Goal: Communication & Community: Answer question/provide support

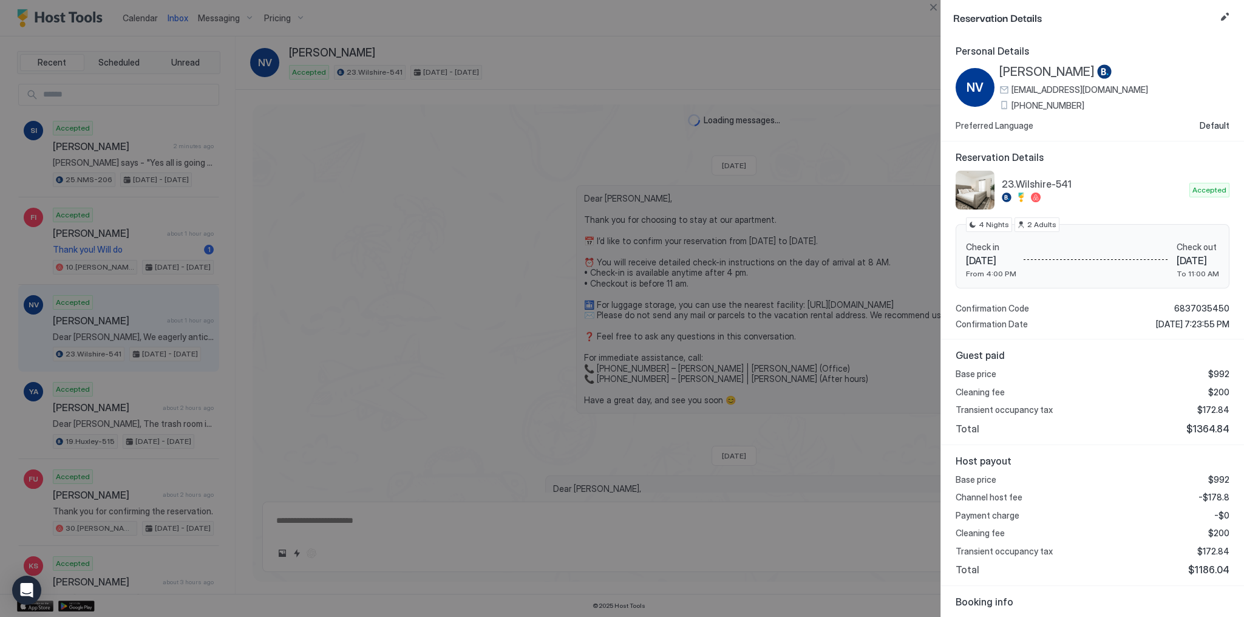
scroll to position [2723, 0]
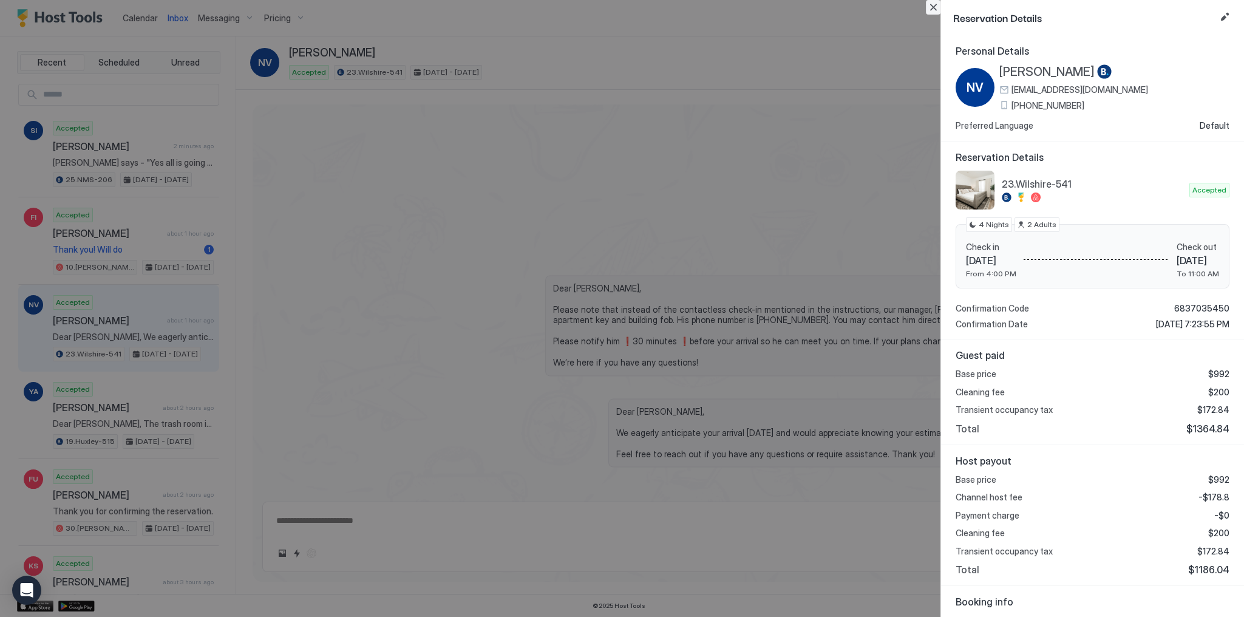
click at [935, 8] on button "Close" at bounding box center [933, 7] width 15 height 15
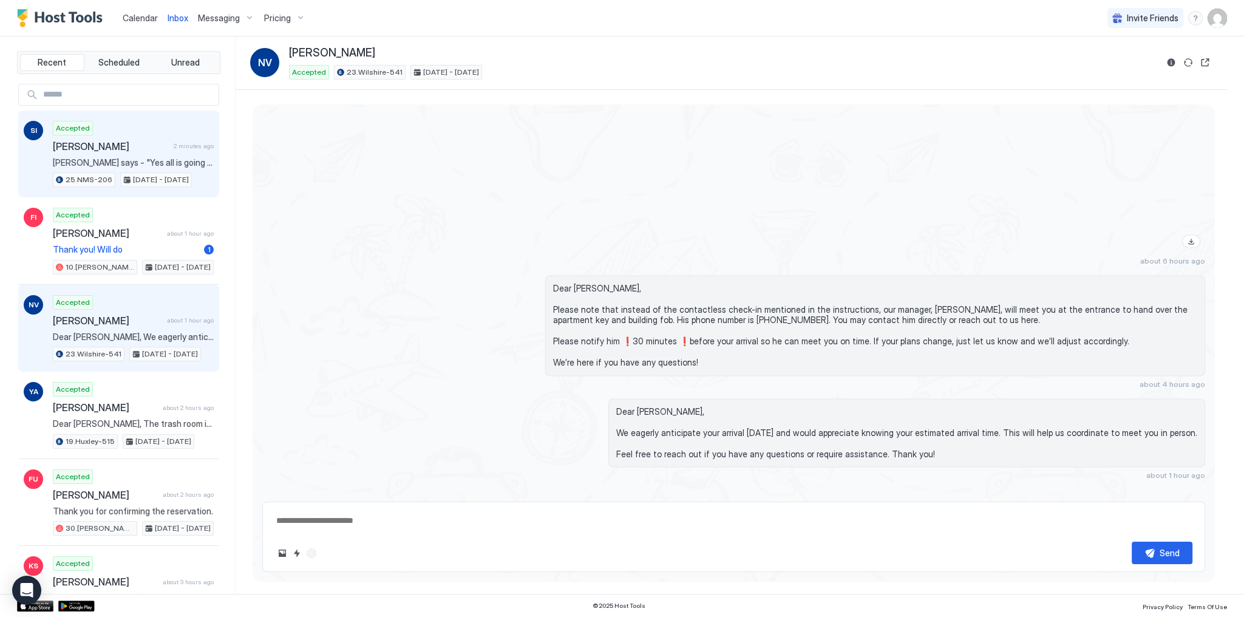
click at [129, 163] on span "Travis says - "Yes all is going well with the apartment. All very comfortable. …" at bounding box center [133, 162] width 161 height 11
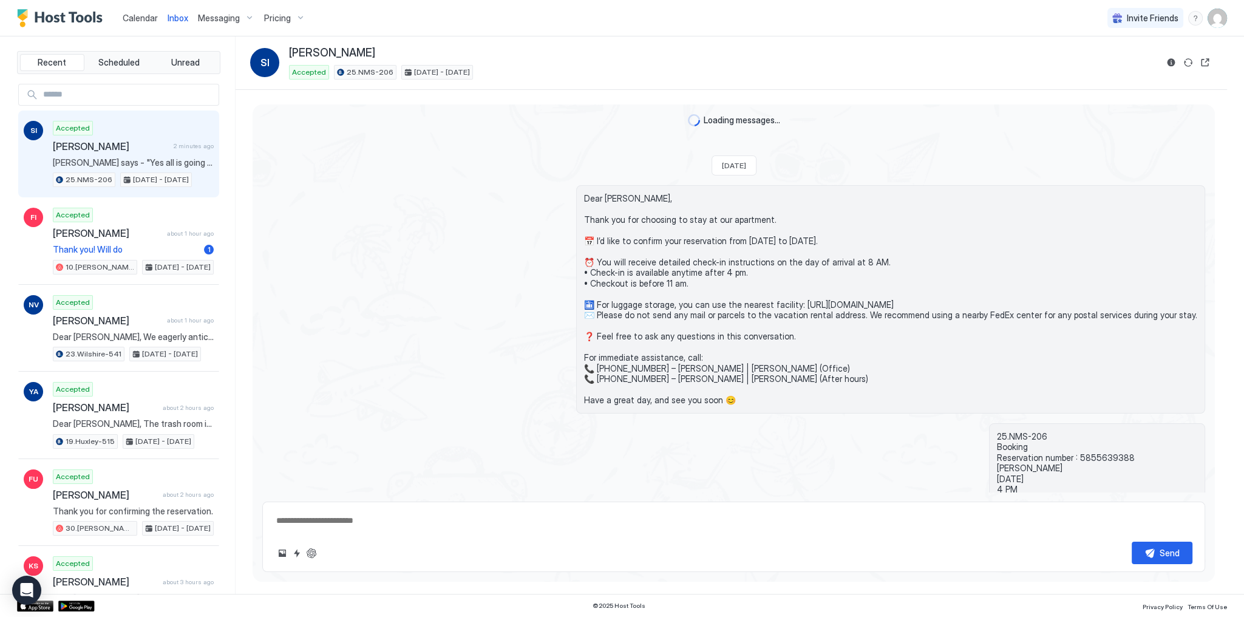
scroll to position [2049, 0]
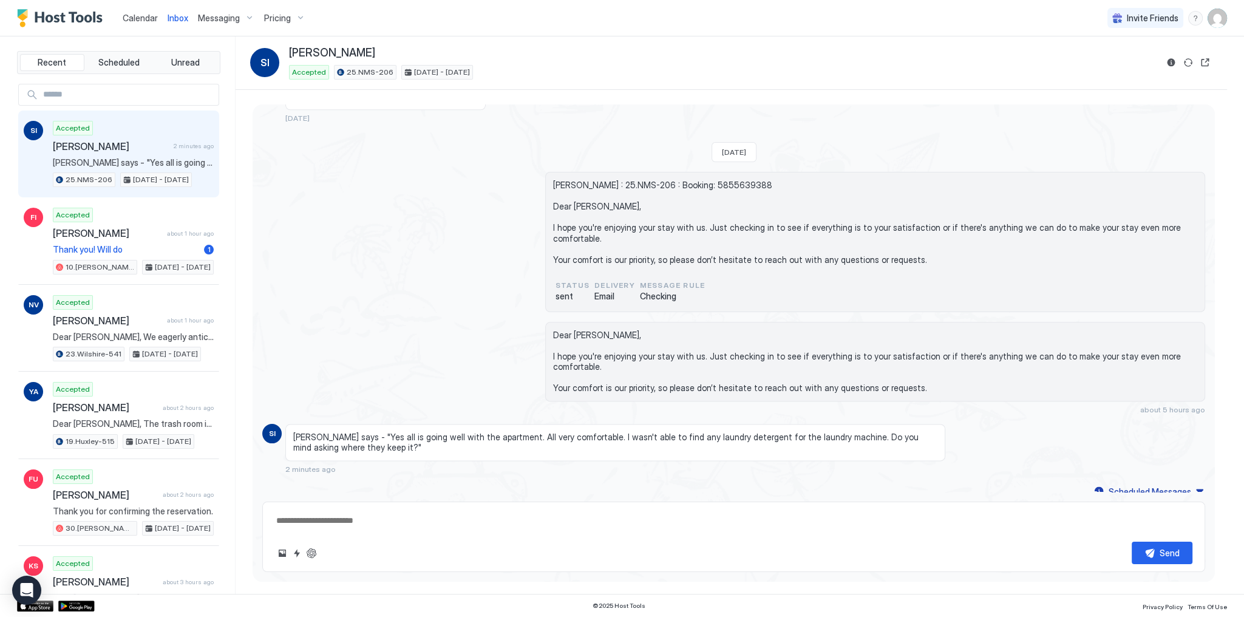
click at [579, 432] on span "Travis says - "Yes all is going well with the apartment. All very comfortable. …" at bounding box center [615, 442] width 644 height 21
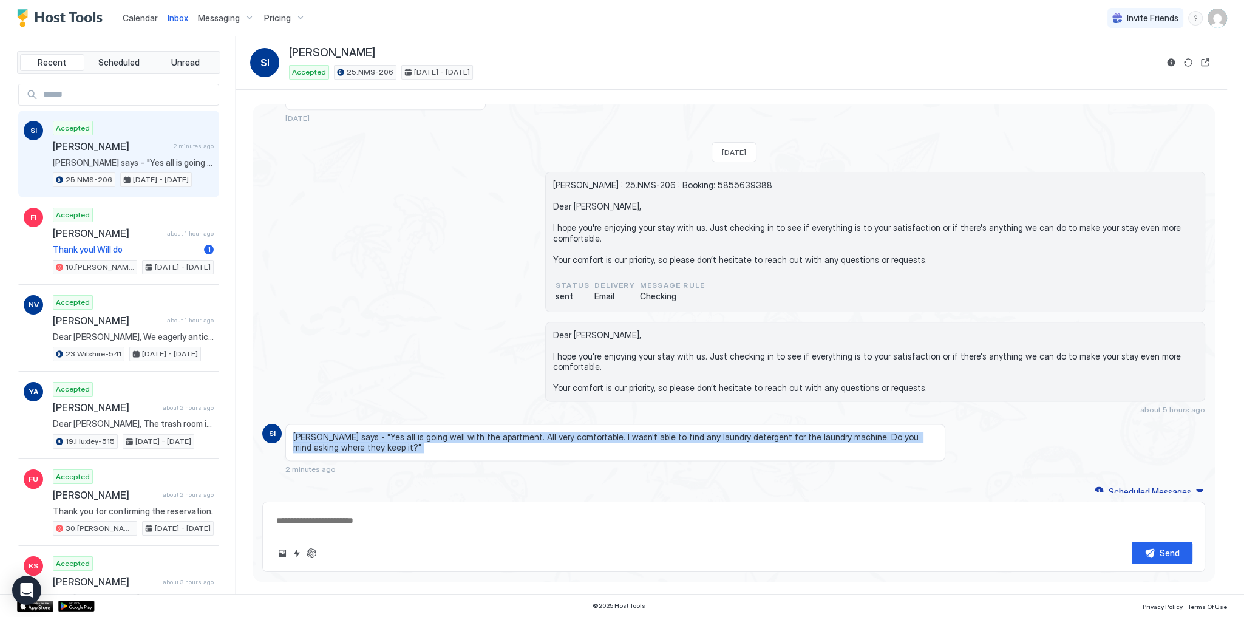
click at [579, 432] on span "Travis says - "Yes all is going well with the apartment. All very comfortable. …" at bounding box center [615, 442] width 644 height 21
copy span "Travis says - "Yes all is going well with the apartment. All very comfortable. …"
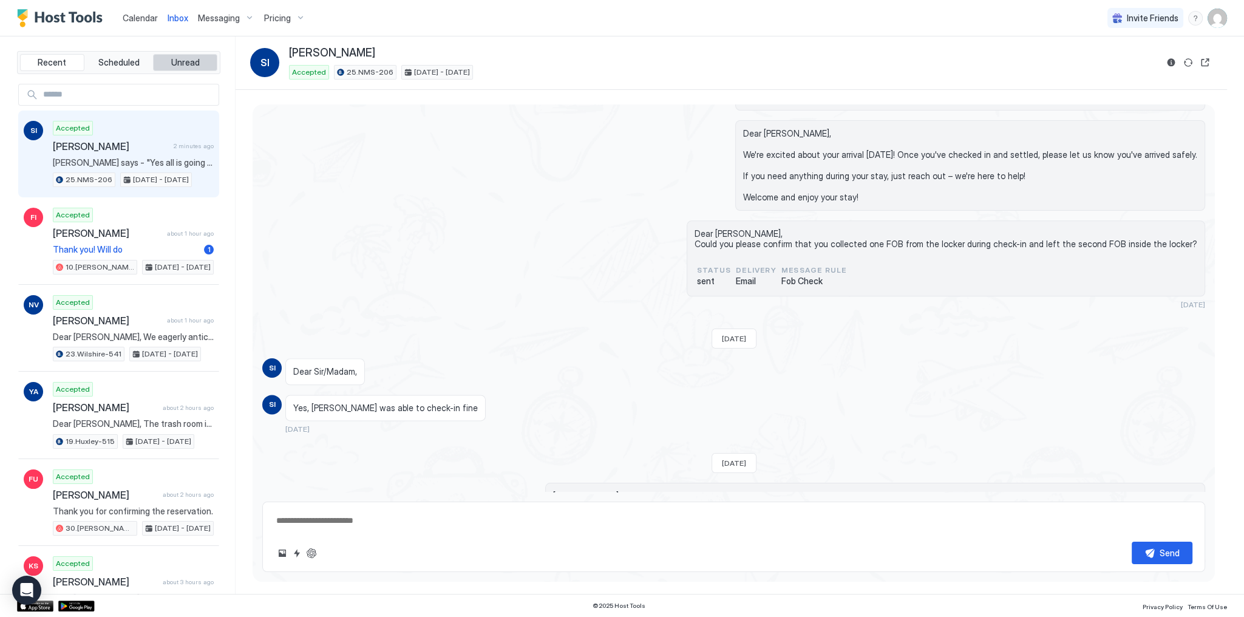
scroll to position [2360, 0]
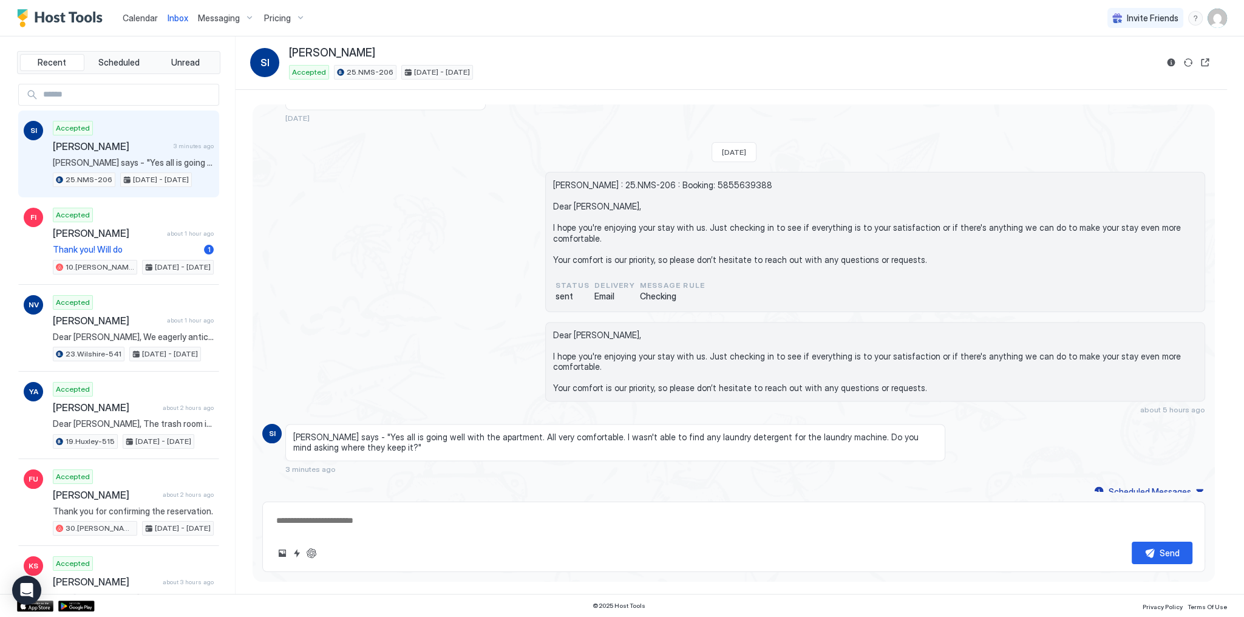
click at [459, 300] on div "Shamil Ismailov : 25.NMS-206 : Booking: 5855639388 Dear Shamil, I hope you're e…" at bounding box center [733, 242] width 943 height 140
click at [401, 179] on div "Shamil Ismailov : 25.NMS-206 : Booking: 5855639388 Dear Shamil, I hope you're e…" at bounding box center [733, 242] width 943 height 140
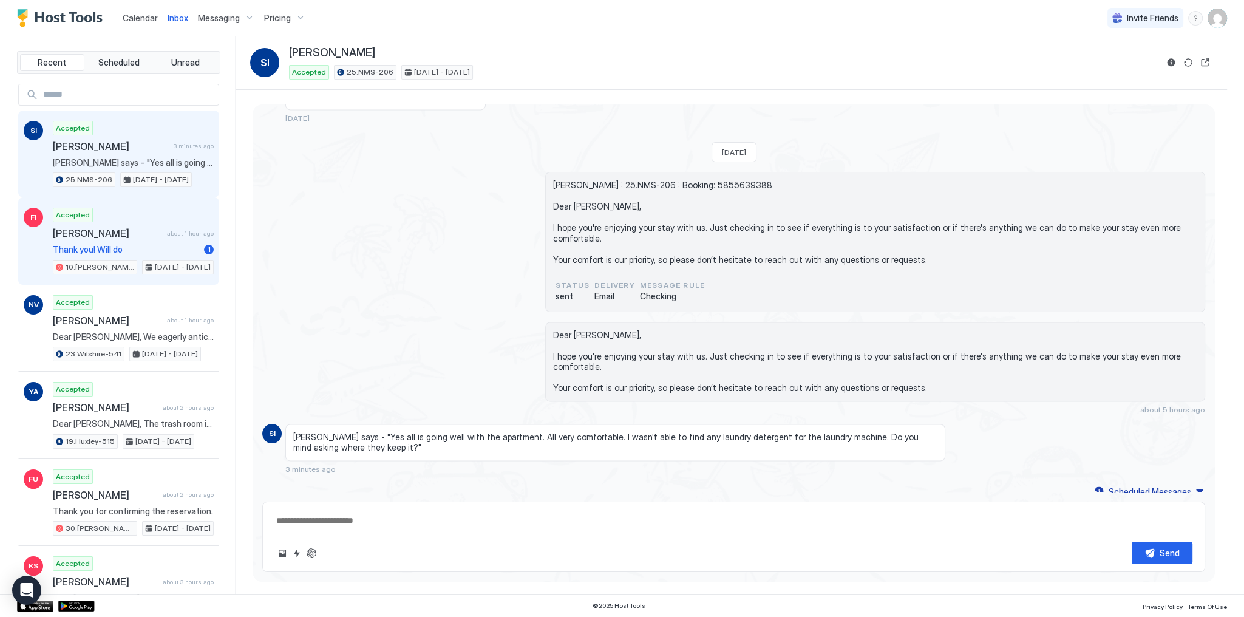
click at [141, 238] on div "Accepted Fatema Issa about 1 hour ago Thank you! Will do 1 10.Shelton-203 Sep 7…" at bounding box center [133, 241] width 161 height 67
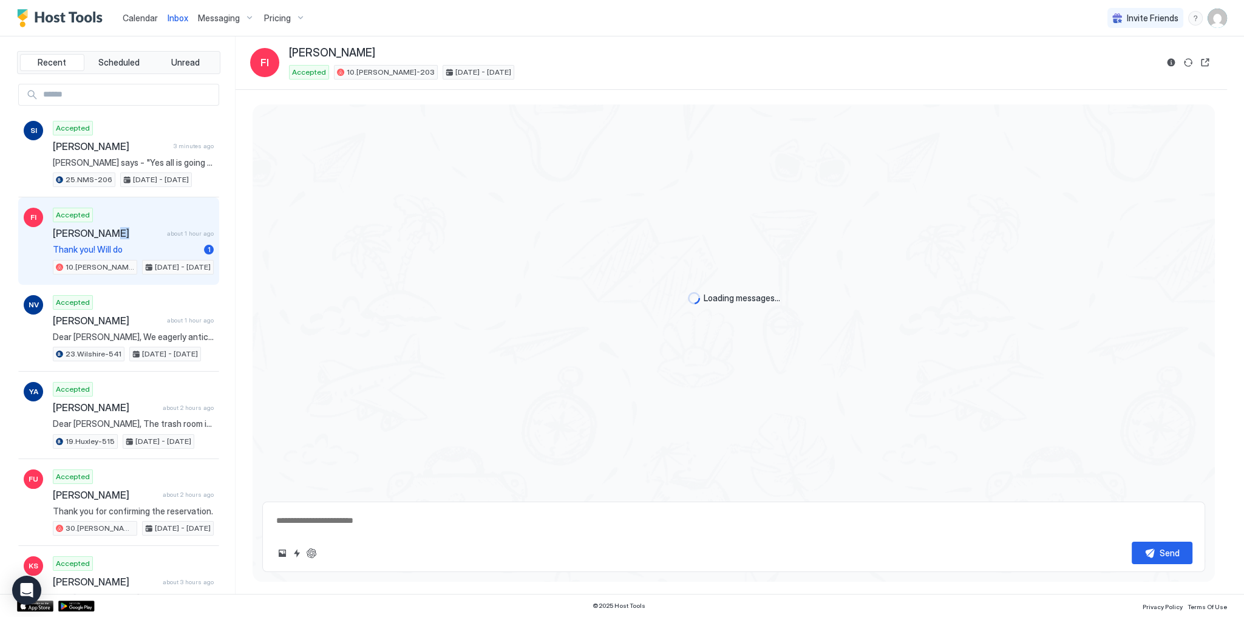
click at [141, 238] on div "Accepted Fatema Issa about 1 hour ago Thank you! Will do 1 10.Shelton-203 Sep 7…" at bounding box center [133, 241] width 161 height 67
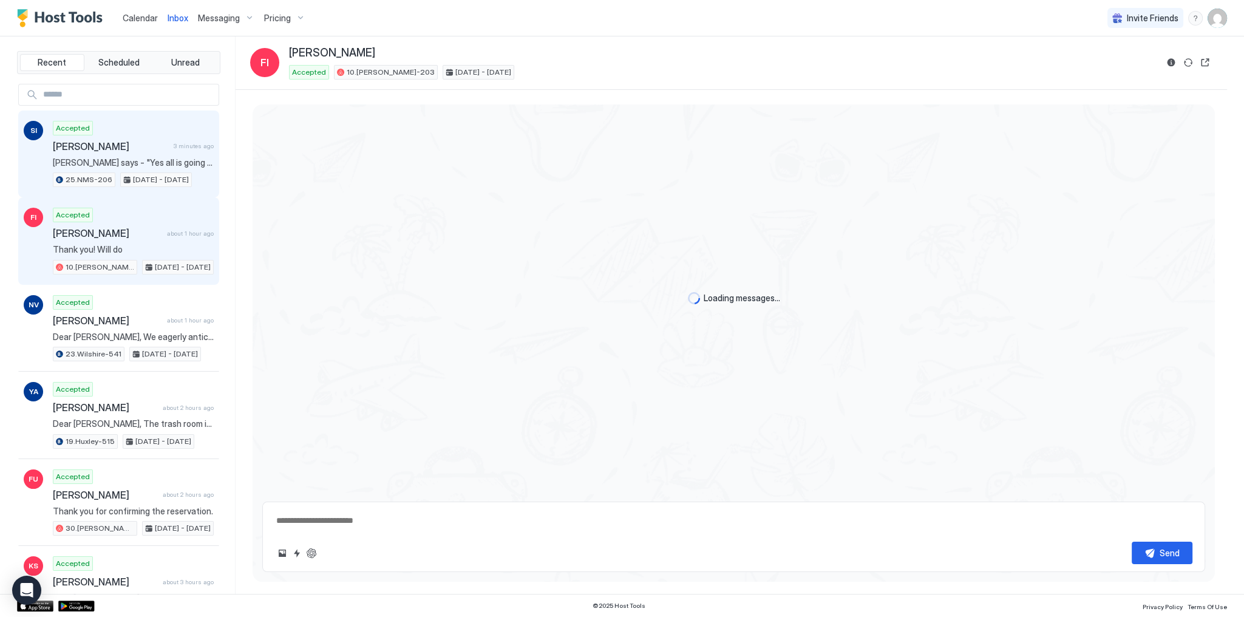
click at [148, 174] on span "[DATE] - [DATE]" at bounding box center [161, 179] width 56 height 11
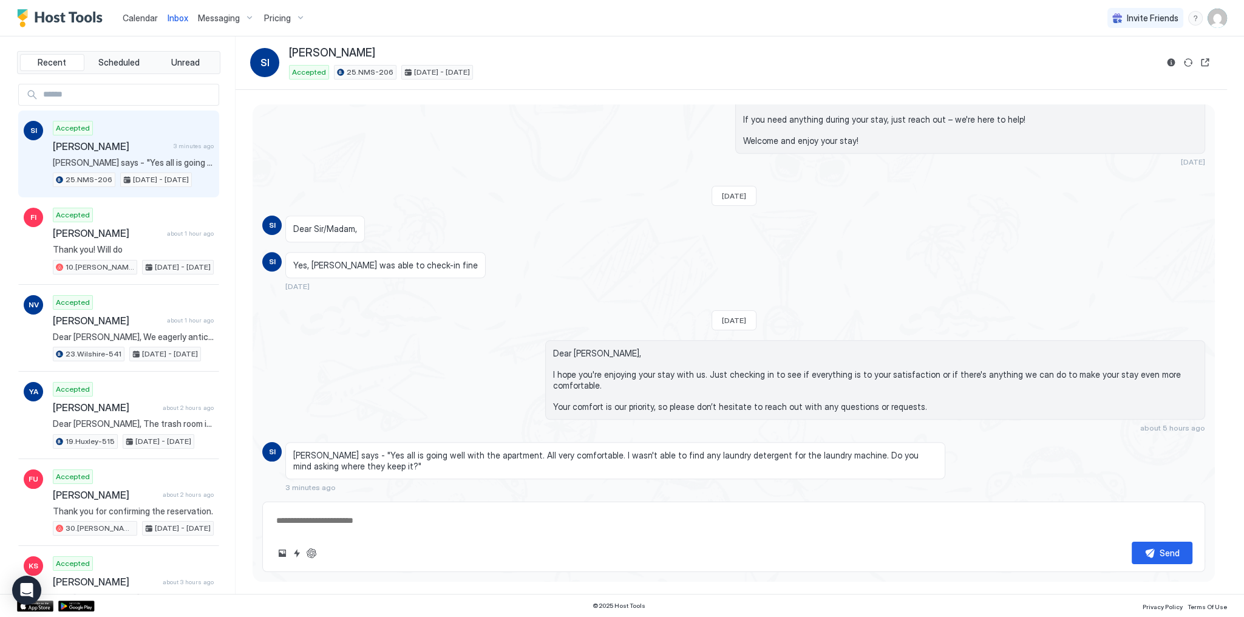
scroll to position [2360, 0]
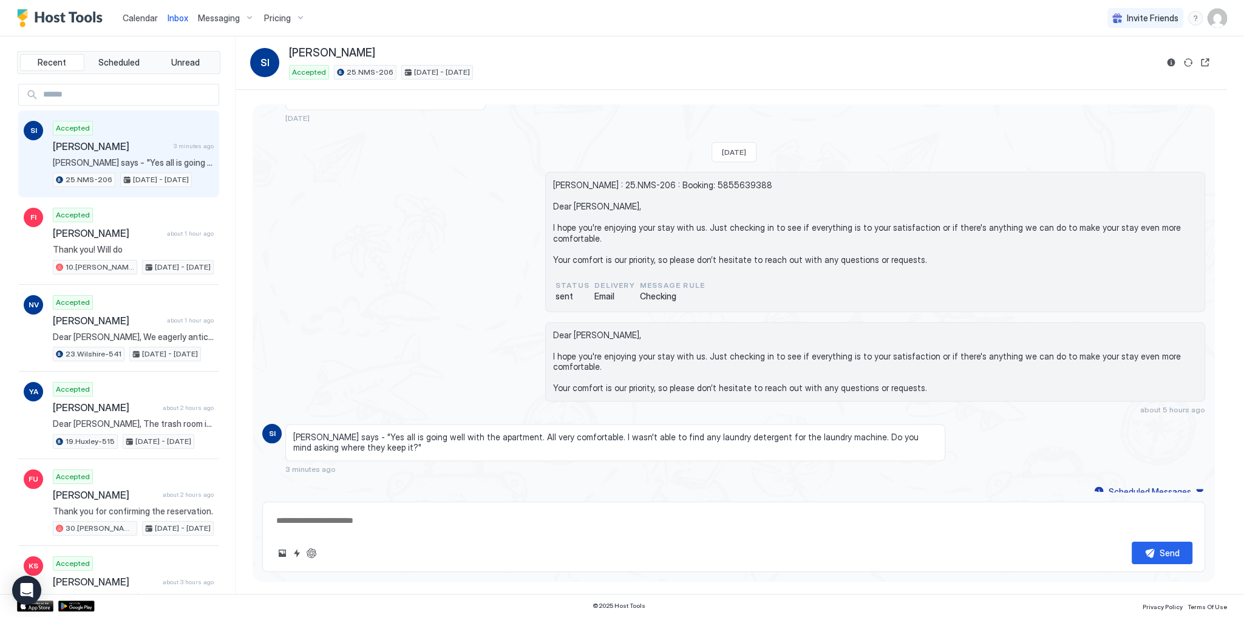
click at [474, 365] on div "Dear Shamil, I hope you're enjoying your stay with us. Just checking in to see …" at bounding box center [733, 368] width 943 height 92
click at [594, 330] on span "Dear Shamil, I hope you're enjoying your stay with us. Just checking in to see …" at bounding box center [875, 362] width 644 height 64
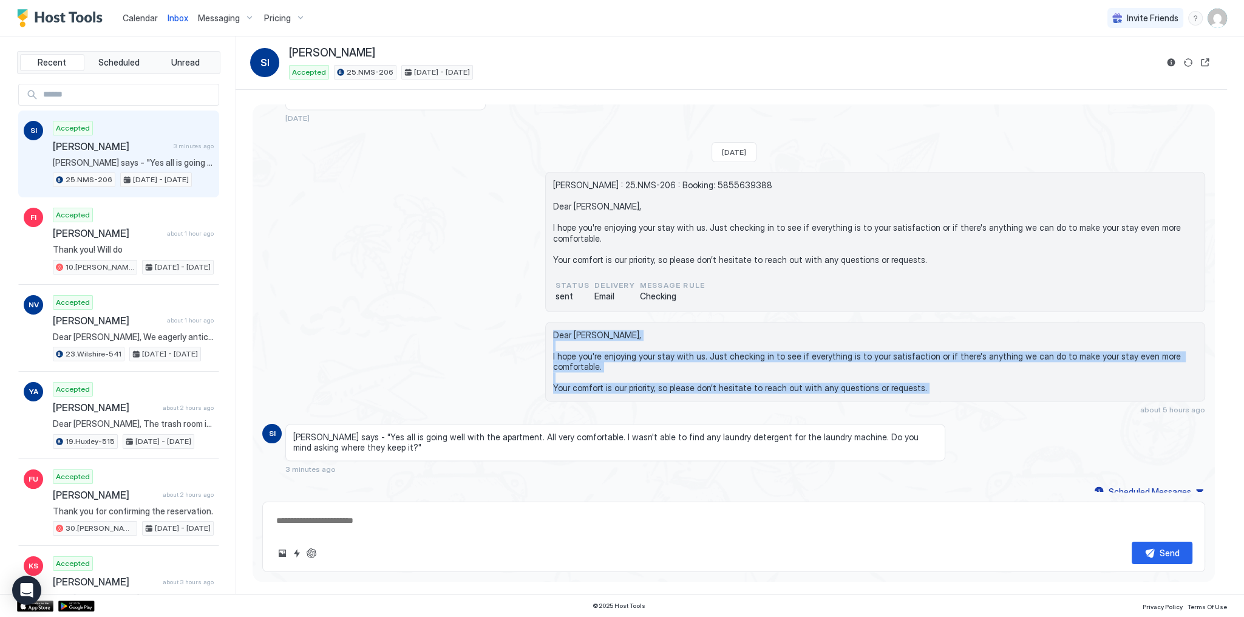
drag, startPoint x: 594, startPoint y: 328, endPoint x: 634, endPoint y: 379, distance: 64.5
click at [634, 379] on span "Dear Shamil, I hope you're enjoying your stay with us. Just checking in to see …" at bounding box center [875, 362] width 644 height 64
click at [639, 376] on span "Dear Shamil, I hope you're enjoying your stay with us. Just checking in to see …" at bounding box center [875, 362] width 644 height 64
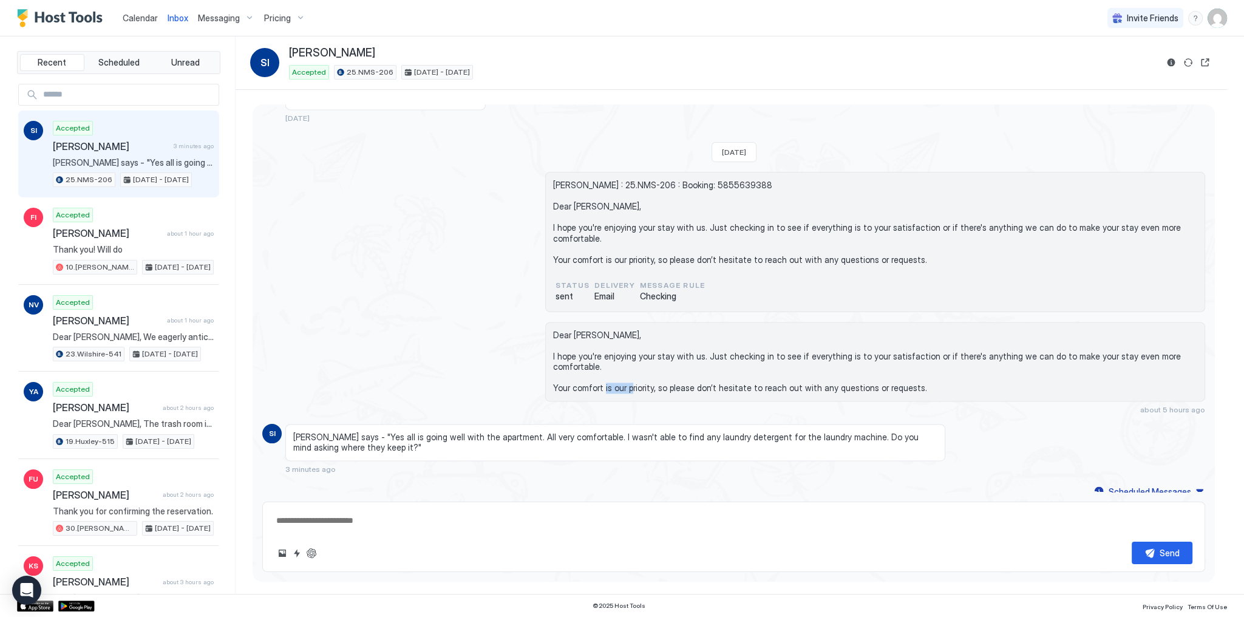
click at [639, 376] on span "Dear Shamil, I hope you're enjoying your stay with us. Just checking in to see …" at bounding box center [875, 362] width 644 height 64
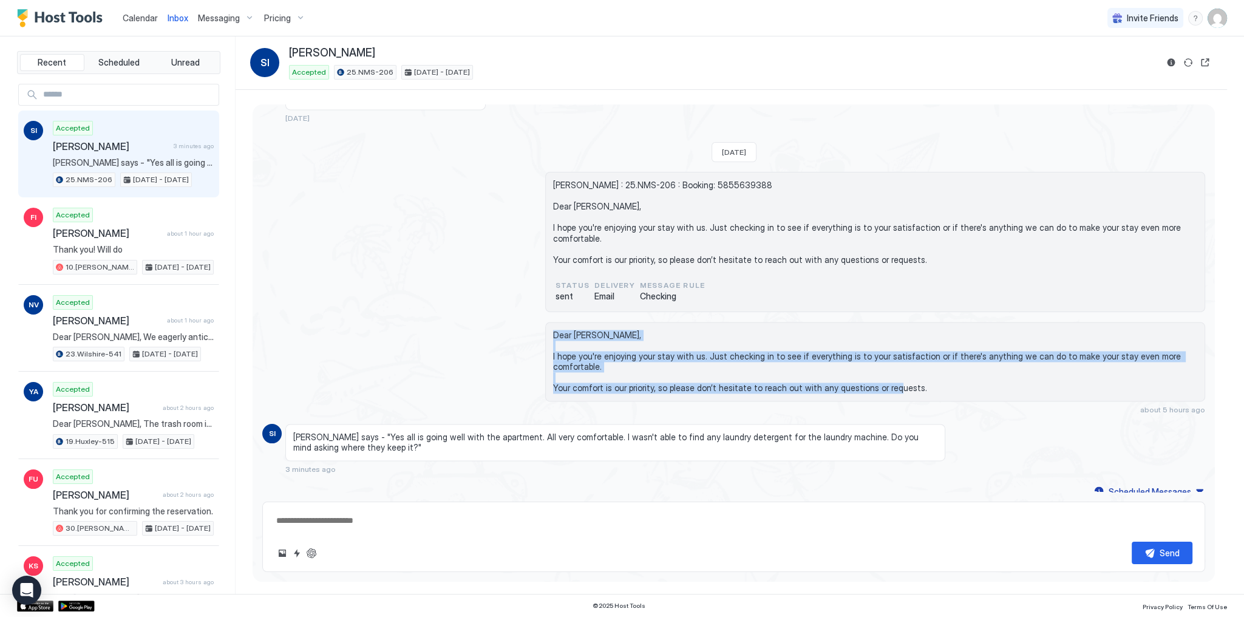
drag, startPoint x: 639, startPoint y: 376, endPoint x: 599, endPoint y: 325, distance: 64.4
click at [599, 330] on span "Dear Shamil, I hope you're enjoying your stay with us. Just checking in to see …" at bounding box center [875, 362] width 644 height 64
click at [596, 330] on span "Dear Shamil, I hope you're enjoying your stay with us. Just checking in to see …" at bounding box center [875, 362] width 644 height 64
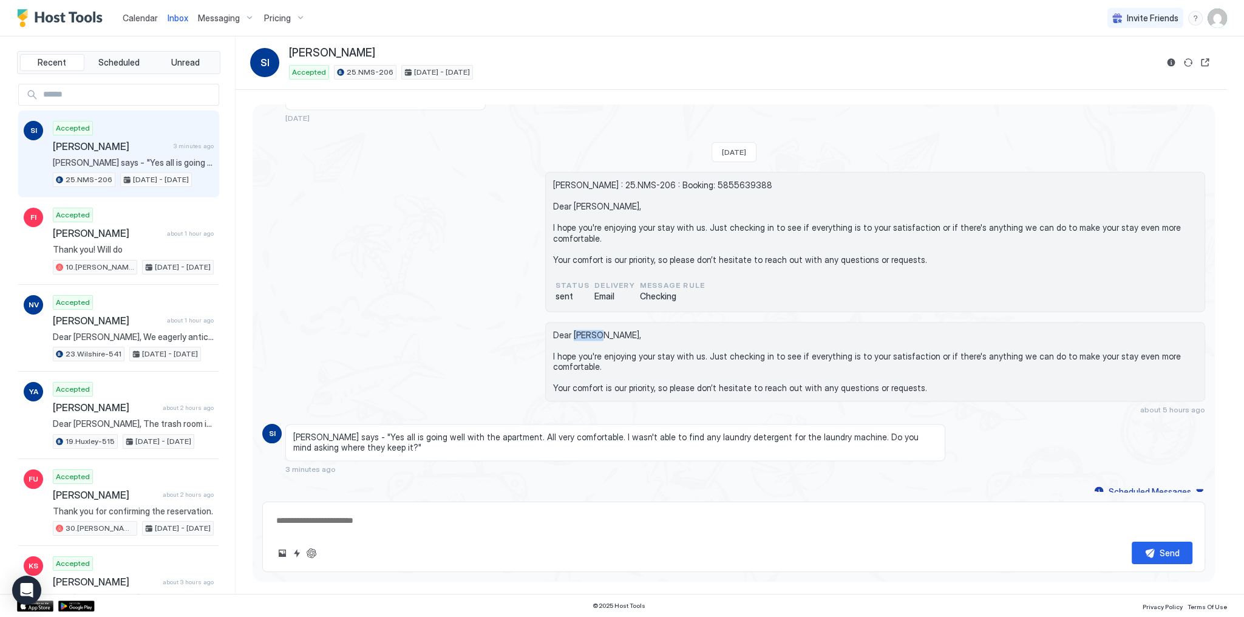
click at [596, 330] on span "Dear Shamil, I hope you're enjoying your stay with us. Just checking in to see …" at bounding box center [875, 362] width 644 height 64
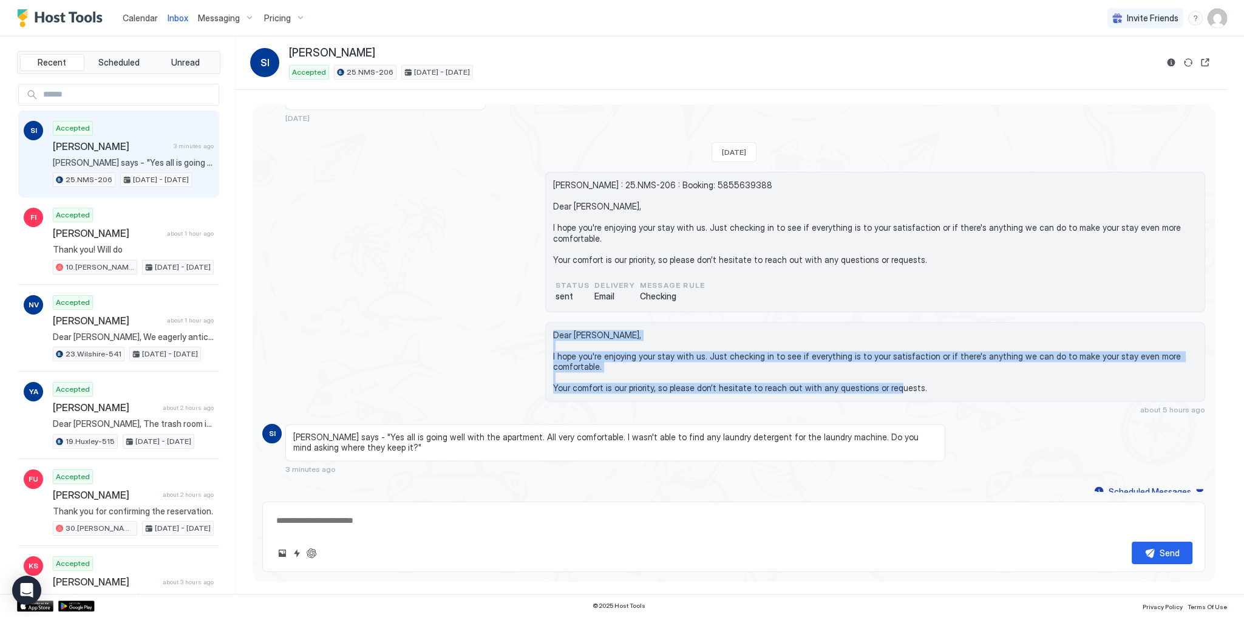
drag, startPoint x: 596, startPoint y: 325, endPoint x: 639, endPoint y: 369, distance: 61.8
click at [631, 367] on span "Dear Shamil, I hope you're enjoying your stay with us. Just checking in to see …" at bounding box center [875, 362] width 644 height 64
click at [671, 371] on span "Dear Shamil, I hope you're enjoying your stay with us. Just checking in to see …" at bounding box center [875, 362] width 644 height 64
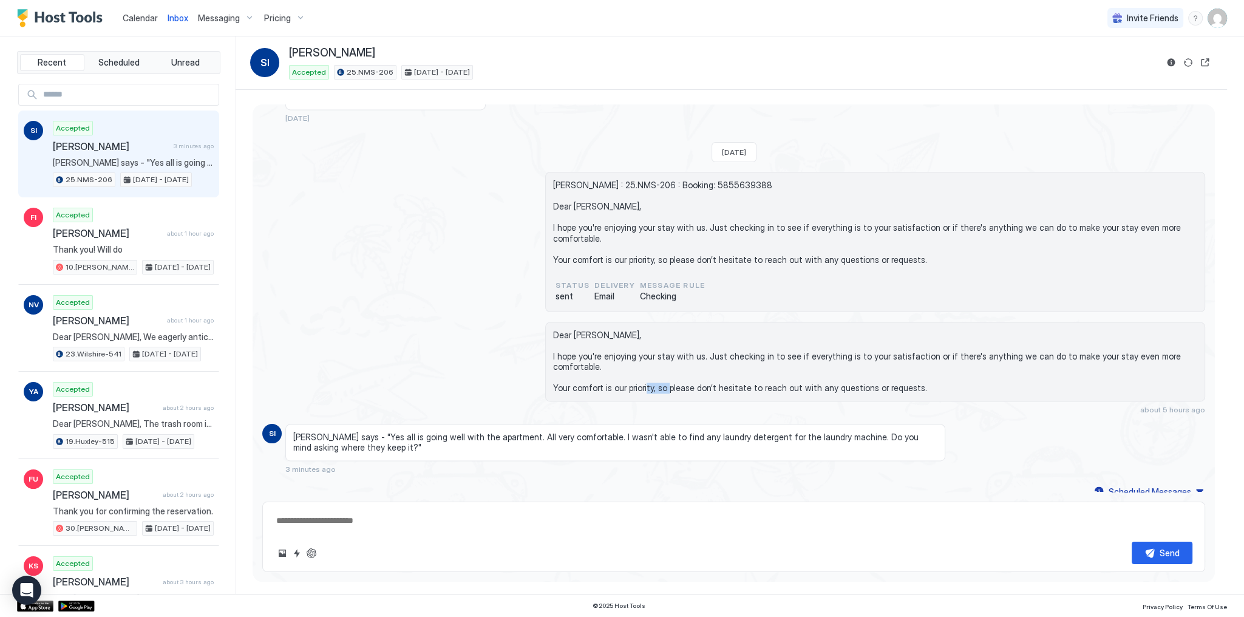
click at [671, 371] on span "Dear Shamil, I hope you're enjoying your stay with us. Just checking in to see …" at bounding box center [875, 362] width 644 height 64
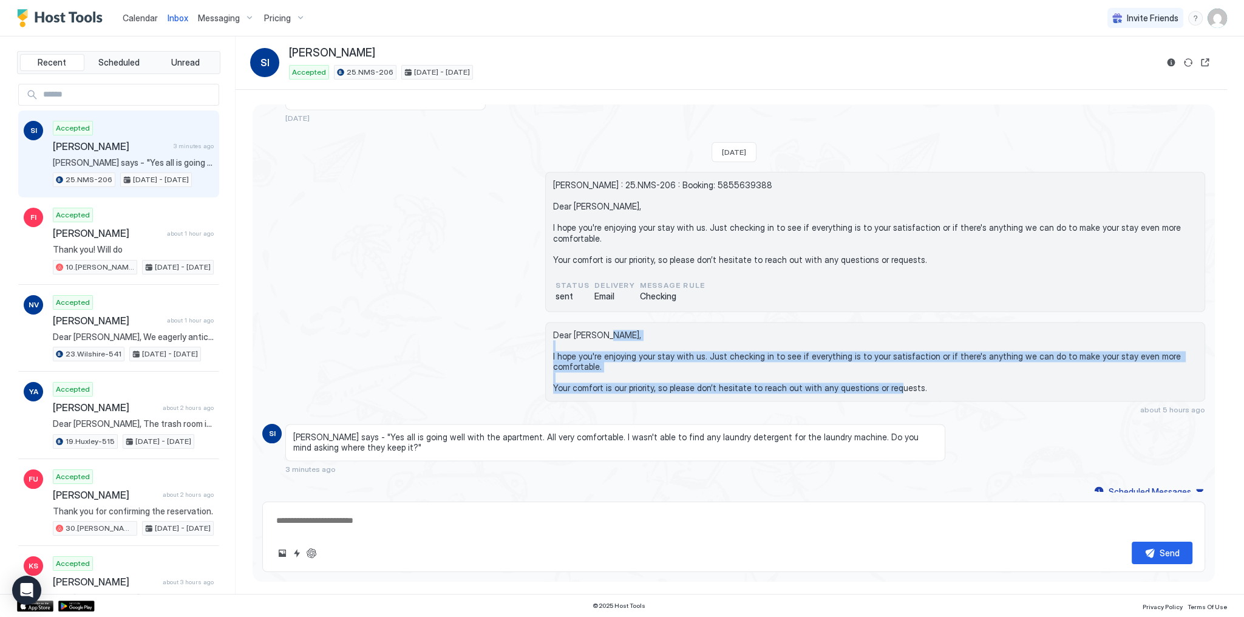
drag, startPoint x: 671, startPoint y: 371, endPoint x: 622, endPoint y: 333, distance: 61.8
click at [624, 335] on span "Dear Shamil, I hope you're enjoying your stay with us. Just checking in to see …" at bounding box center [875, 362] width 644 height 64
click at [316, 554] on button "ChatGPT Auto Reply" at bounding box center [311, 553] width 15 height 15
click at [578, 350] on span "Dear Shamil, I hope you're enjoying your stay with us. Just checking in to see …" at bounding box center [875, 362] width 644 height 64
click at [355, 522] on textarea at bounding box center [733, 520] width 917 height 22
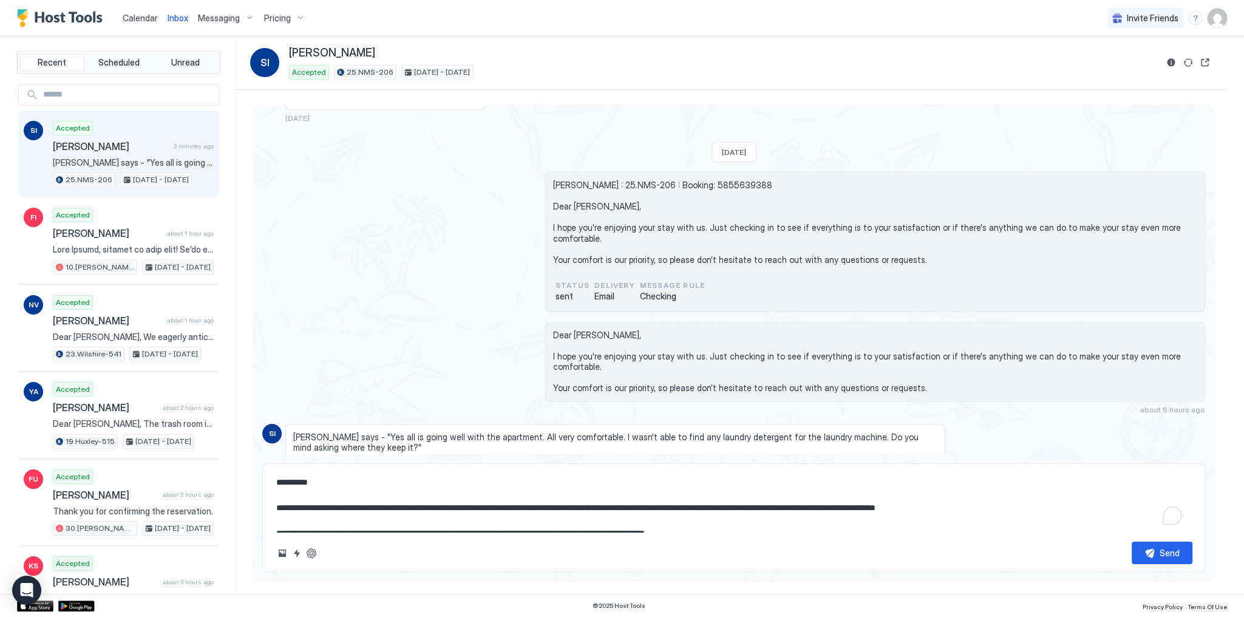
scroll to position [2361, 0]
type textarea "**********"
click at [374, 504] on textarea "**********" at bounding box center [733, 501] width 917 height 61
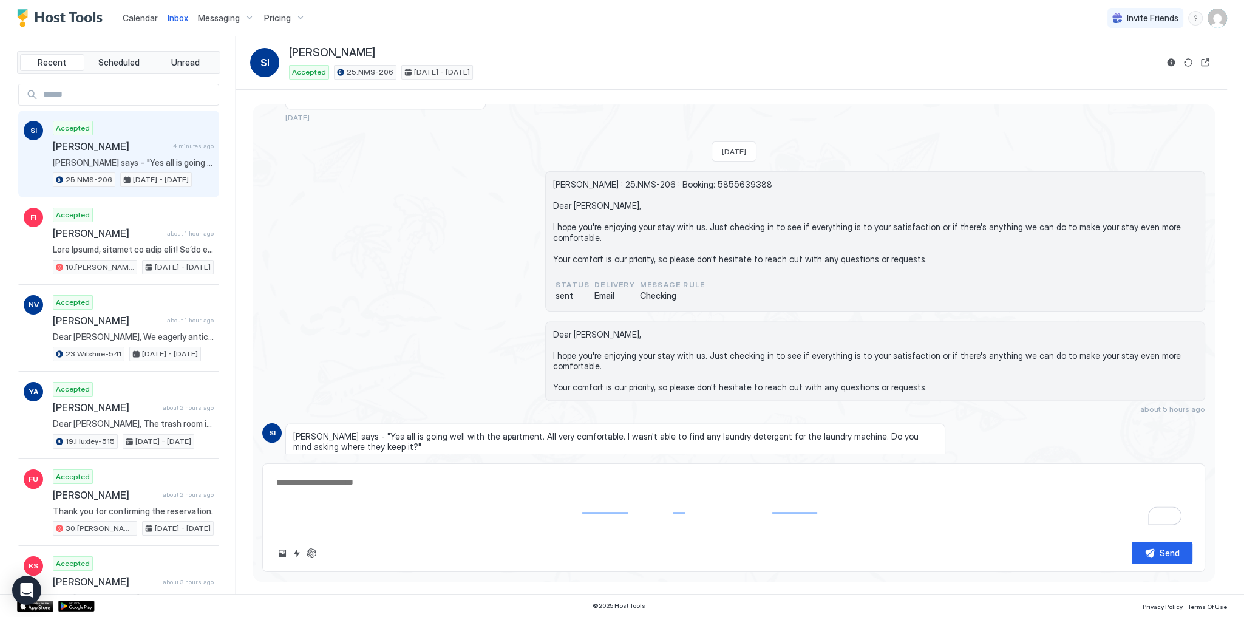
scroll to position [2360, 0]
drag, startPoint x: 369, startPoint y: 522, endPoint x: 394, endPoint y: 518, distance: 25.2
click at [369, 522] on textarea "To enrich screen reader interactions, please activate Accessibility in Grammarl…" at bounding box center [733, 520] width 917 height 22
paste textarea "**********"
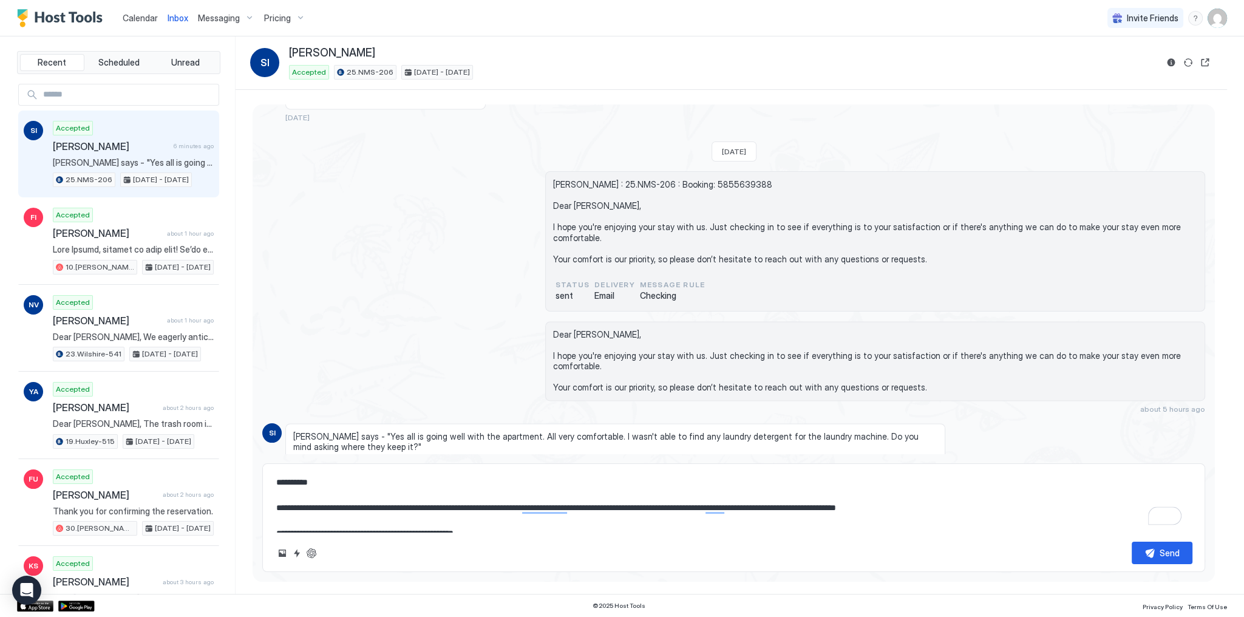
click at [600, 333] on span "Dear Shamil, I hope you're enjoying your stay with us. Just checking in to see …" at bounding box center [875, 361] width 644 height 64
click at [586, 329] on span "Dear Shamil, I hope you're enjoying your stay with us. Just checking in to see …" at bounding box center [875, 361] width 644 height 64
copy span "Dear Shamil,"
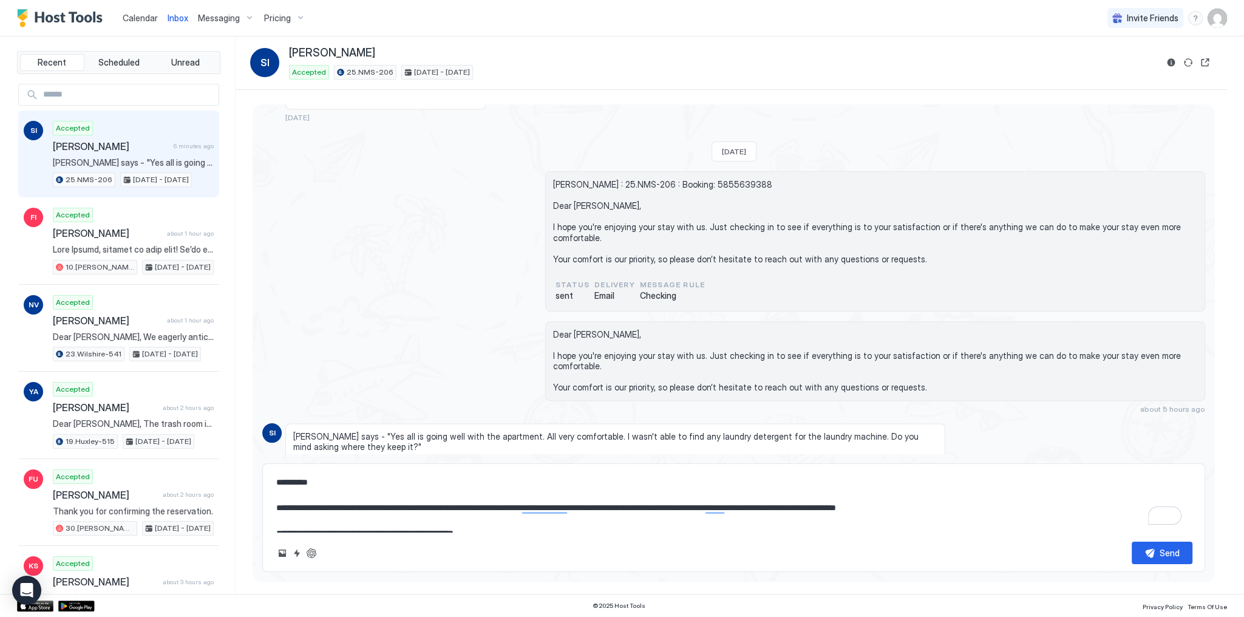
click at [297, 481] on textarea "**********" at bounding box center [733, 501] width 917 height 61
paste textarea "**"
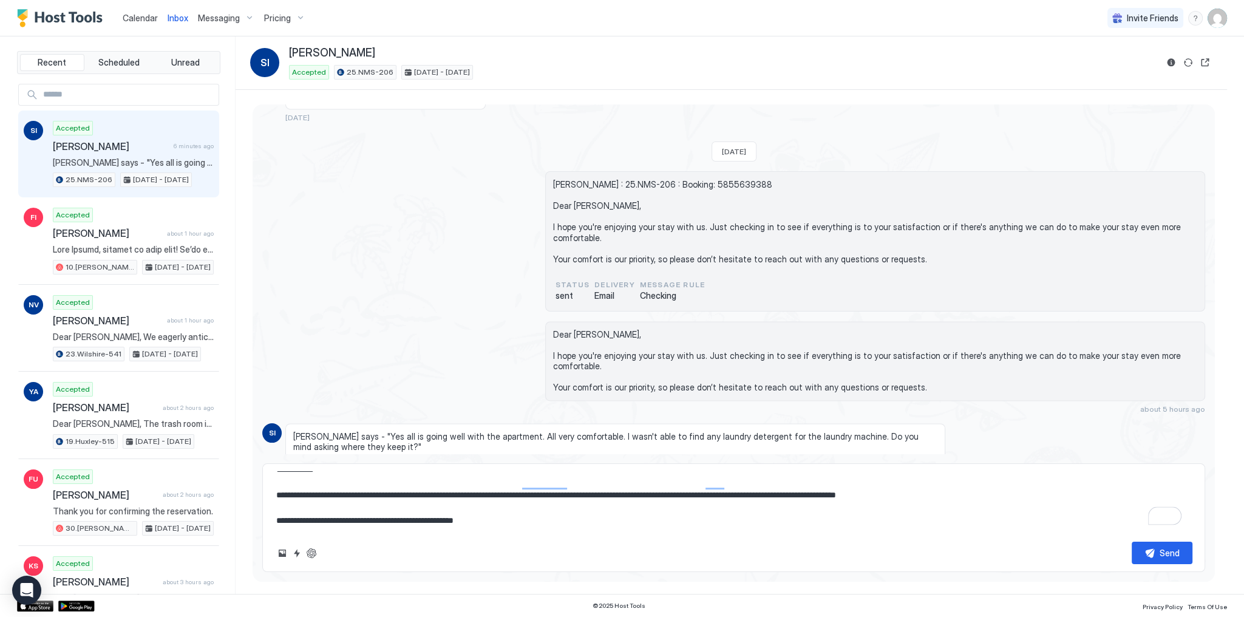
scroll to position [25, 0]
type textarea "**********"
click at [1146, 553] on button "Send" at bounding box center [1162, 553] width 61 height 22
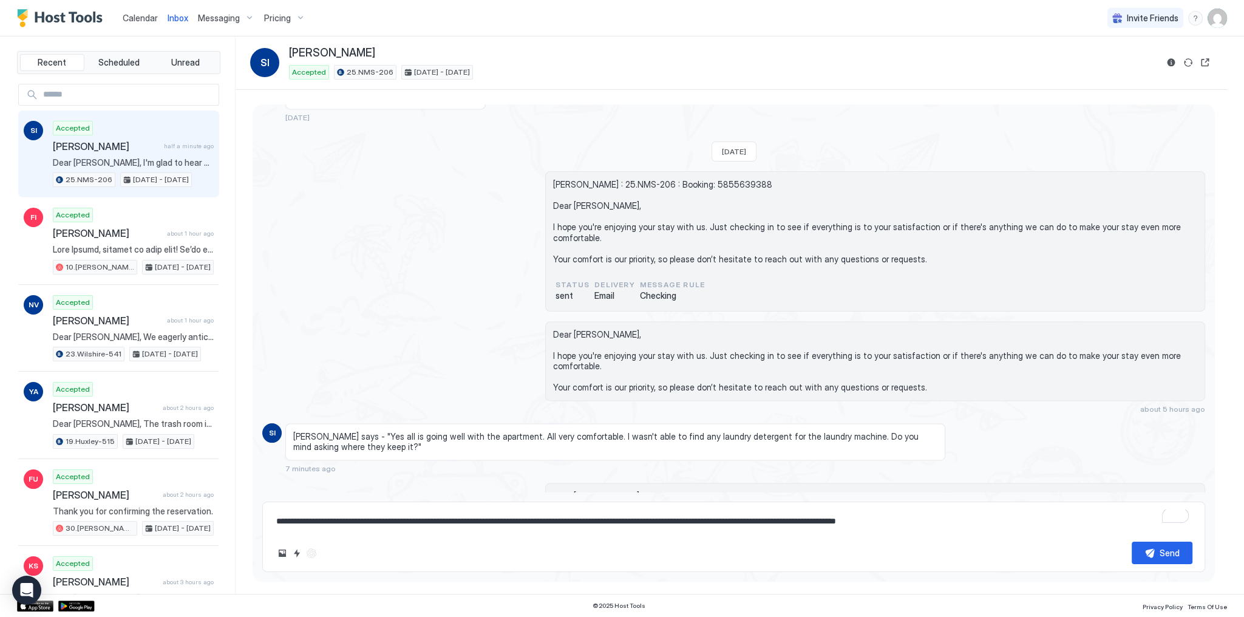
scroll to position [0, 0]
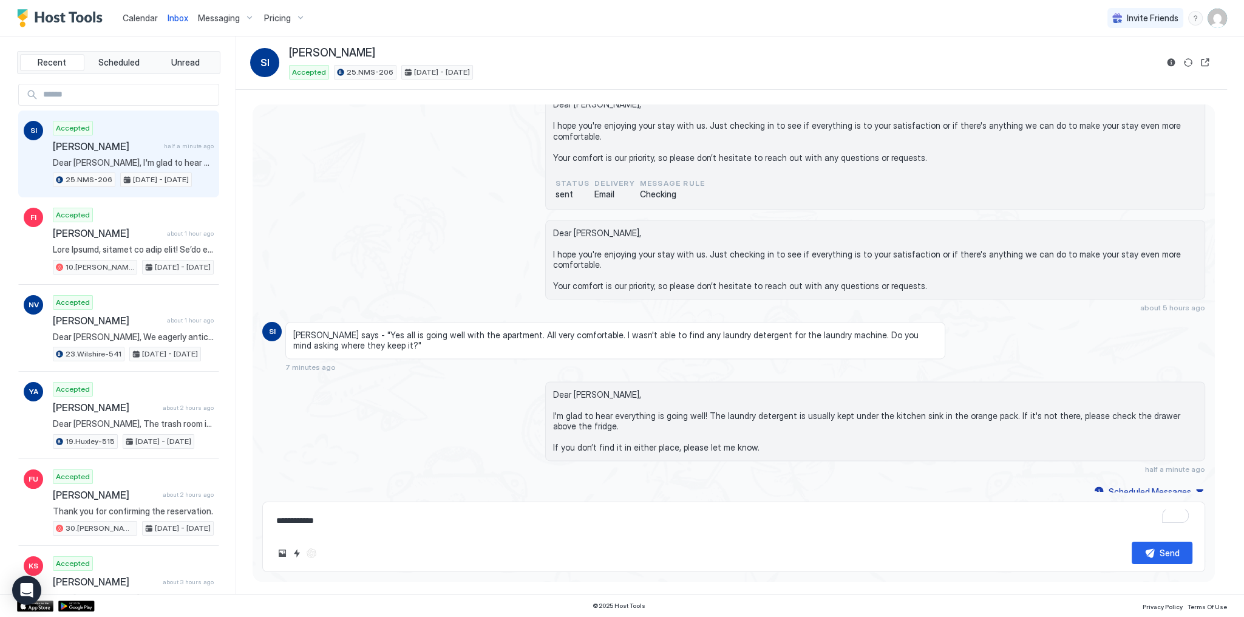
click at [160, 22] on div "Calendar" at bounding box center [140, 18] width 45 height 22
click at [155, 22] on span "Calendar" at bounding box center [140, 18] width 35 height 10
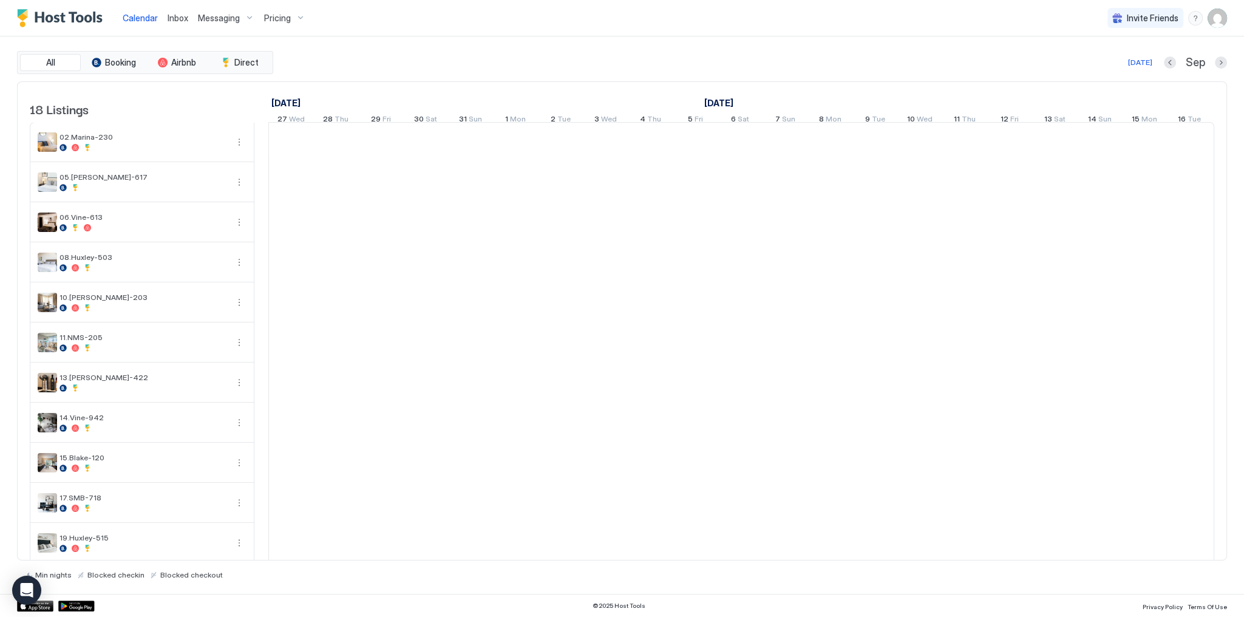
click at [155, 22] on span "Calendar" at bounding box center [140, 18] width 35 height 10
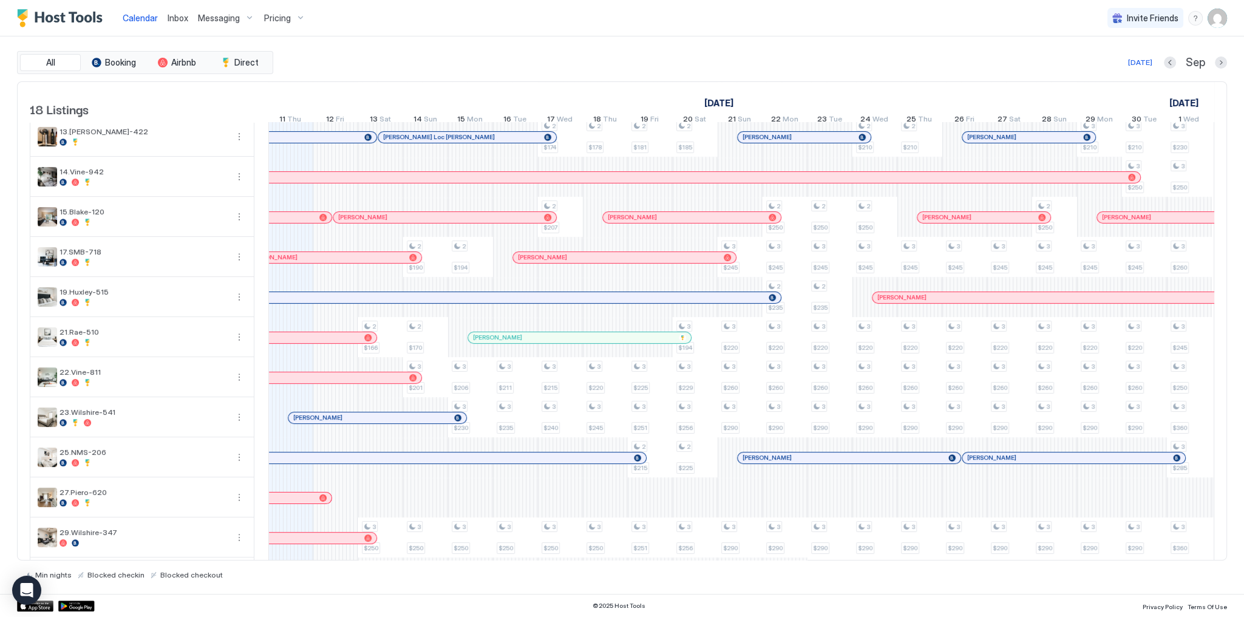
scroll to position [295, 0]
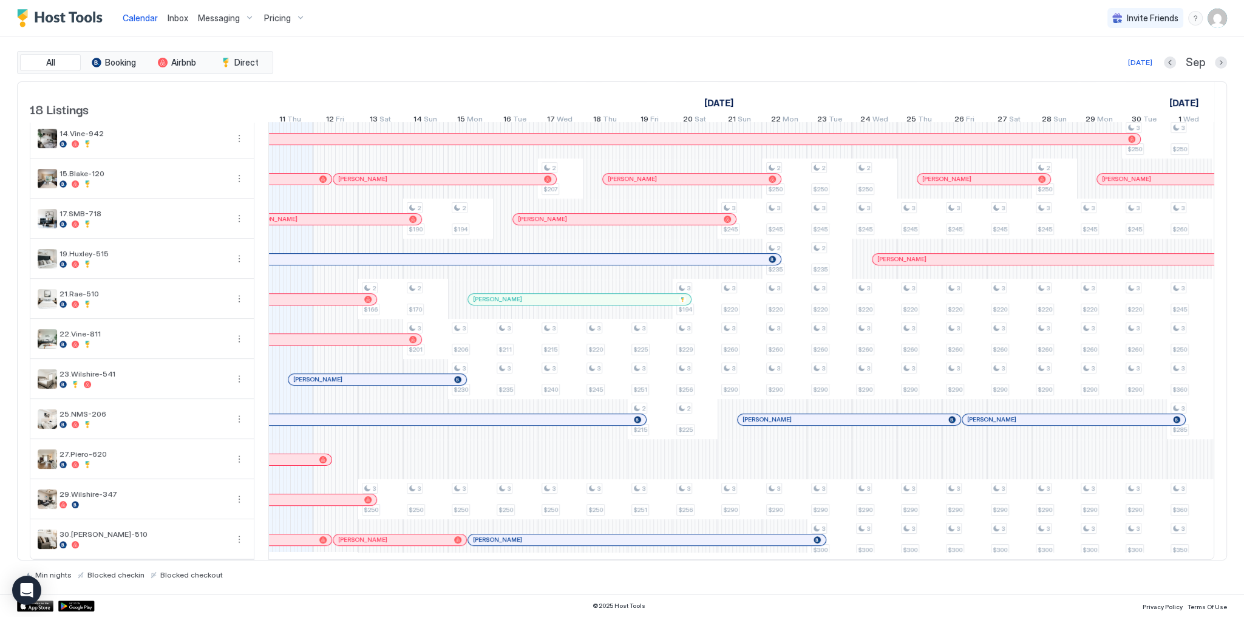
click at [348, 376] on div at bounding box center [349, 380] width 10 height 10
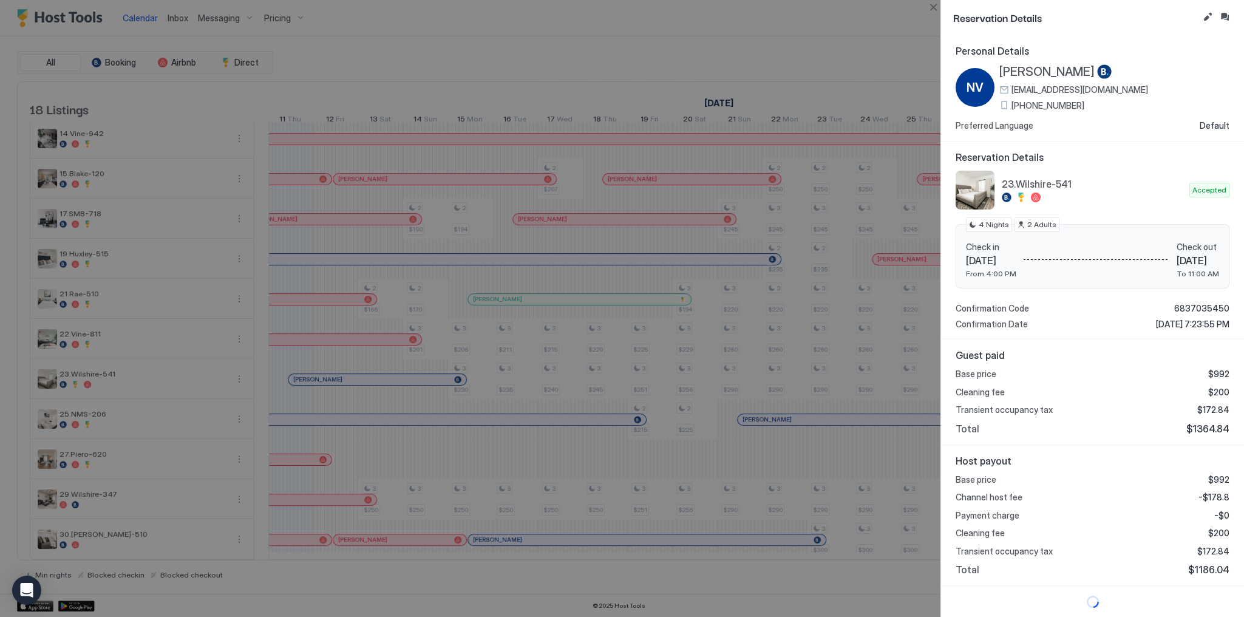
click at [1052, 103] on span "+1 (681) 710-5132" at bounding box center [1047, 105] width 73 height 11
click at [600, 160] on div at bounding box center [622, 308] width 1244 height 617
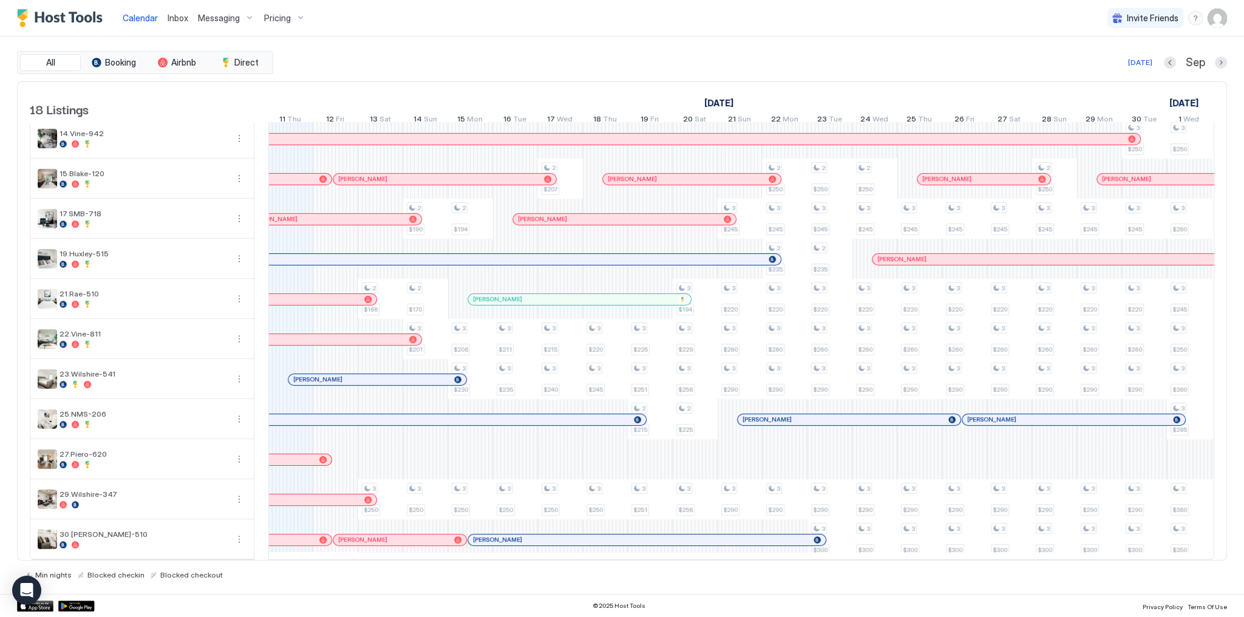
click at [135, 16] on span "Calendar" at bounding box center [140, 18] width 35 height 10
click at [385, 373] on link "[PERSON_NAME]" at bounding box center [377, 379] width 179 height 12
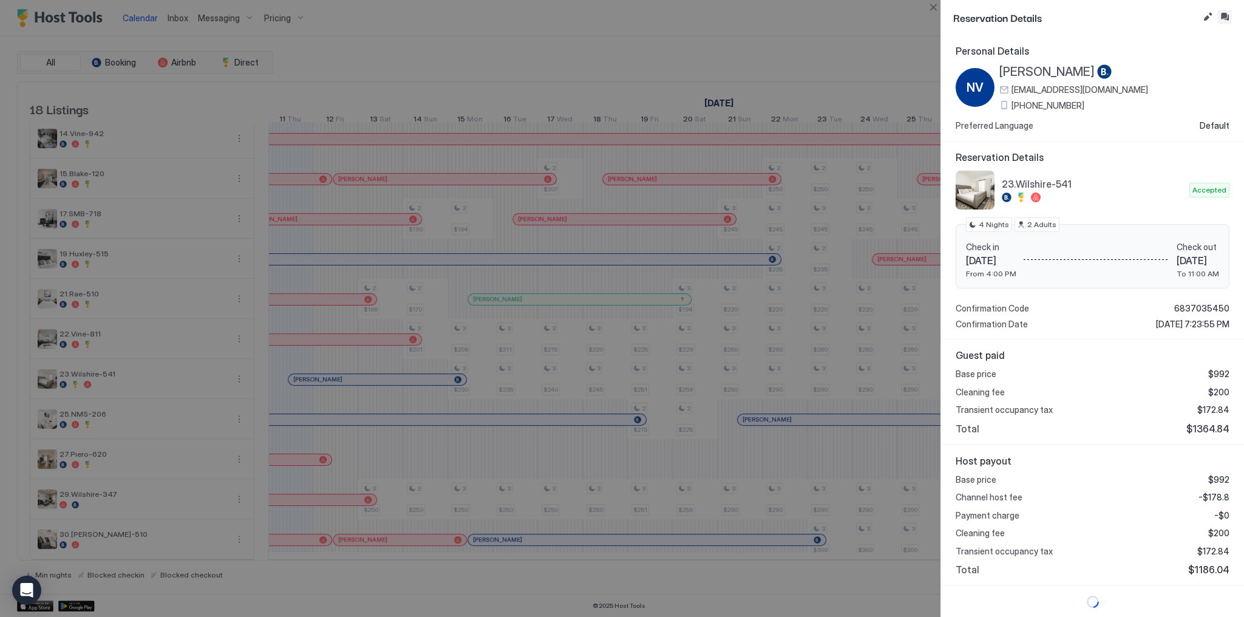
click at [1227, 16] on button "Inbox" at bounding box center [1224, 17] width 15 height 15
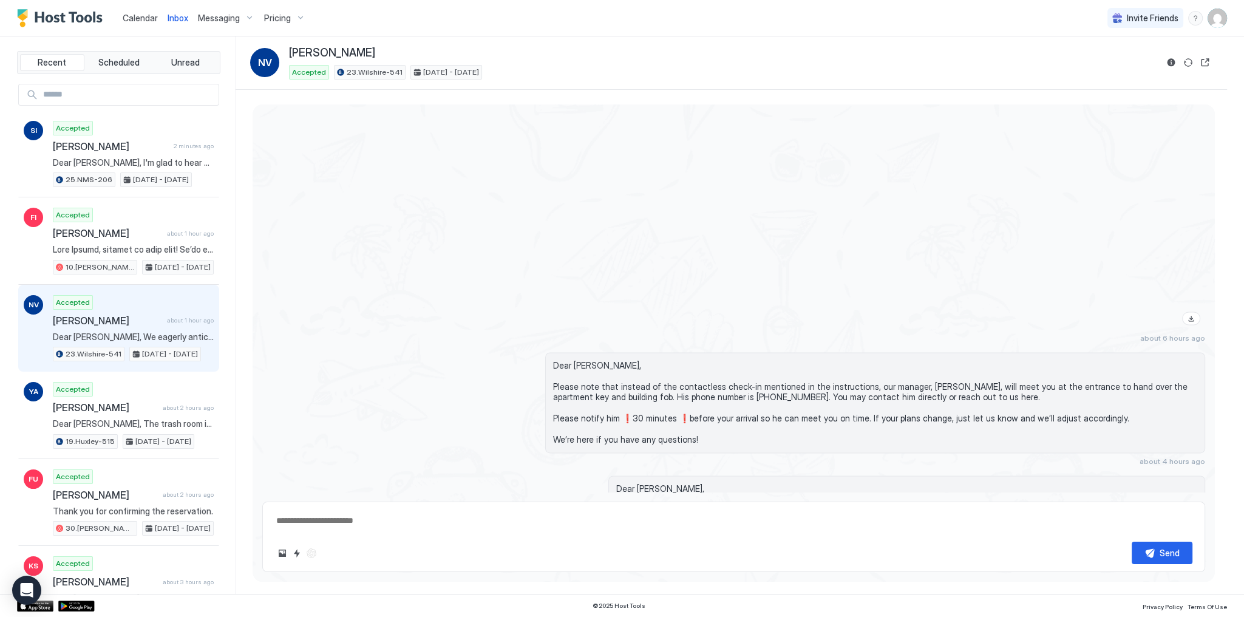
scroll to position [2435, 0]
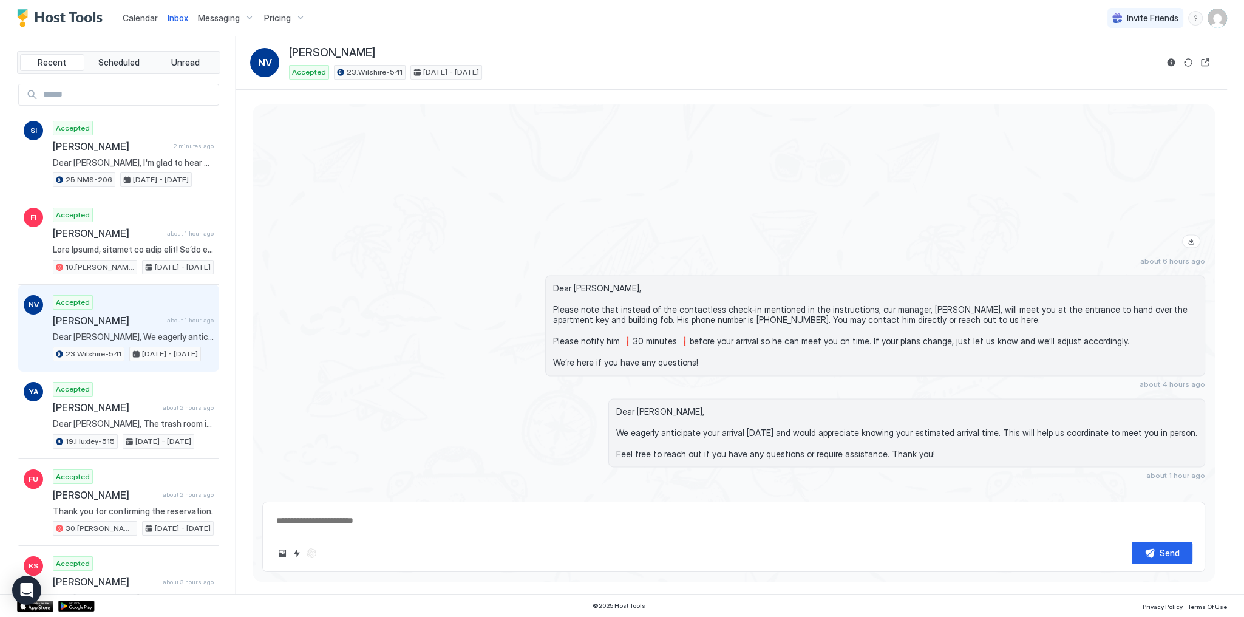
click at [673, 406] on span "Dear [PERSON_NAME], We eagerly anticipate your arrival [DATE] and would appreci…" at bounding box center [906, 432] width 581 height 53
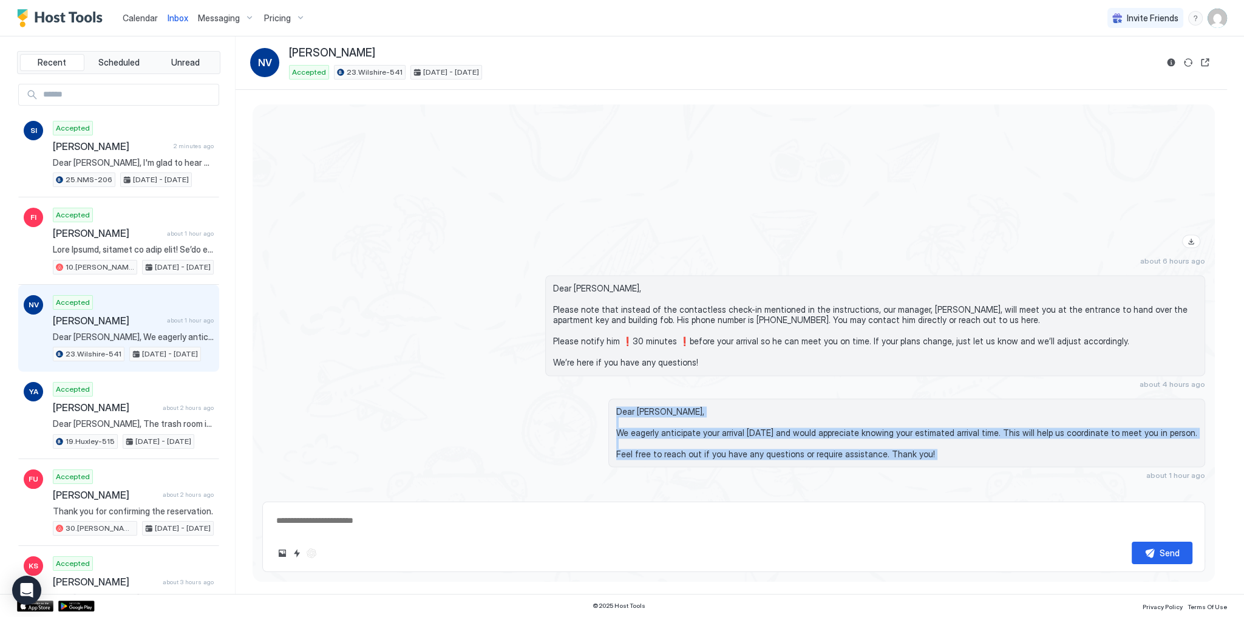
drag, startPoint x: 673, startPoint y: 398, endPoint x: 722, endPoint y: 440, distance: 64.7
click at [722, 440] on span "Dear [PERSON_NAME], We eagerly anticipate your arrival [DATE] and would appreci…" at bounding box center [906, 432] width 581 height 53
copy span "Dear Nicky, We eagerly anticipate your arrival today and would appreciate knowi…"
drag, startPoint x: 770, startPoint y: 236, endPoint x: 762, endPoint y: 228, distance: 12.0
click at [770, 236] on div at bounding box center [875, 91] width 660 height 324
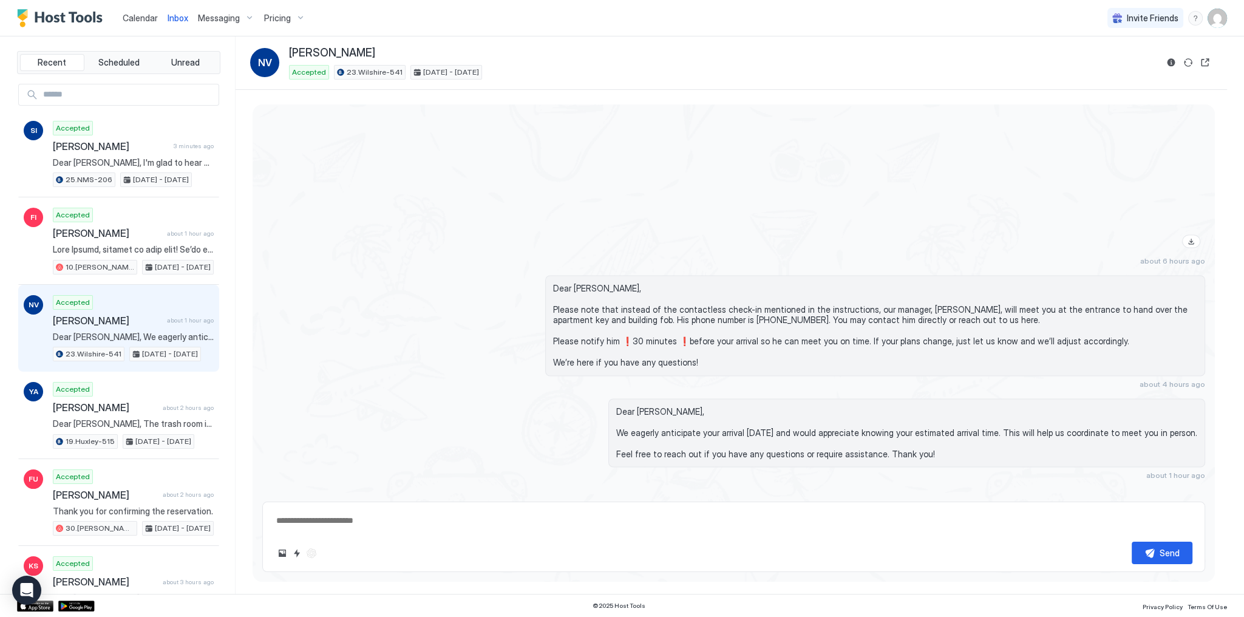
click at [144, 19] on span "Calendar" at bounding box center [140, 18] width 35 height 10
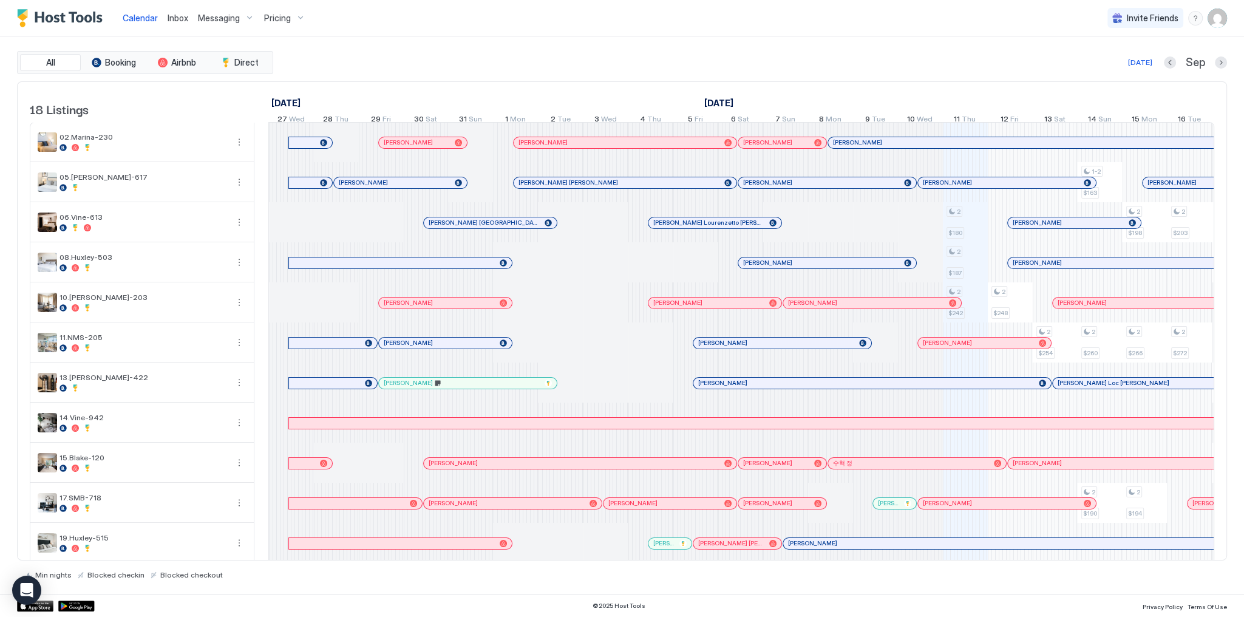
scroll to position [0, 674]
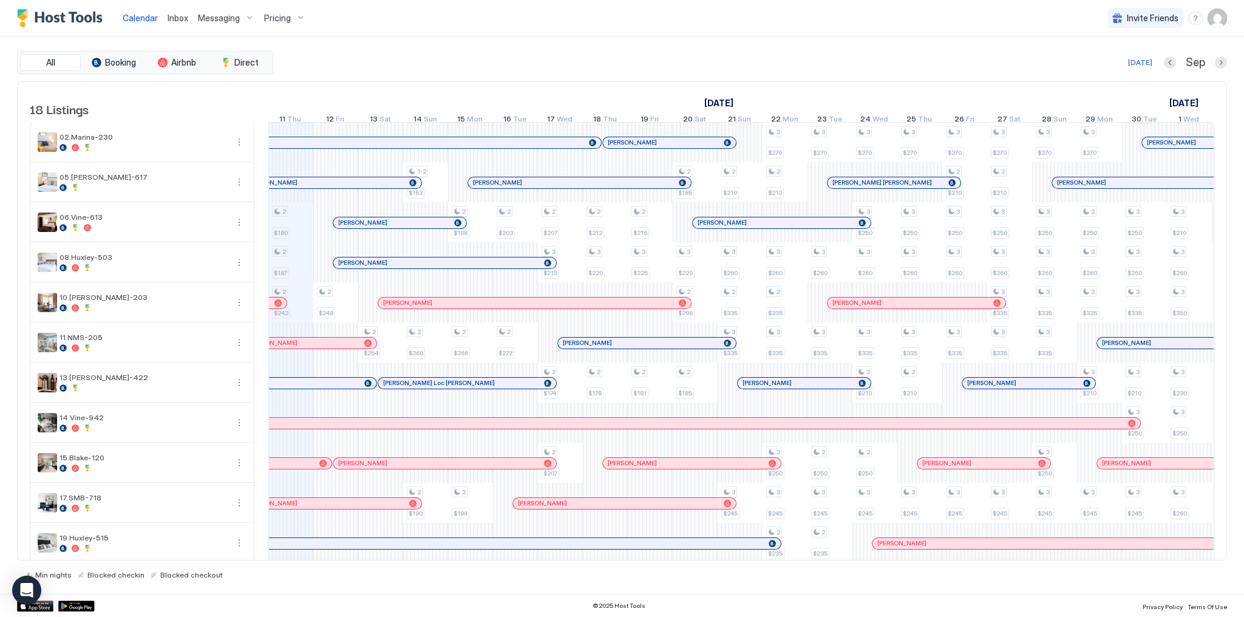
click at [549, 64] on div "[DATE] Sep" at bounding box center [751, 62] width 951 height 15
click at [173, 18] on span "Inbox" at bounding box center [178, 18] width 21 height 10
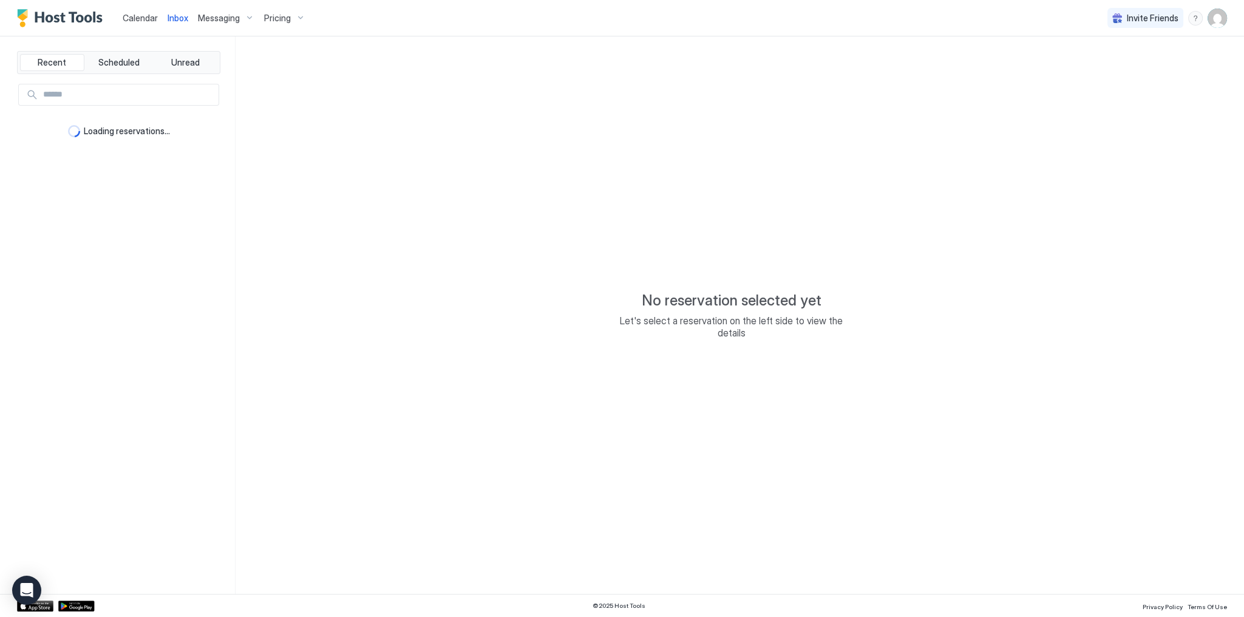
click at [173, 18] on span "Inbox" at bounding box center [178, 18] width 21 height 10
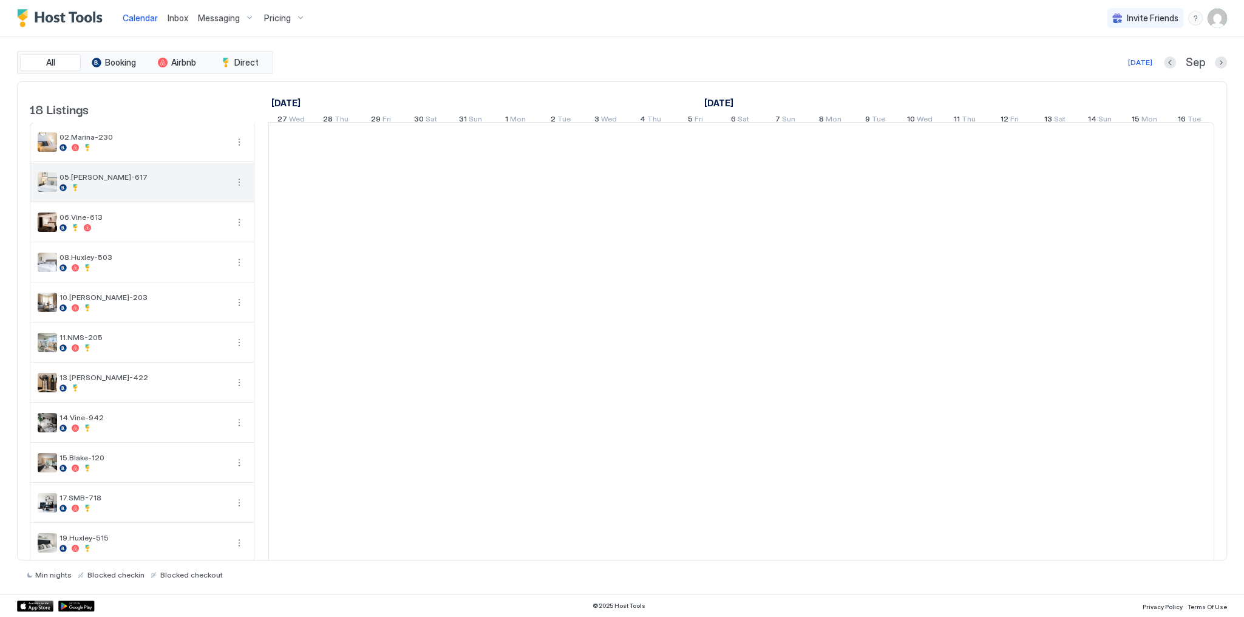
scroll to position [0, 674]
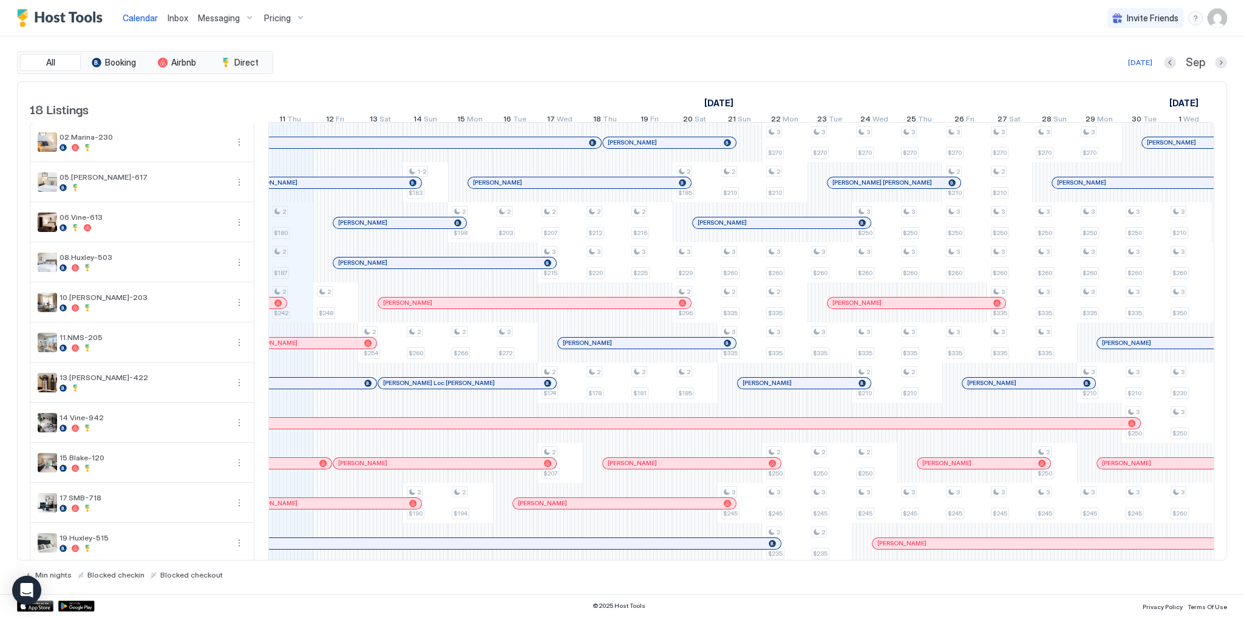
click at [525, 64] on div "[DATE] Sep" at bounding box center [751, 62] width 951 height 15
click at [376, 34] on div "Calendar Inbox Messaging Pricing Invite Friends SG" at bounding box center [622, 18] width 1244 height 36
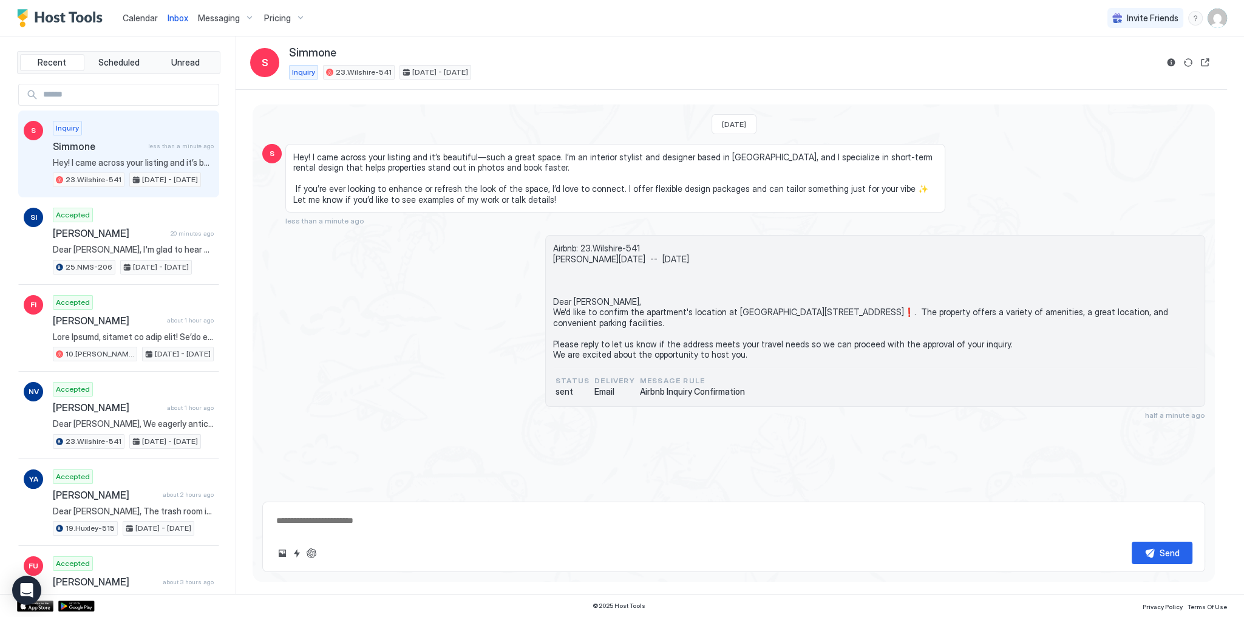
click at [362, 144] on div "Hey! I came across your listing and it’s beautiful—such a great space. I’m an i…" at bounding box center [615, 178] width 660 height 69
click at [364, 157] on span "Hey! I came across your listing and it’s beautiful—such a great space. I’m an i…" at bounding box center [615, 178] width 644 height 53
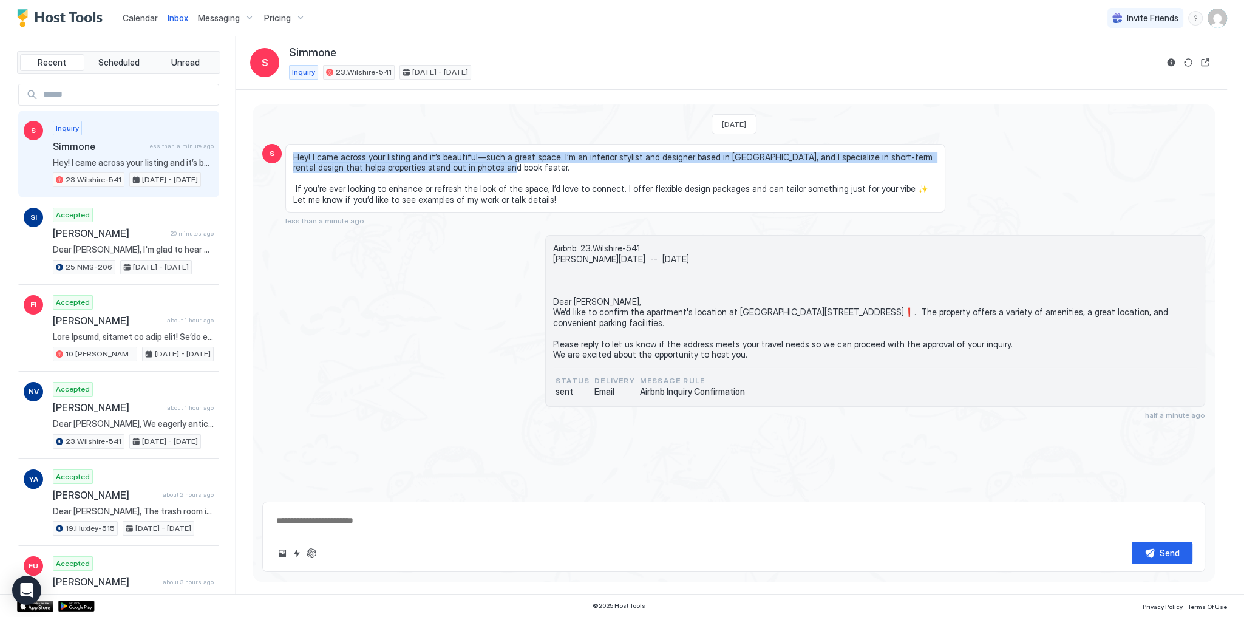
click at [364, 157] on span "Hey! I came across your listing and it’s beautiful—such a great space. I’m an i…" at bounding box center [615, 178] width 644 height 53
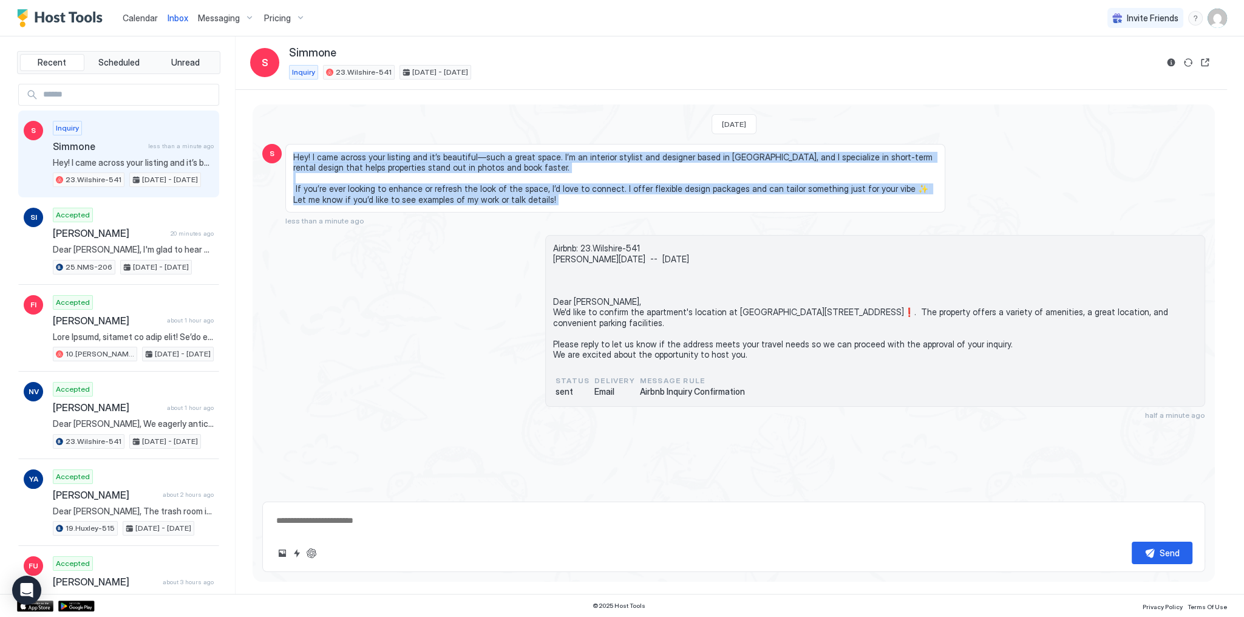
drag, startPoint x: 364, startPoint y: 157, endPoint x: 406, endPoint y: 206, distance: 65.1
click at [406, 206] on div "Hey! I came across your listing and it’s beautiful—such a great space. I’m an i…" at bounding box center [615, 178] width 660 height 69
copy span "Hey! I came across your listing and it’s beautiful—such a great space. I’m an i…"
type textarea "*"
click at [582, 172] on span "Hey! I came across your listing and it’s beautiful—such a great space. I’m an i…" at bounding box center [615, 178] width 644 height 53
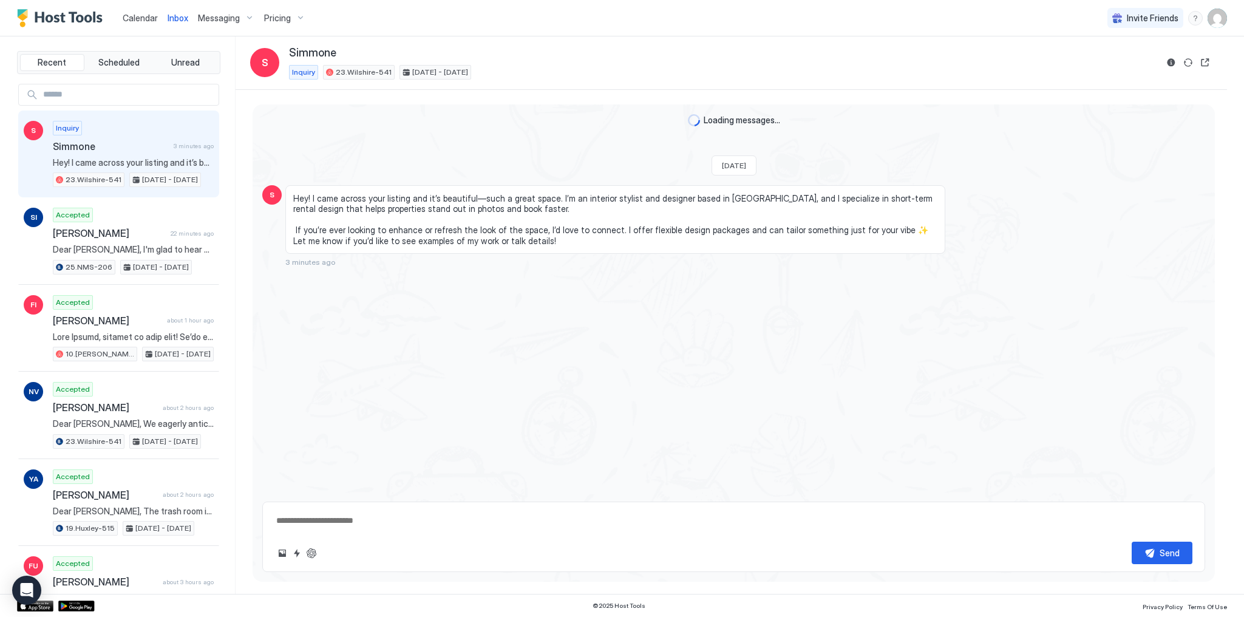
type textarea "*"
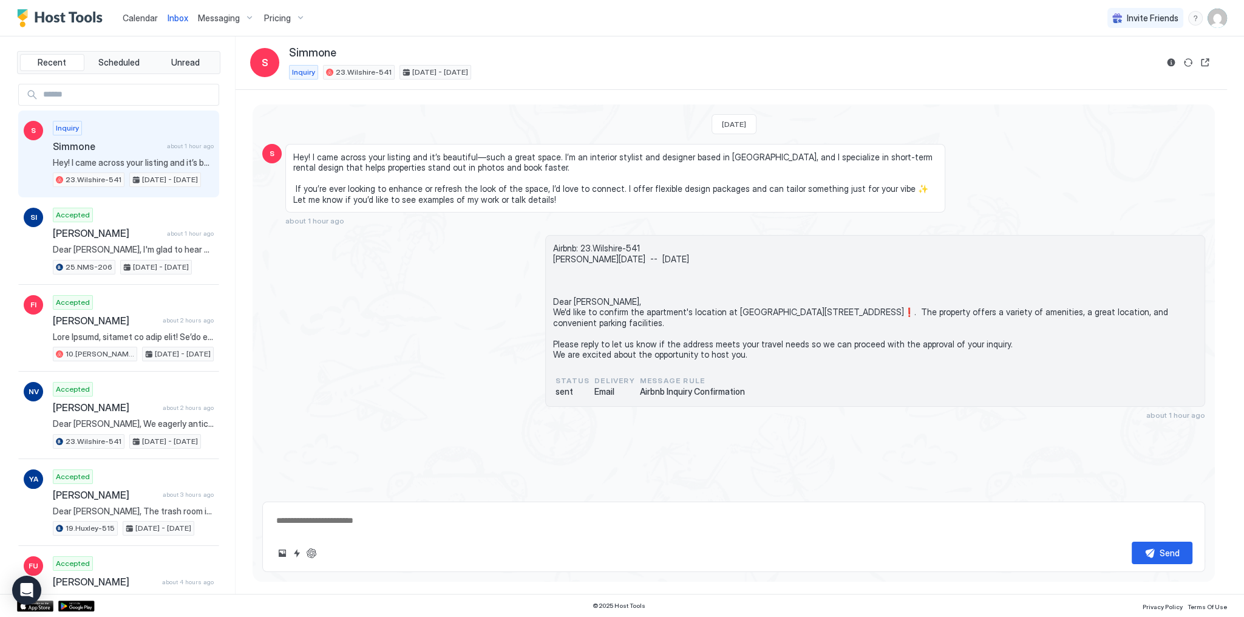
type textarea "*"
click at [475, 167] on span "Hey! I came across your listing and it’s beautiful—such a great space. I’m an i…" at bounding box center [615, 178] width 644 height 53
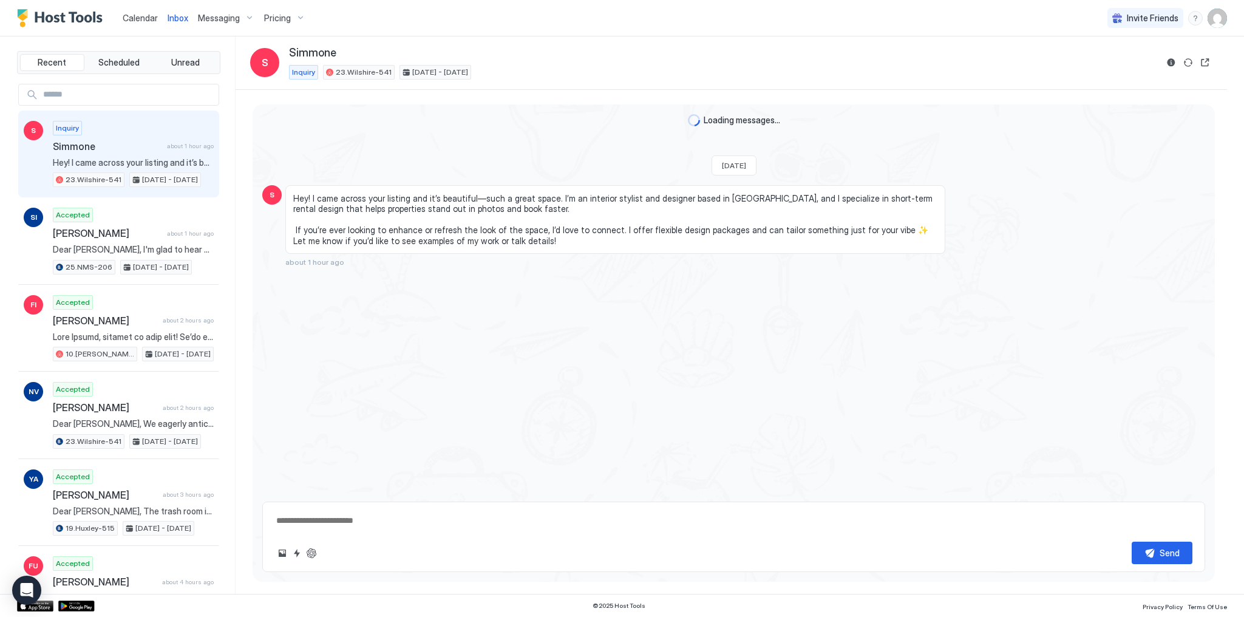
type textarea "*"
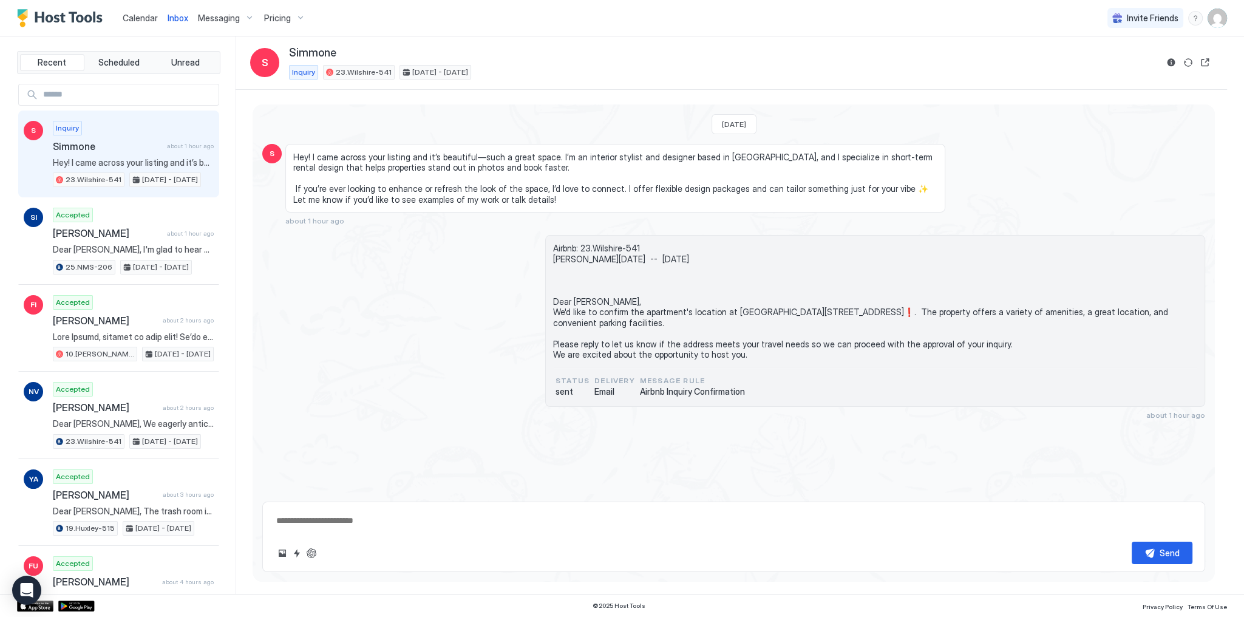
click at [325, 158] on span "Hey! I came across your listing and it’s beautiful—such a great space. I’m an i…" at bounding box center [615, 178] width 644 height 53
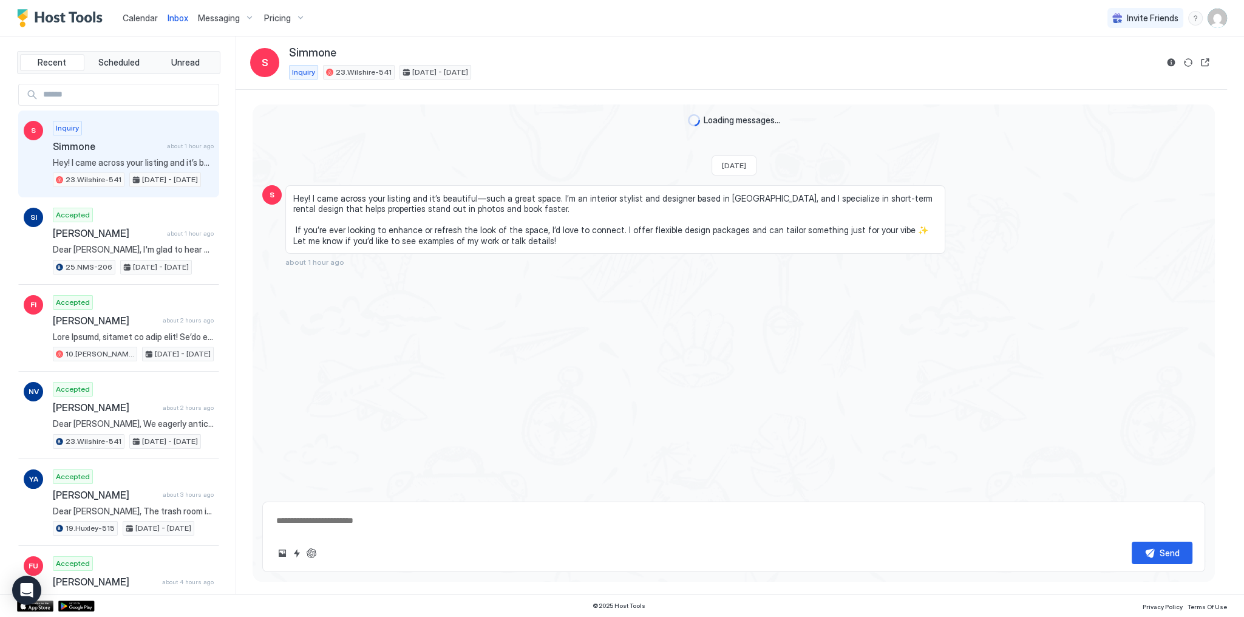
type textarea "*"
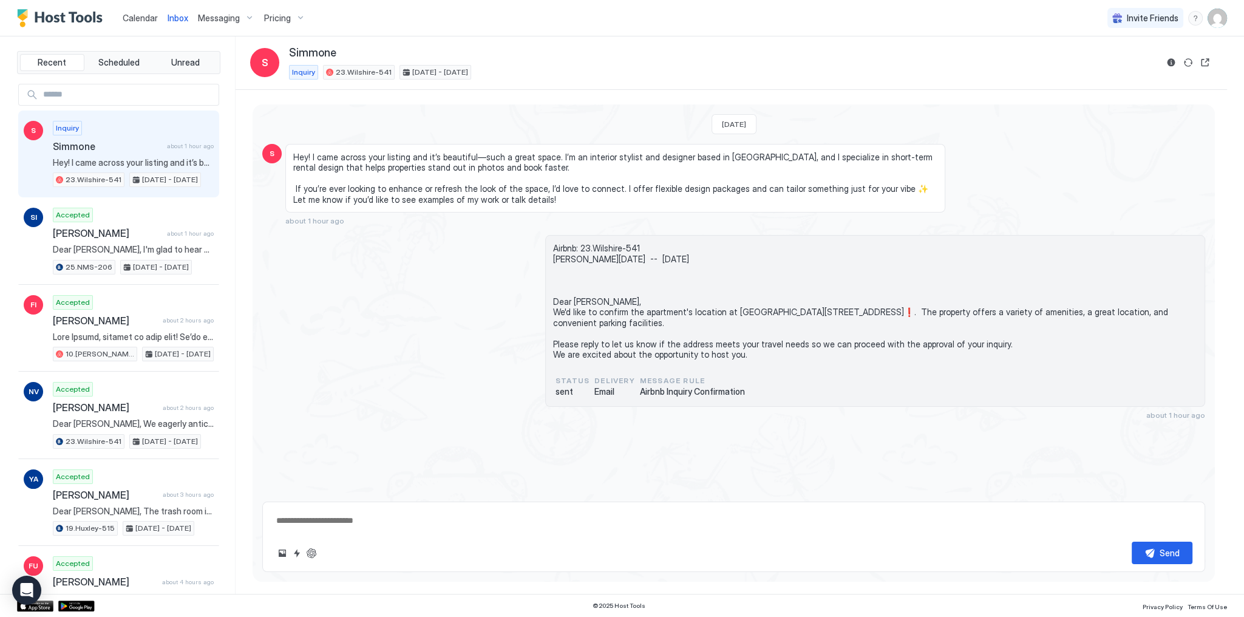
click at [613, 146] on div "Hey! I came across your listing and it’s beautiful—such a great space. I’m an i…" at bounding box center [615, 178] width 660 height 69
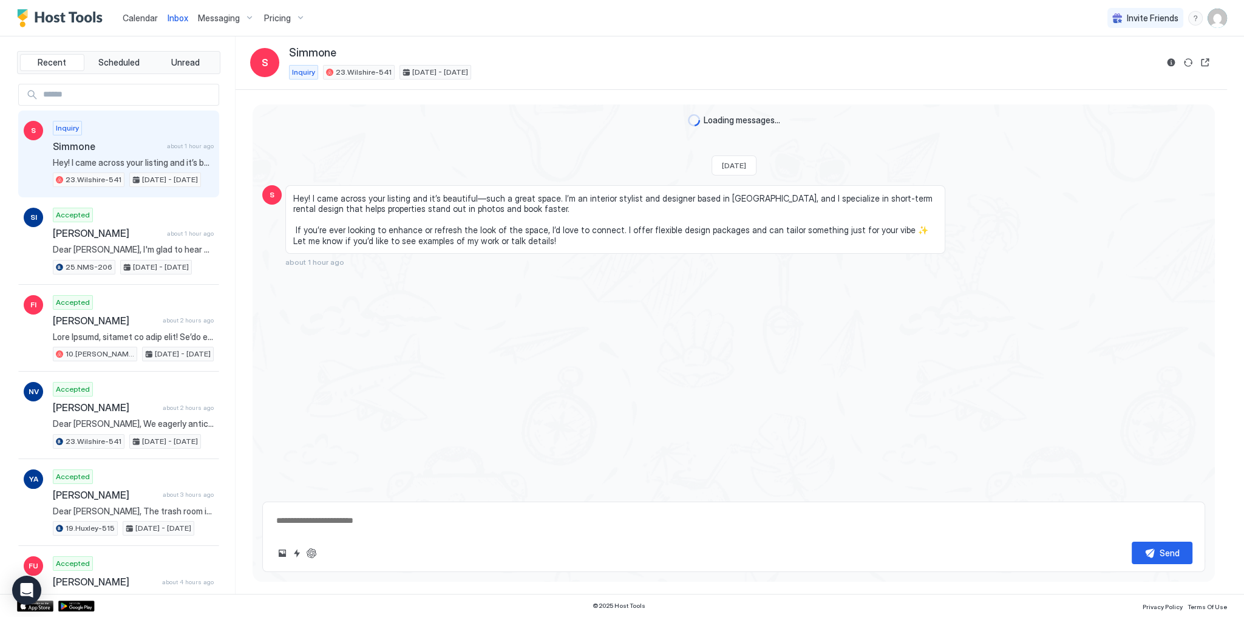
type textarea "*"
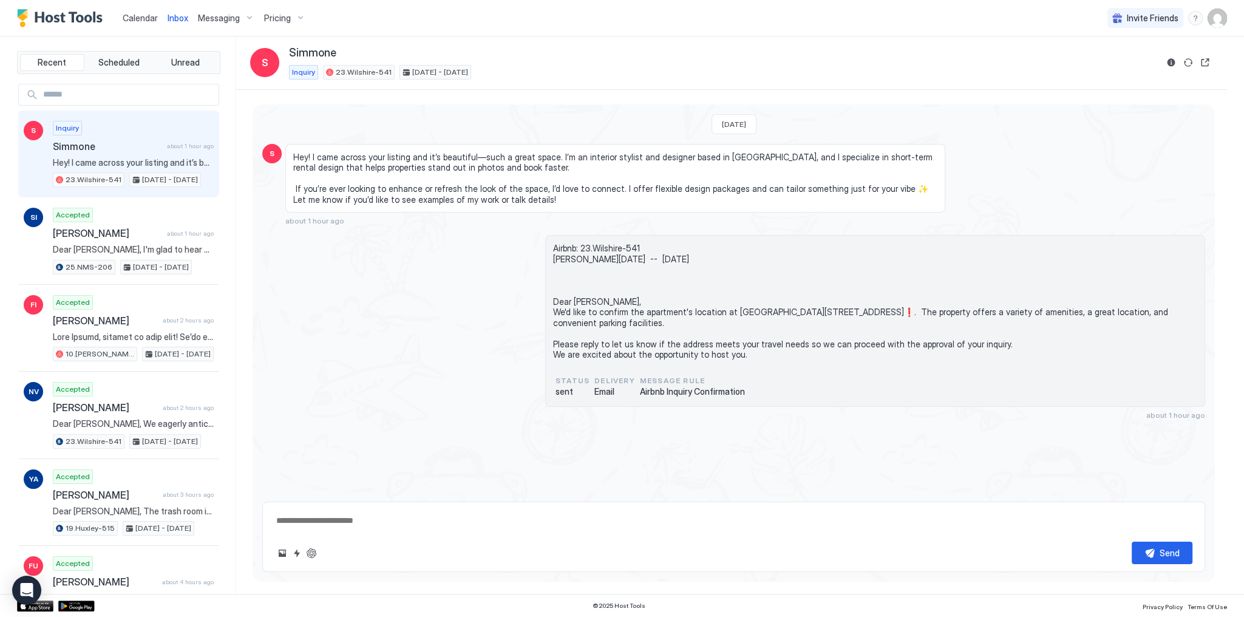
click at [359, 223] on div "Hey! I came across your listing and it’s beautiful—such a great space. I’m an i…" at bounding box center [615, 185] width 660 height 82
click at [1059, 44] on span "Good afternoon. We will drive from the airport to the apartment now. We will ar…" at bounding box center [1103, 45] width 123 height 21
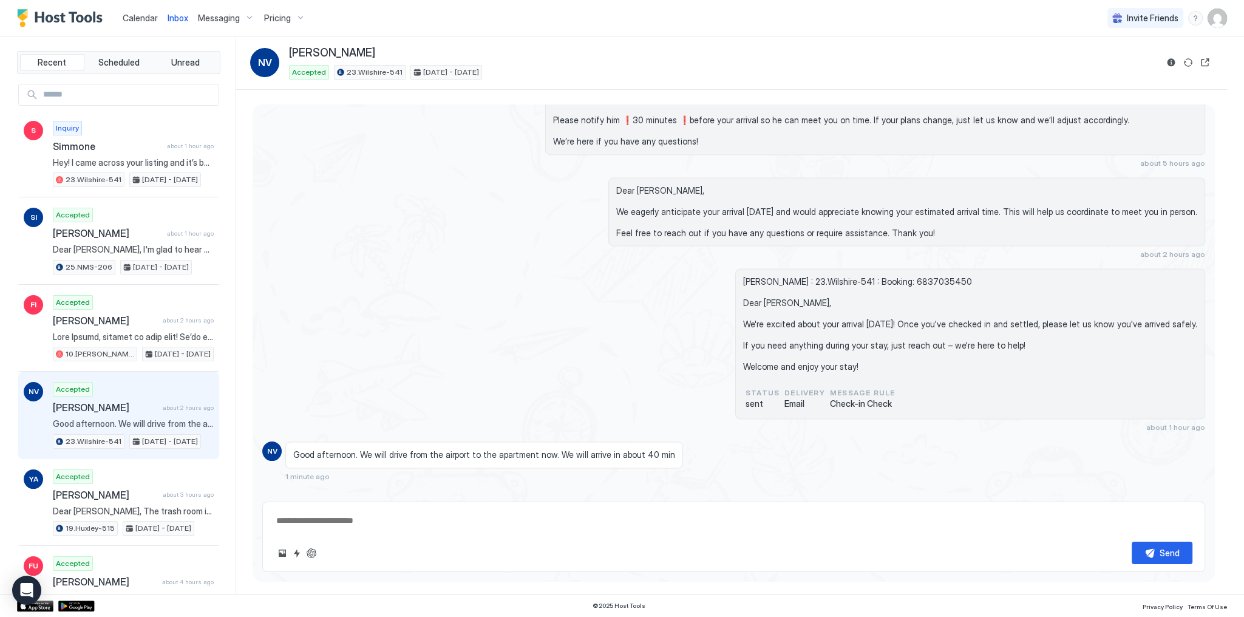
scroll to position [2944, 0]
click at [536, 449] on span "Good afternoon. We will drive from the airport to the apartment now. We will ar…" at bounding box center [484, 454] width 382 height 11
copy span "Good afternoon. We will drive from the airport to the apartment now. We will ar…"
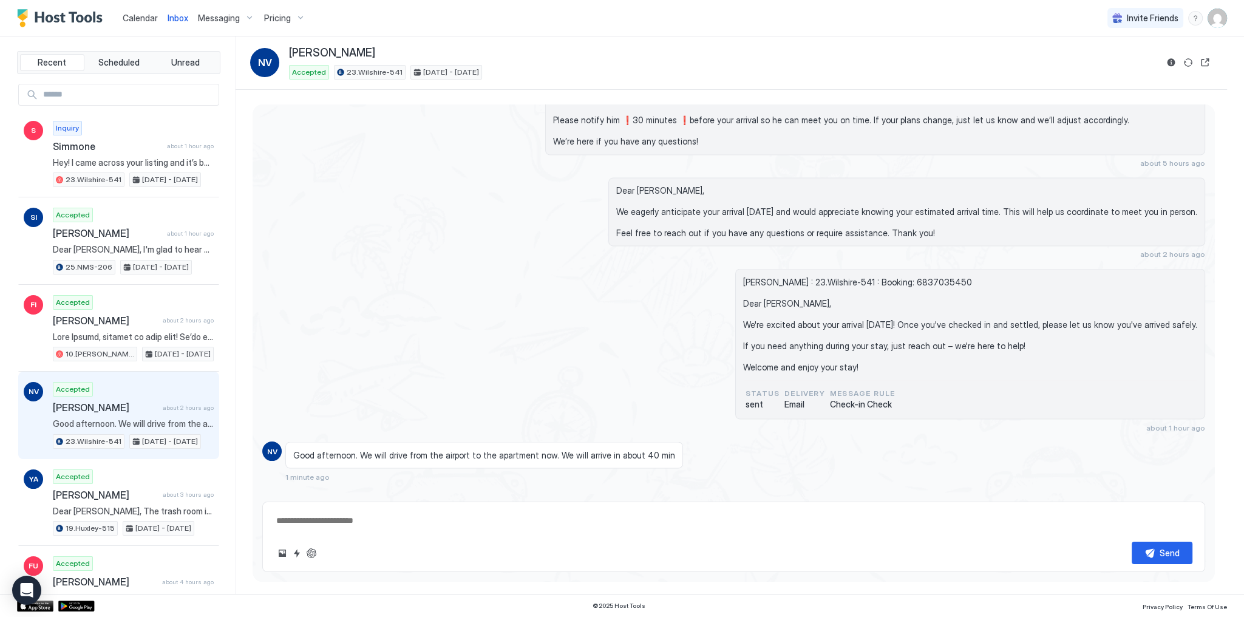
click at [367, 70] on span "23.Wilshire-541" at bounding box center [375, 72] width 56 height 11
copy div "23.Wilshire-541"
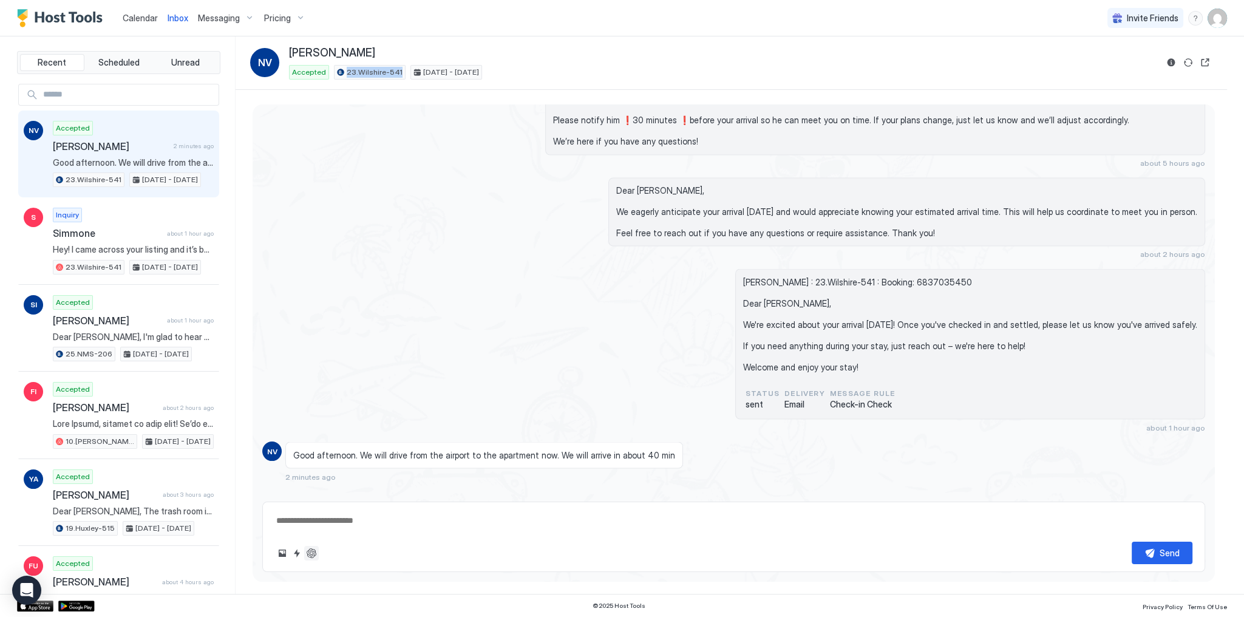
click at [313, 549] on button "ChatGPT Auto Reply" at bounding box center [311, 553] width 15 height 15
type textarea "*"
type textarea "**********"
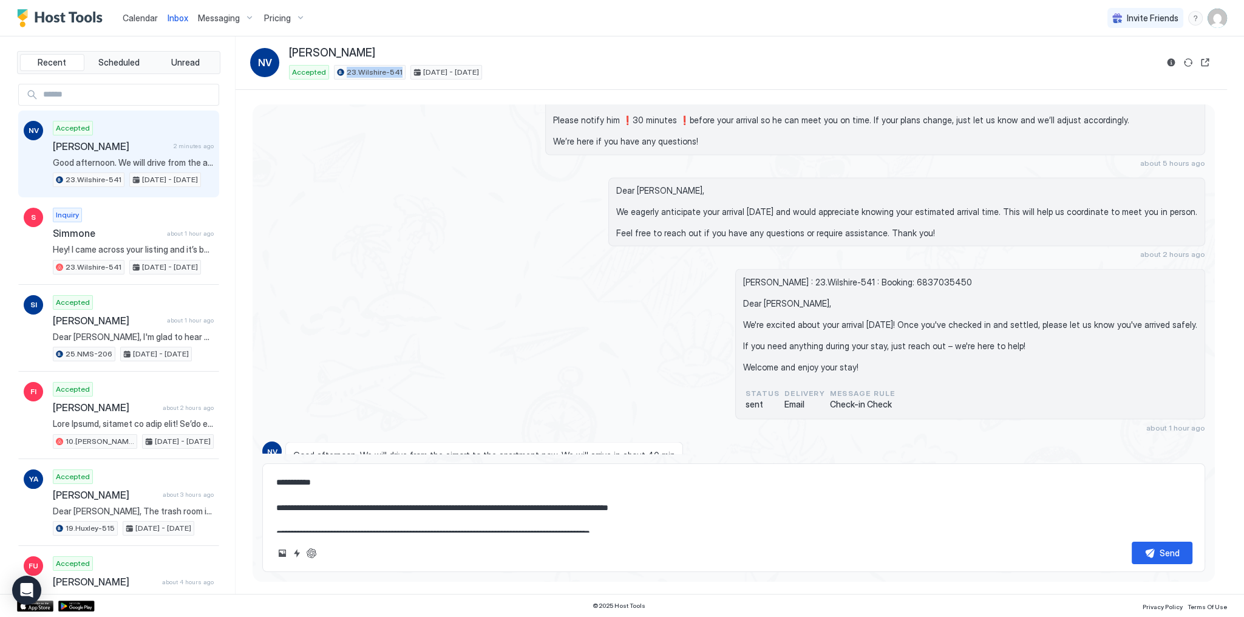
click at [380, 495] on textarea "**********" at bounding box center [733, 501] width 917 height 61
type textarea "*"
type textarea "**********"
type textarea "*"
type textarea "**********"
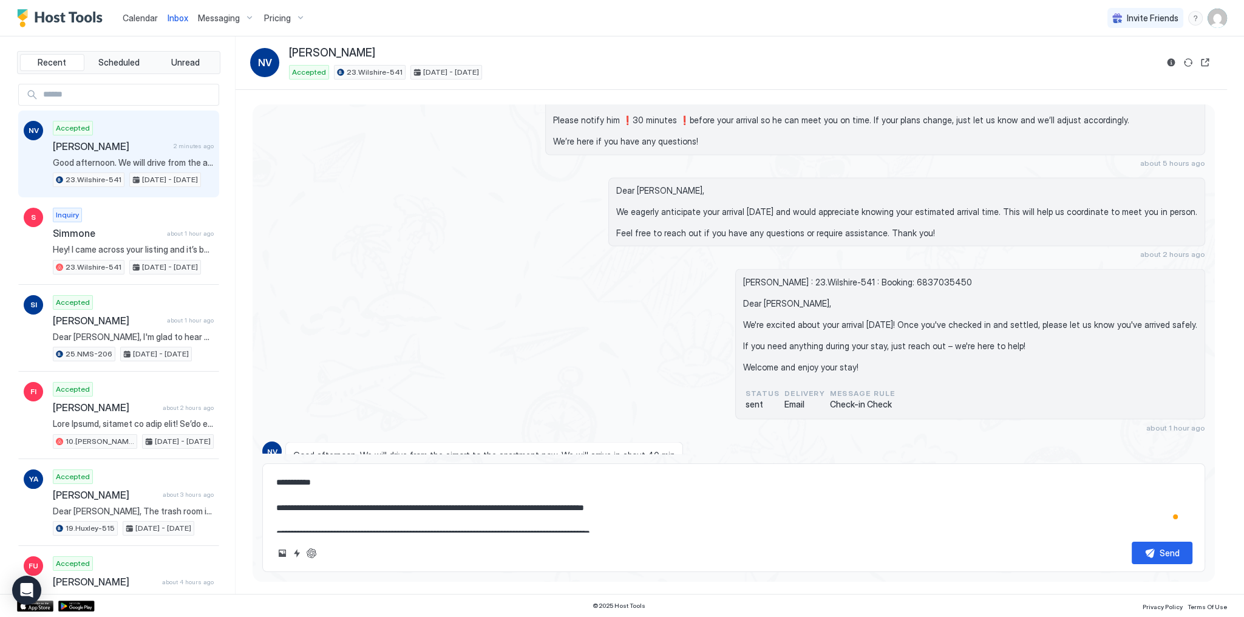
type textarea "*"
type textarea "**********"
type textarea "*"
type textarea "**********"
click at [716, 515] on textarea "**********" at bounding box center [733, 501] width 917 height 61
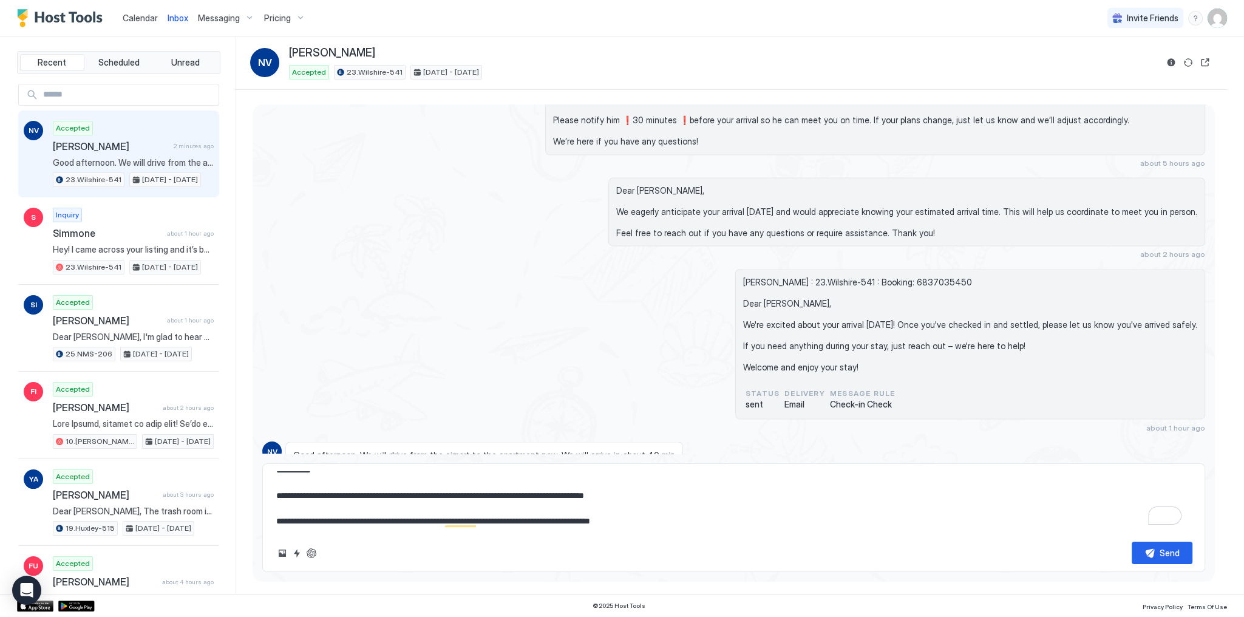
scroll to position [12, 0]
click at [529, 521] on textarea "**********" at bounding box center [733, 501] width 917 height 61
type textarea "*"
type textarea "**********"
type textarea "*"
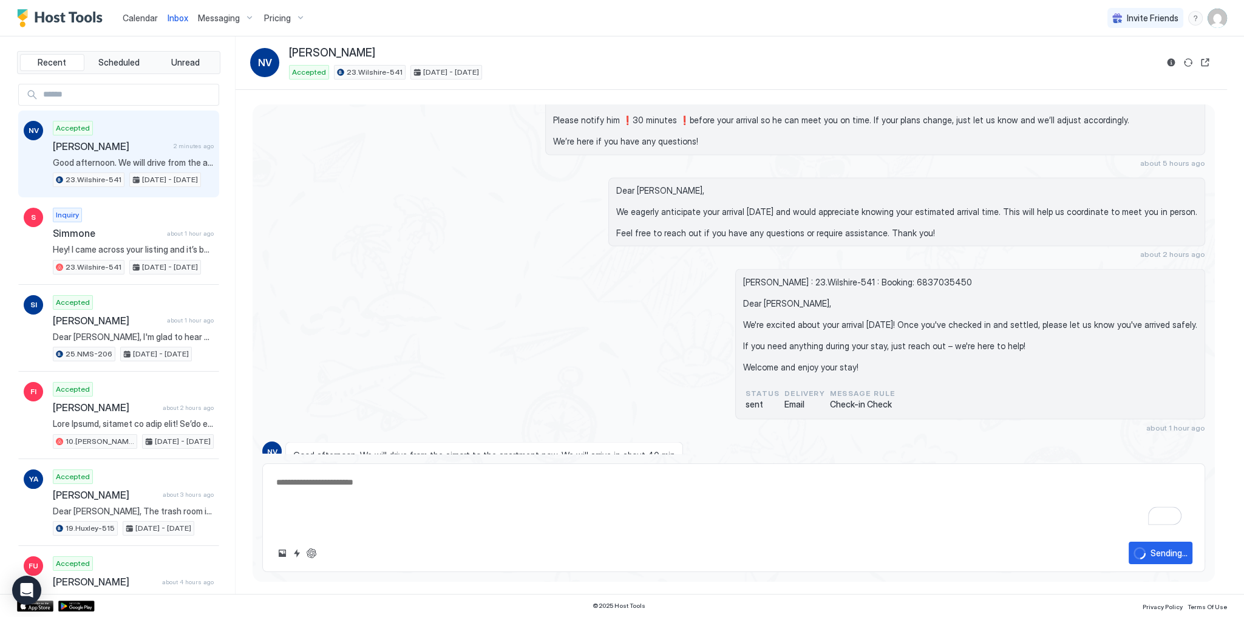
type textarea "*"
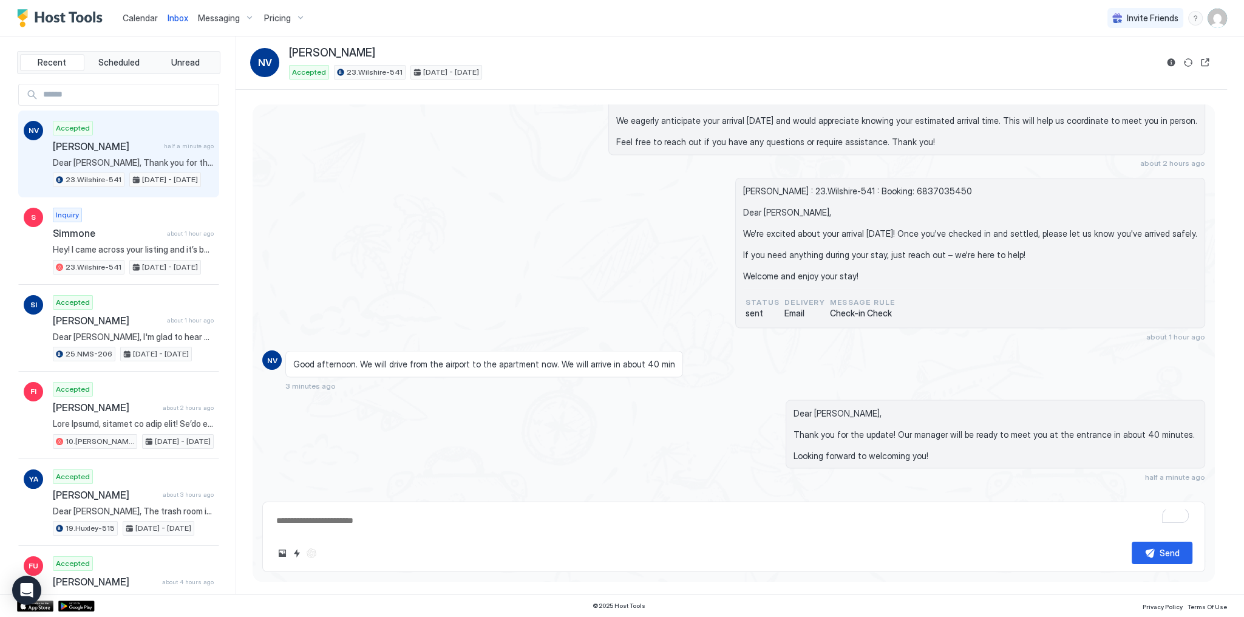
type textarea "*"
click at [555, 276] on div "Nicky Van Geene : 23.Wilshire-541 : Booking: 6837035450 Dear Nicky, We're excit…" at bounding box center [733, 258] width 943 height 163
click at [529, 255] on div "Nicky Van Geene : 23.Wilshire-541 : Booking: 6837035450 Dear Nicky, We're excit…" at bounding box center [733, 258] width 943 height 163
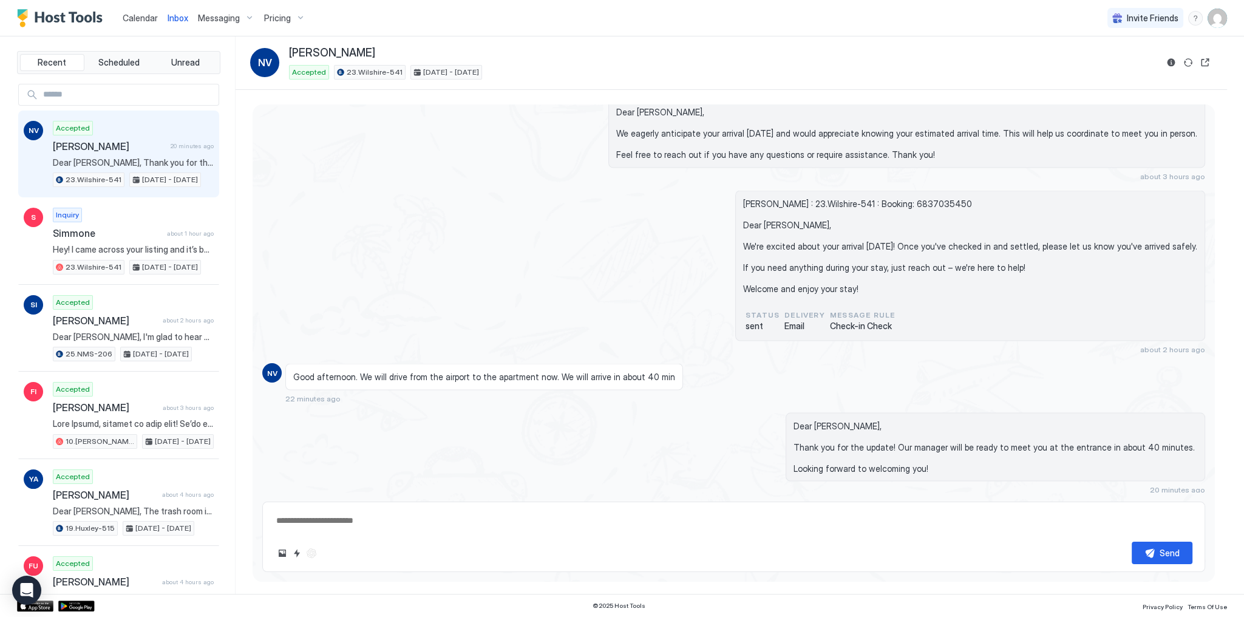
scroll to position [3048, 0]
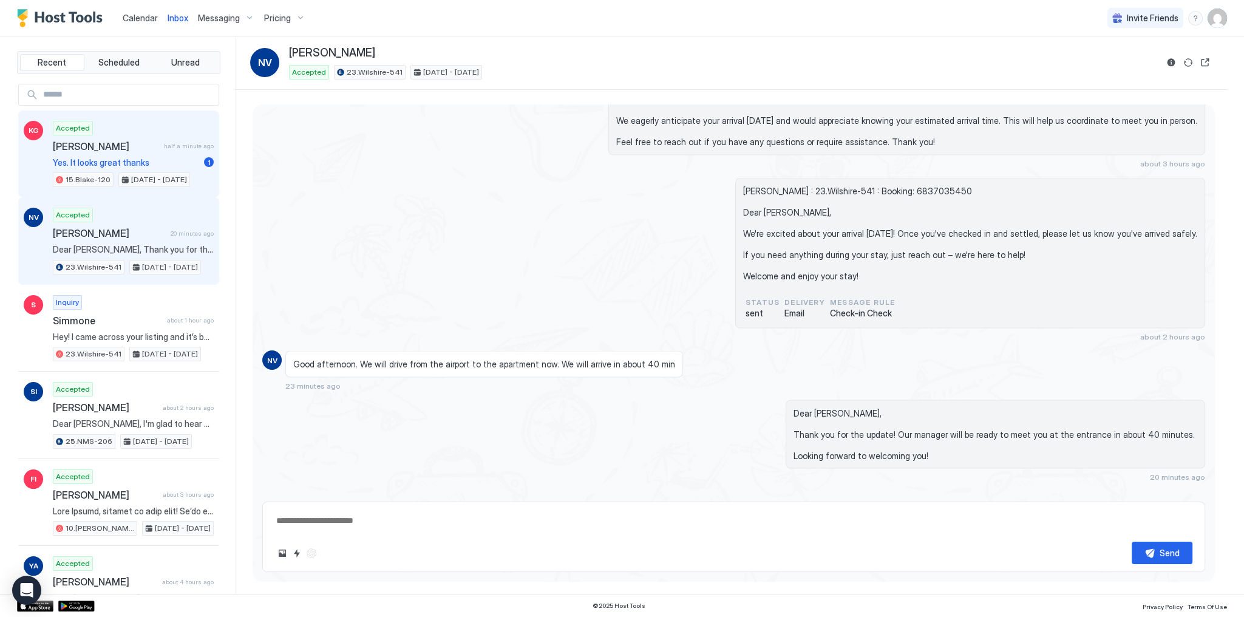
click at [121, 136] on div "Accepted [PERSON_NAME] half a minute ago Yes. It looks great thanks 1 15.[PERSO…" at bounding box center [133, 154] width 161 height 67
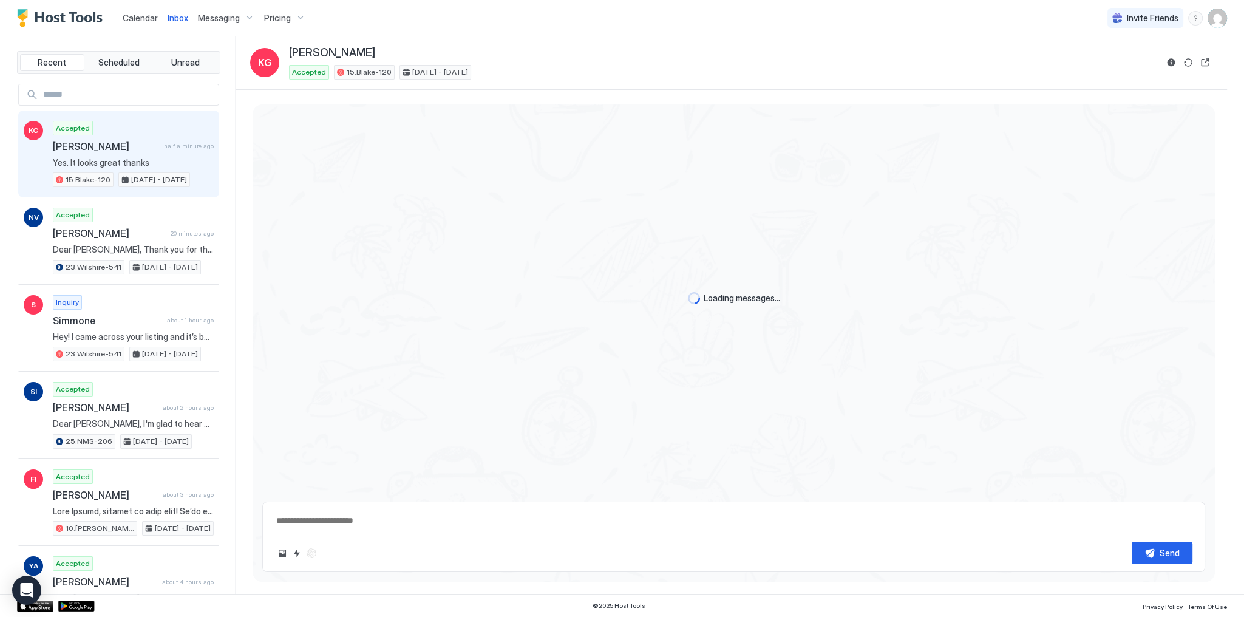
scroll to position [355, 0]
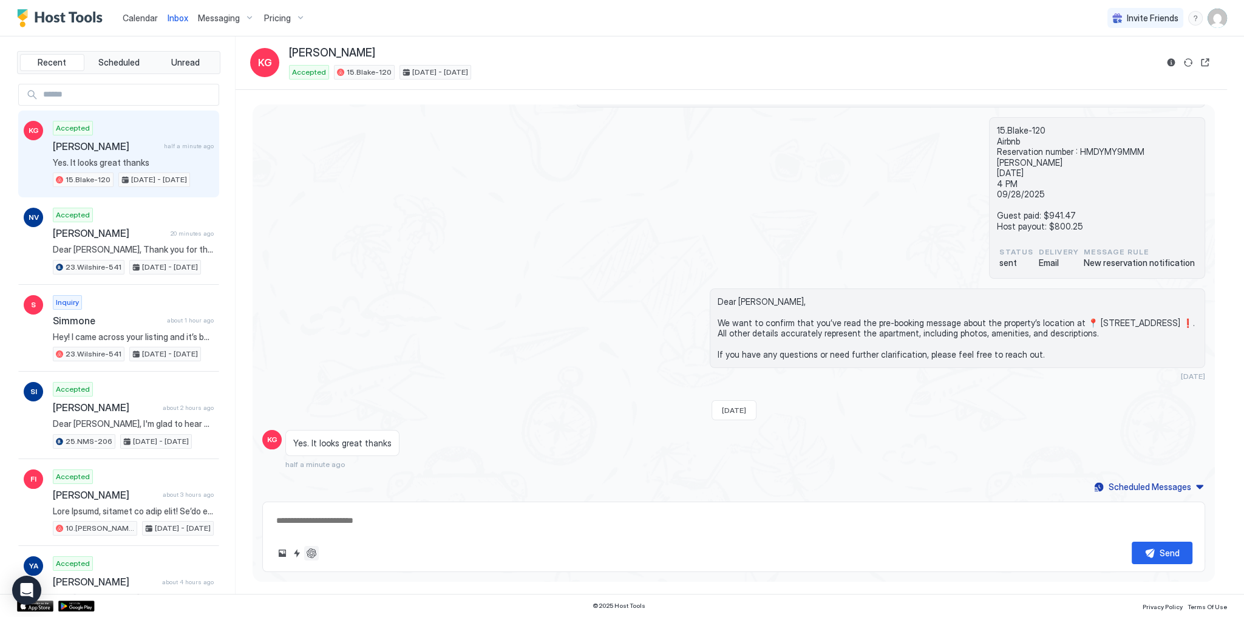
click at [311, 552] on button "ChatGPT Auto Reply" at bounding box center [311, 553] width 15 height 15
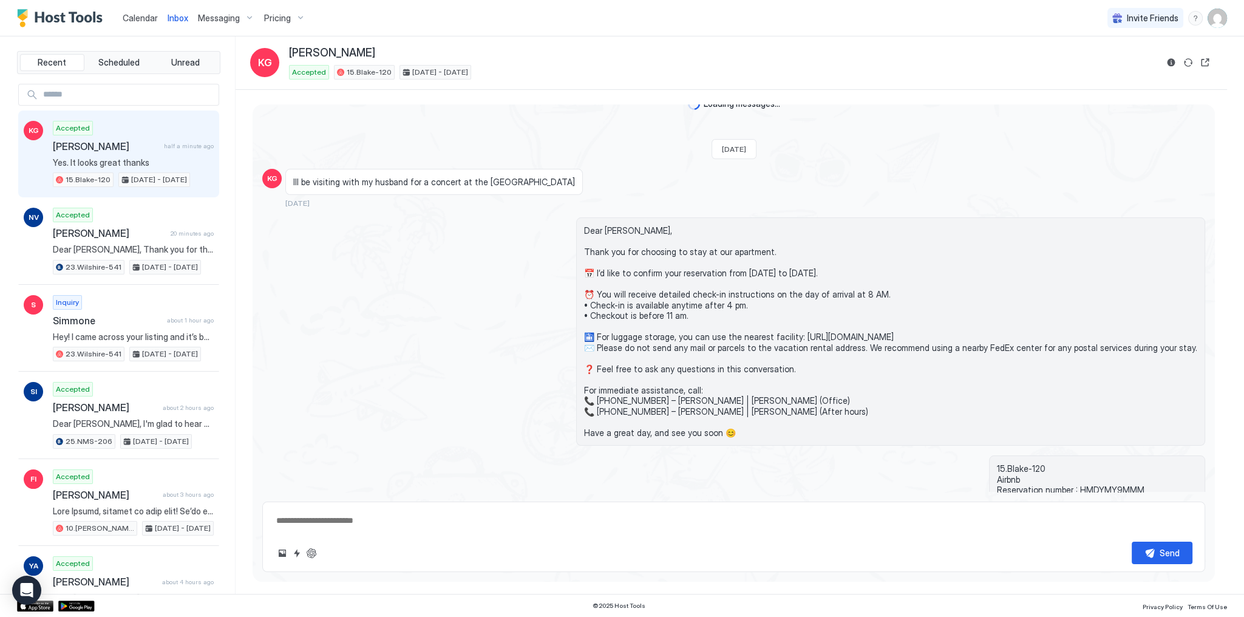
scroll to position [0, 0]
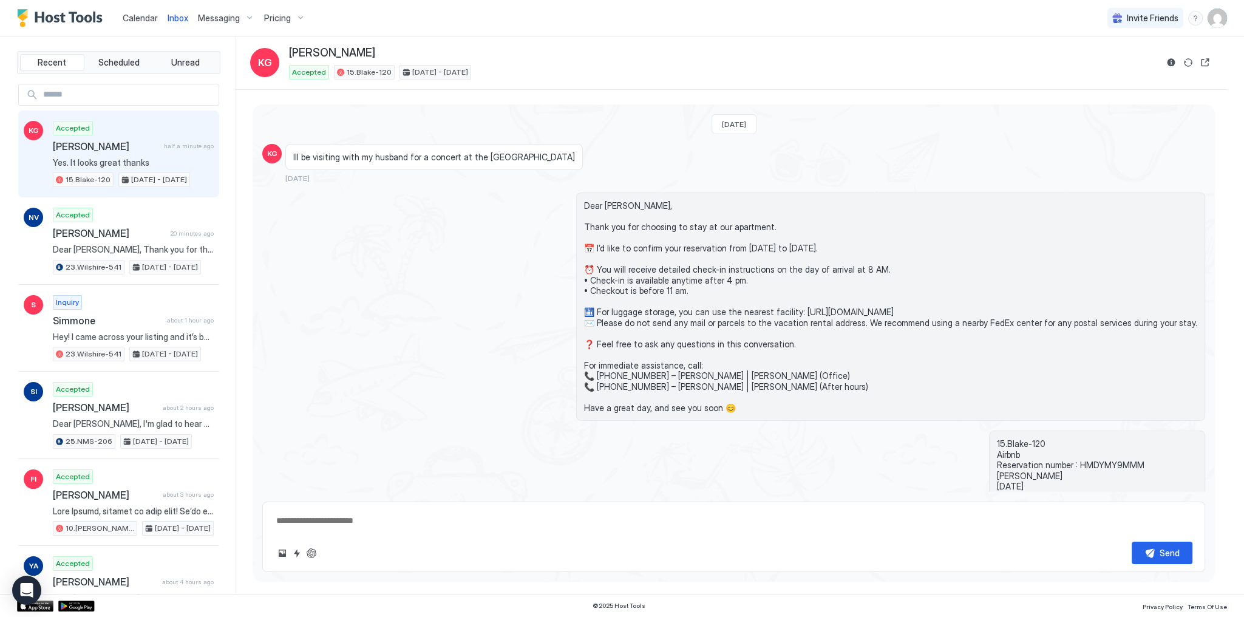
type textarea "*"
type textarea "**********"
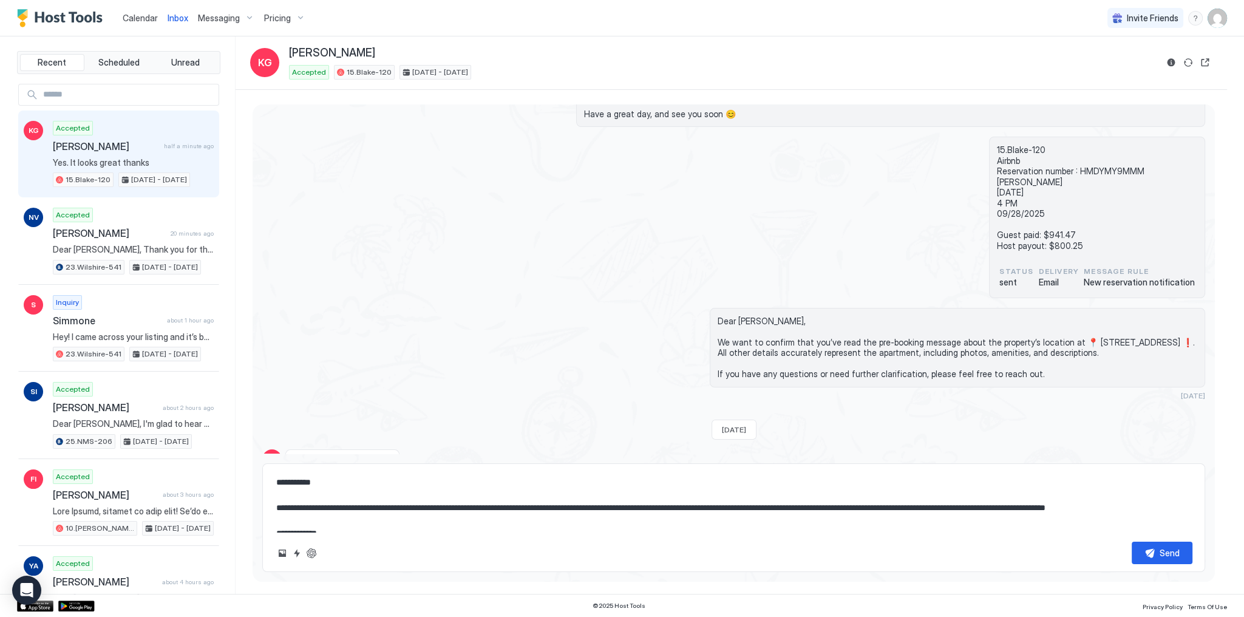
scroll to position [351, 0]
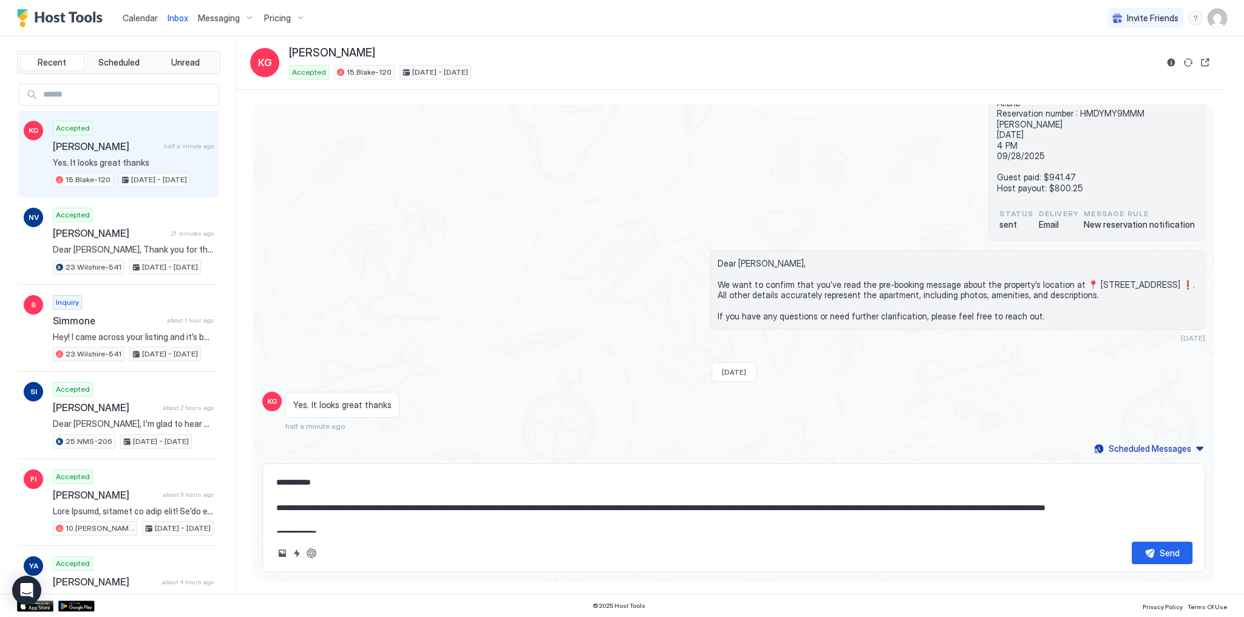
drag, startPoint x: 468, startPoint y: 507, endPoint x: 509, endPoint y: 508, distance: 41.3
click at [469, 507] on textarea "**********" at bounding box center [733, 501] width 917 height 61
type textarea "*"
type textarea "**********"
type textarea "*"
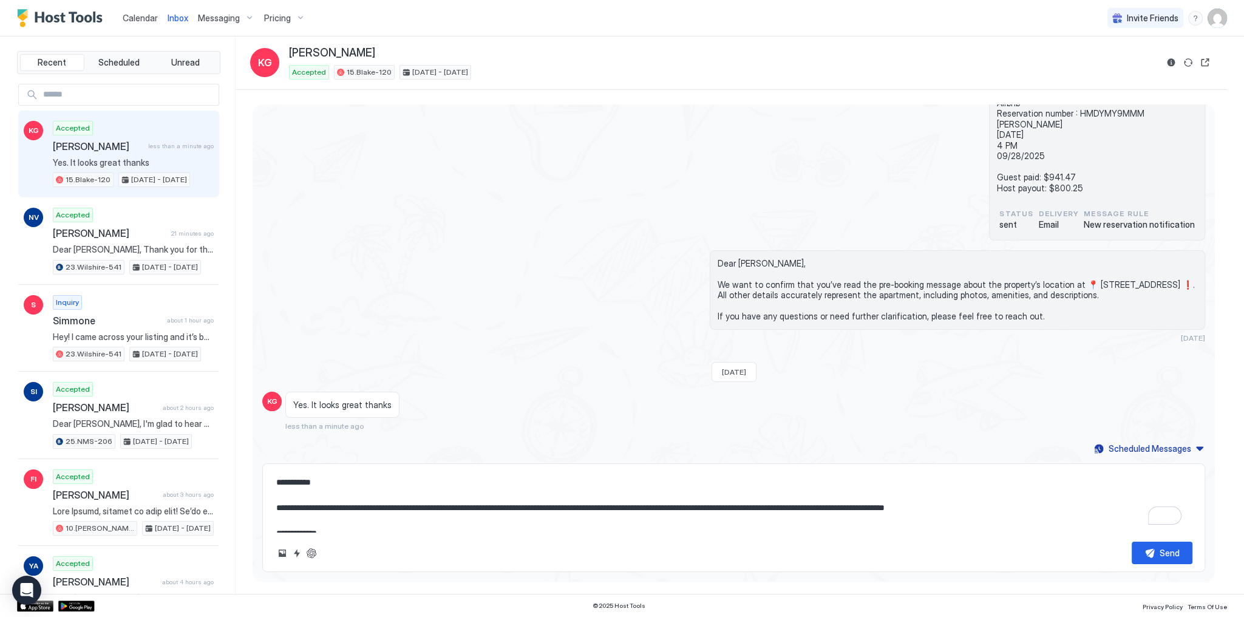
type textarea "**********"
click at [480, 519] on textarea "**********" at bounding box center [733, 501] width 917 height 61
drag, startPoint x: 480, startPoint y: 519, endPoint x: 860, endPoint y: 538, distance: 380.5
click at [833, 537] on div "**********" at bounding box center [733, 517] width 943 height 109
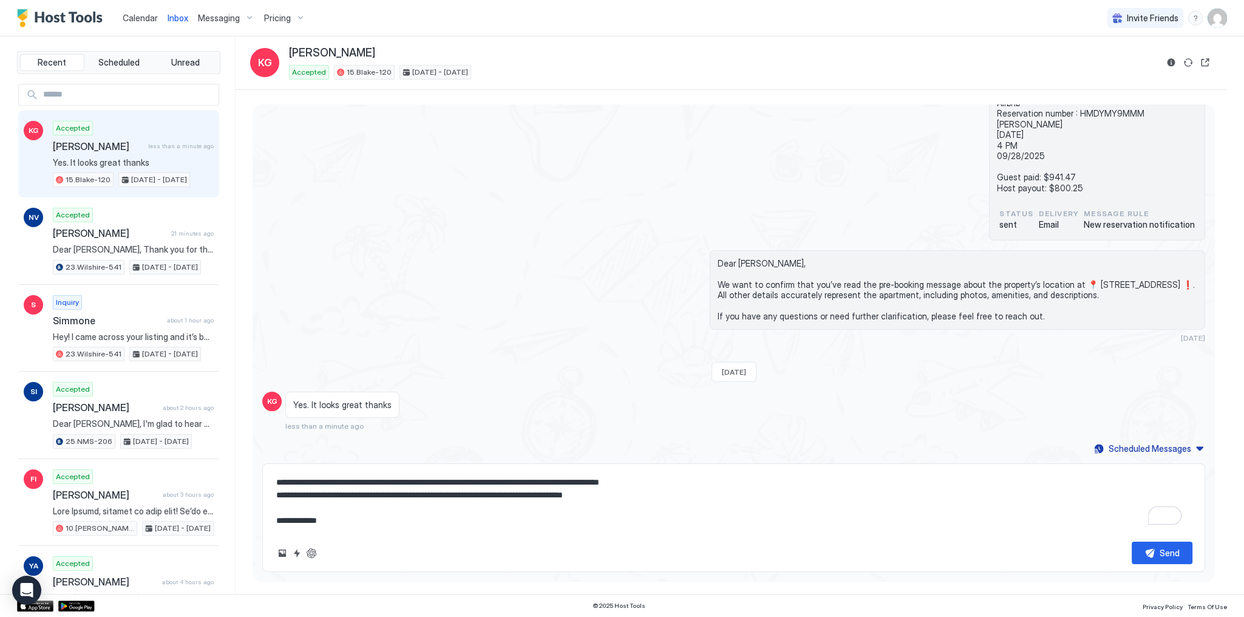
type textarea "*"
type textarea "**********"
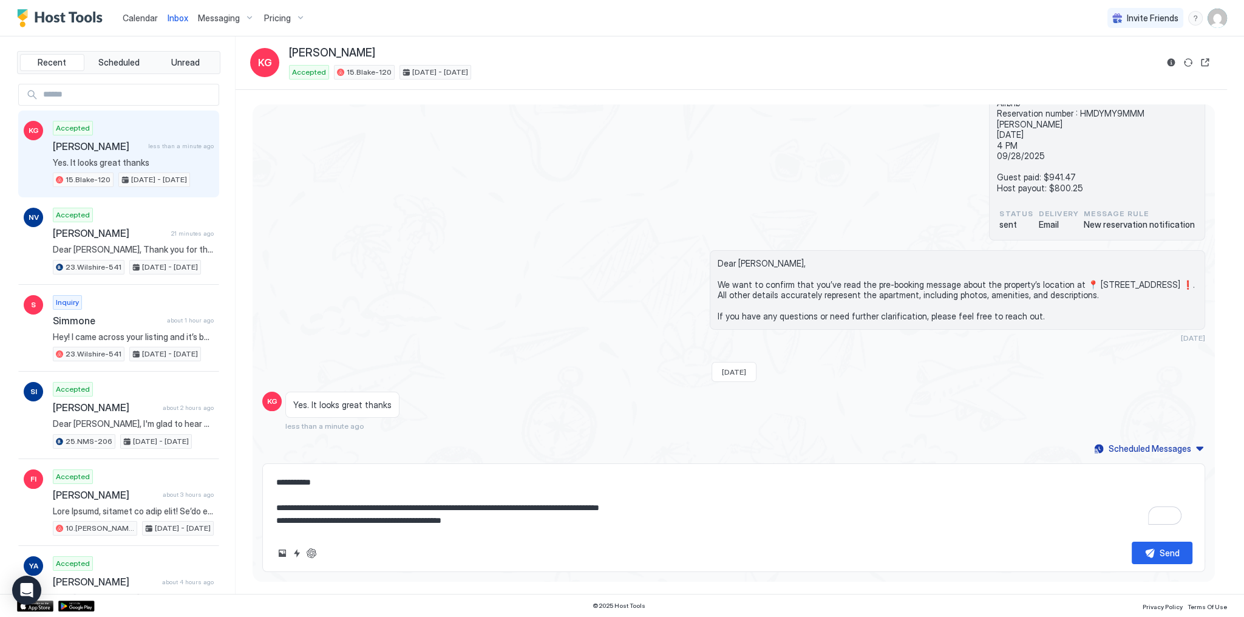
scroll to position [0, 0]
type textarea "*"
type textarea "**********"
type textarea "*"
type textarea "**********"
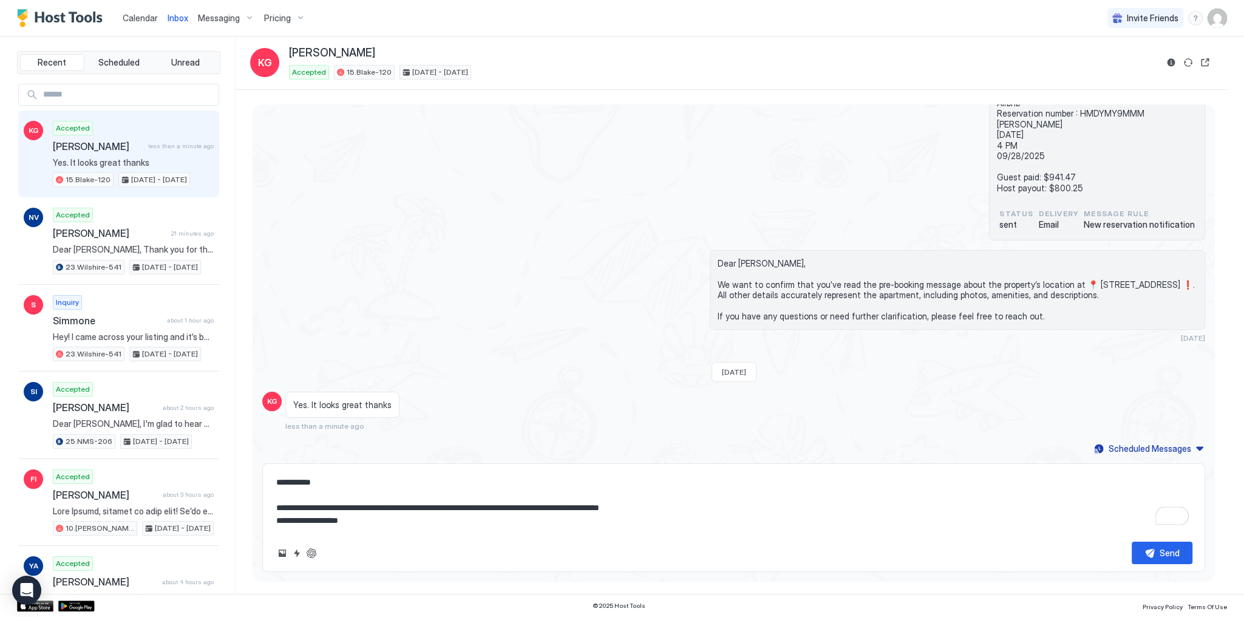
type textarea "*"
type textarea "**********"
click at [1163, 557] on div "Send" at bounding box center [1170, 552] width 20 height 13
type textarea "*"
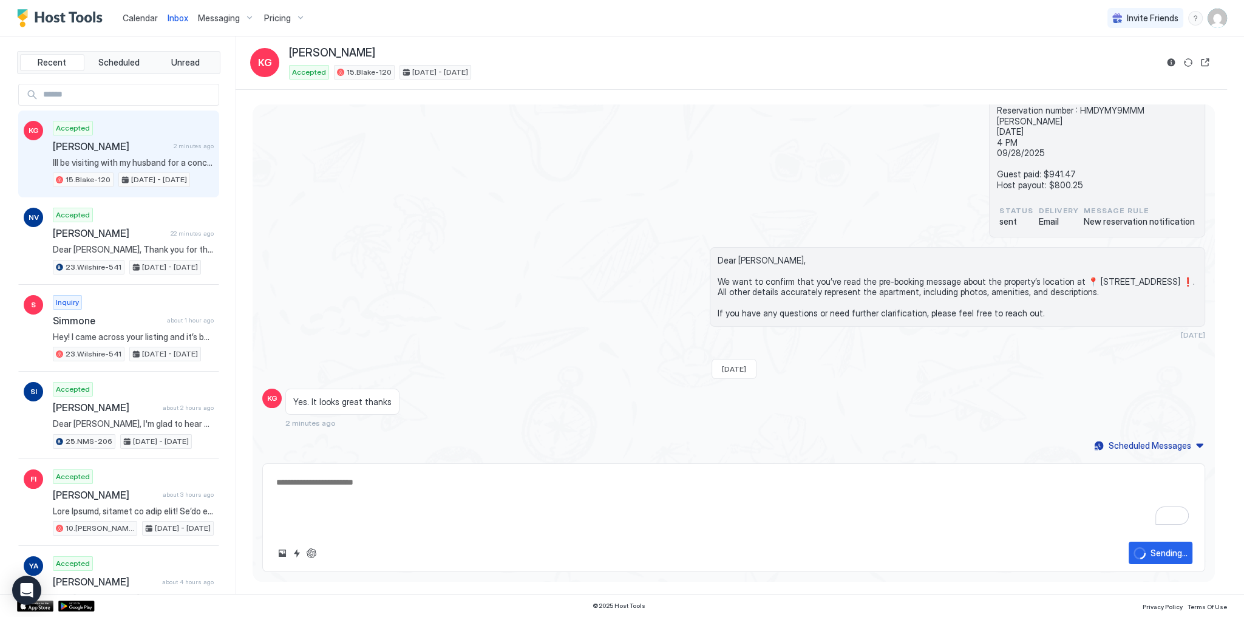
click at [726, 318] on div "Tue, September 2nd 2025 KG Ill be visiting with my husband for a concert at the…" at bounding box center [734, 102] width 962 height 704
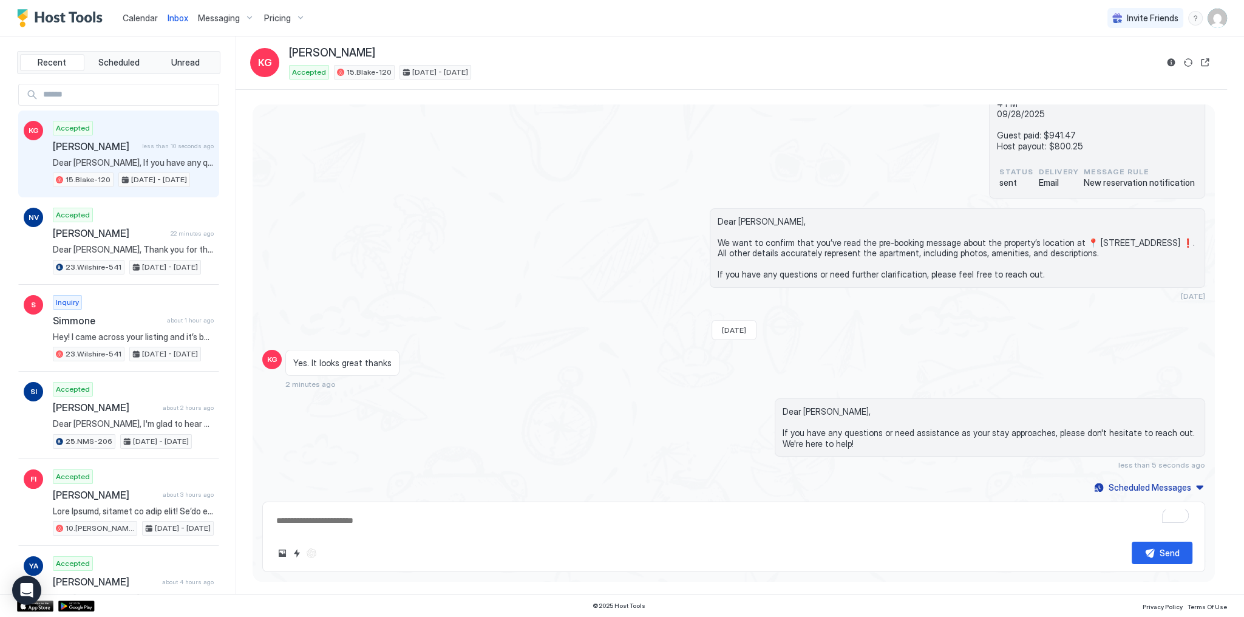
click at [813, 433] on span "Dear [PERSON_NAME], If you have any questions or need assistance as your stay a…" at bounding box center [990, 427] width 415 height 42
click at [814, 435] on span "Dear [PERSON_NAME], If you have any questions or need assistance as your stay a…" at bounding box center [990, 427] width 415 height 42
click at [817, 440] on span "Dear [PERSON_NAME], If you have any questions or need assistance as your stay a…" at bounding box center [990, 427] width 415 height 42
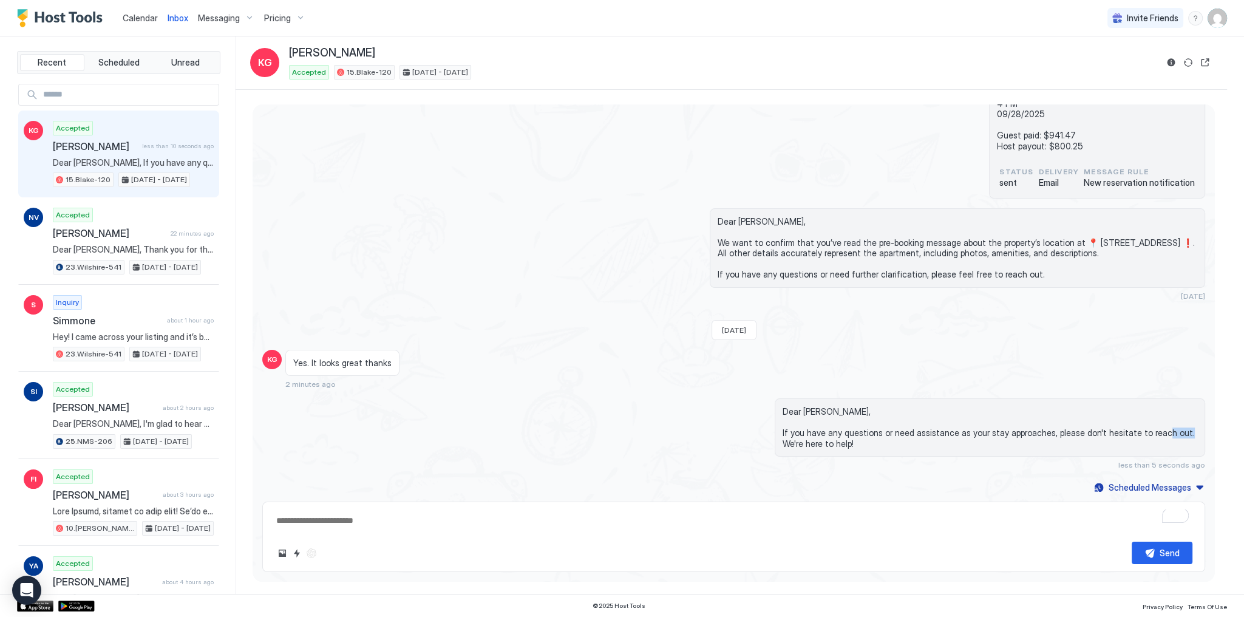
click at [817, 440] on span "Dear [PERSON_NAME], If you have any questions or need assistance as your stay a…" at bounding box center [990, 427] width 415 height 42
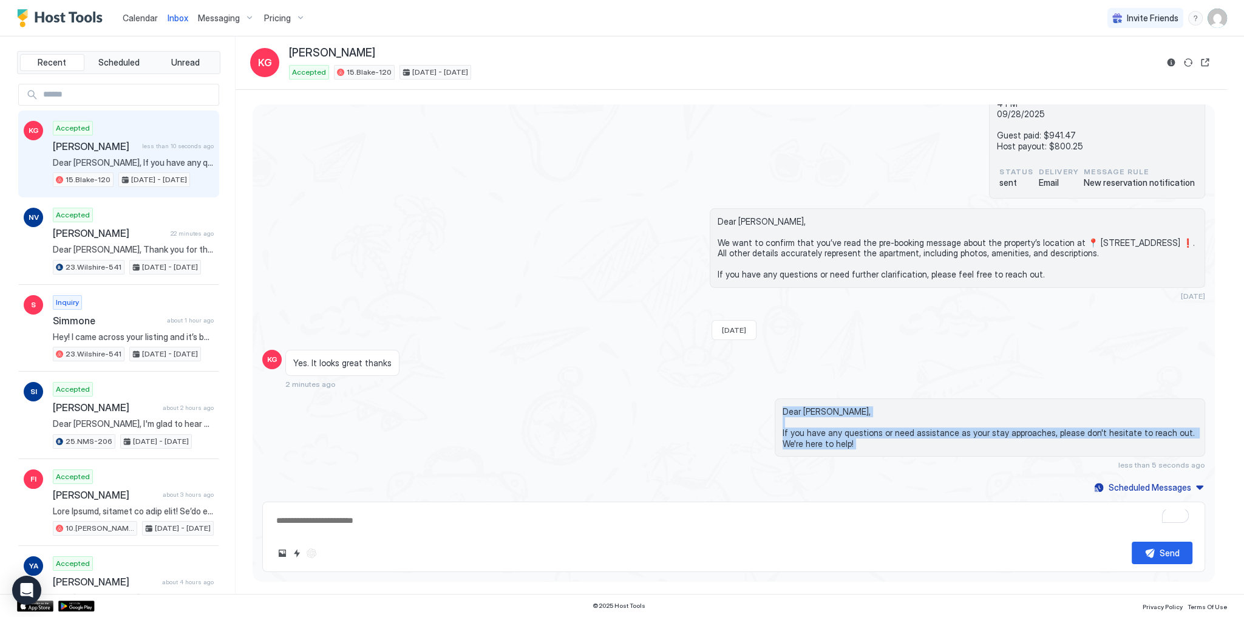
drag, startPoint x: 817, startPoint y: 440, endPoint x: 800, endPoint y: 400, distance: 43.0
click at [800, 400] on div "Dear [PERSON_NAME], If you have any questions or need assistance as your stay a…" at bounding box center [990, 427] width 430 height 58
click at [643, 401] on div "Dear Kelly, If you have any questions or need assistance as your stay approache…" at bounding box center [875, 433] width 660 height 71
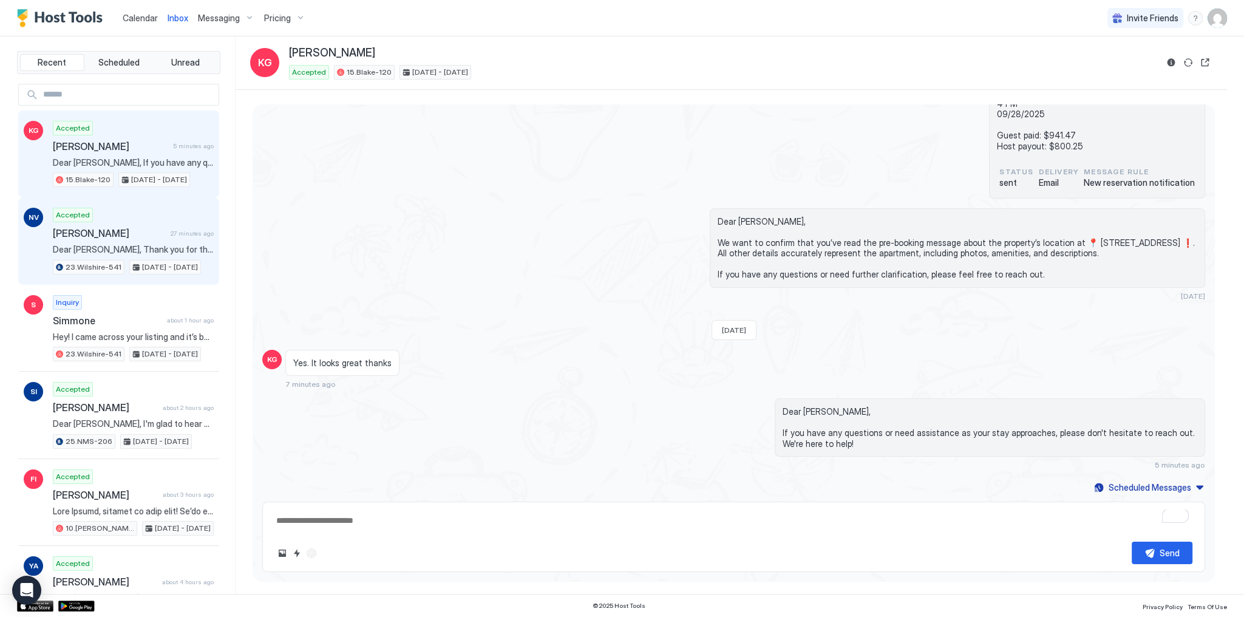
click at [171, 234] on span "27 minutes ago" at bounding box center [192, 233] width 43 height 8
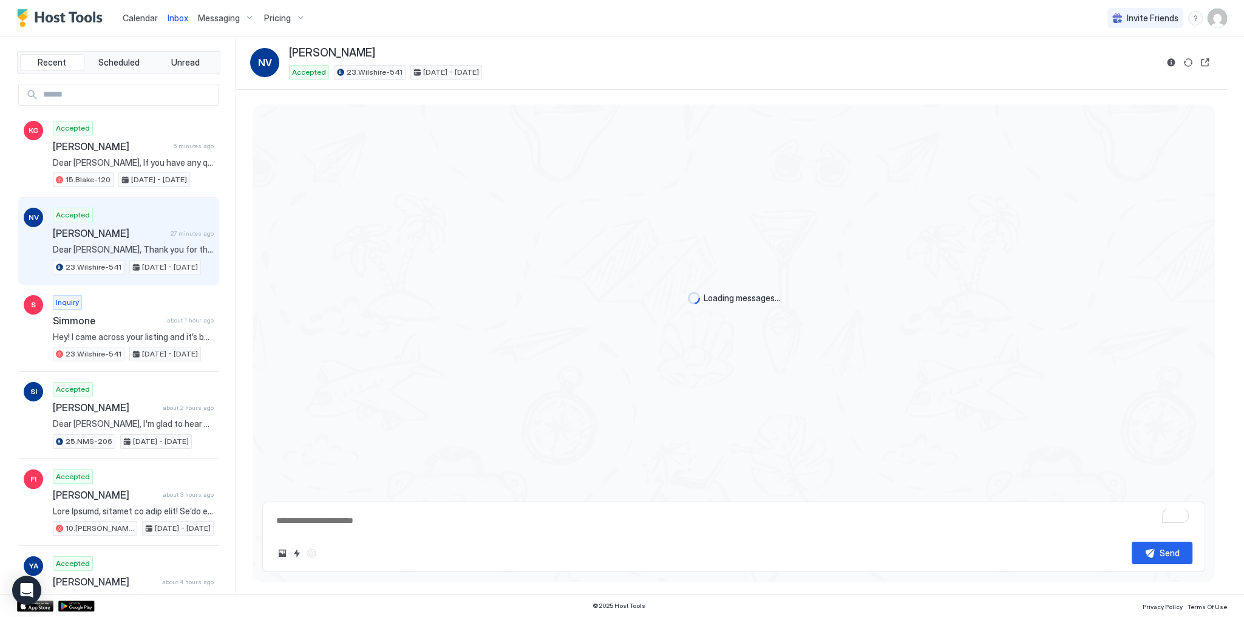
type textarea "*"
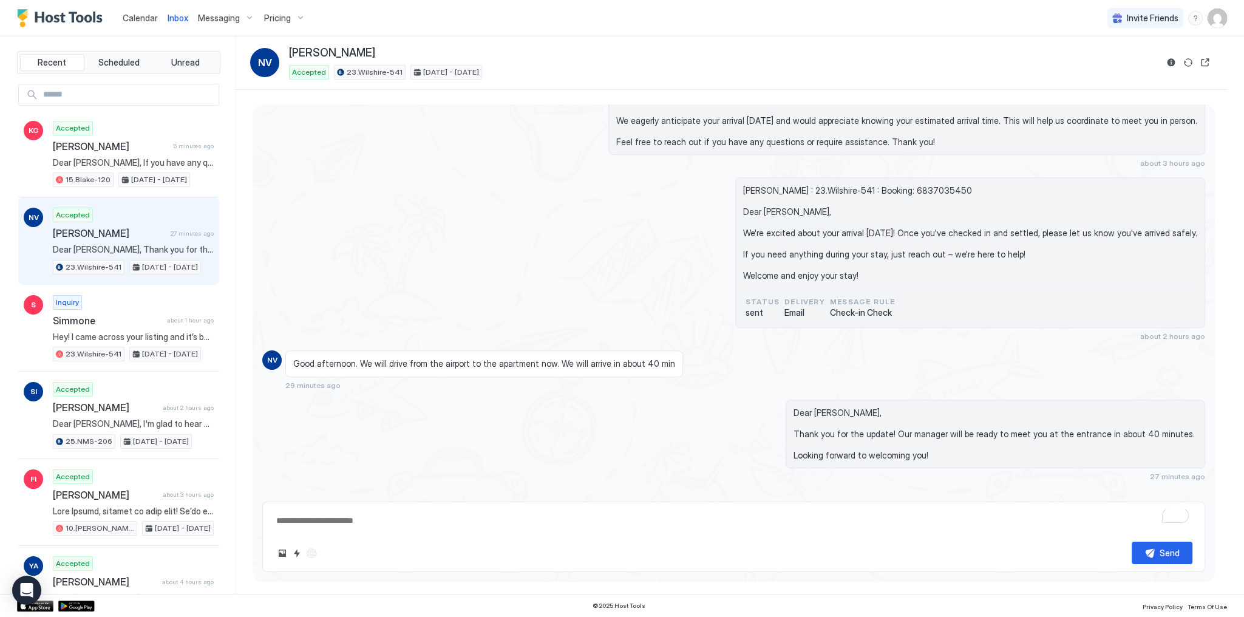
click at [694, 399] on div "Dear Nicky, Thank you for the update! Our manager will be ready to meet you at …" at bounding box center [875, 440] width 660 height 82
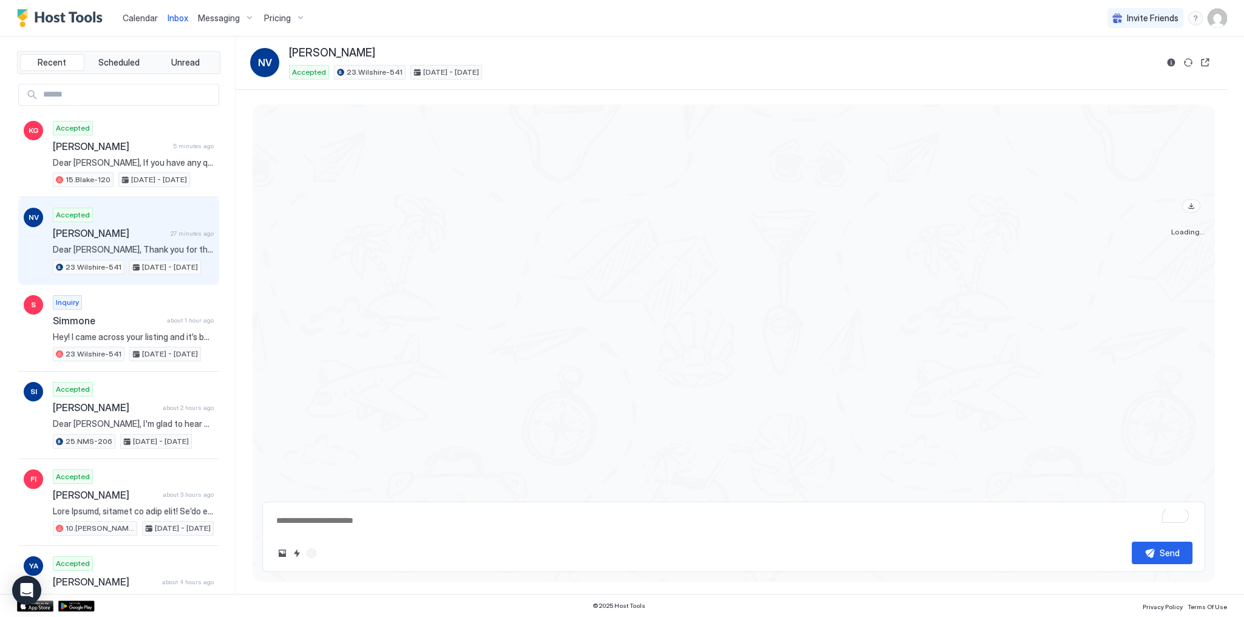
scroll to position [2651, 0]
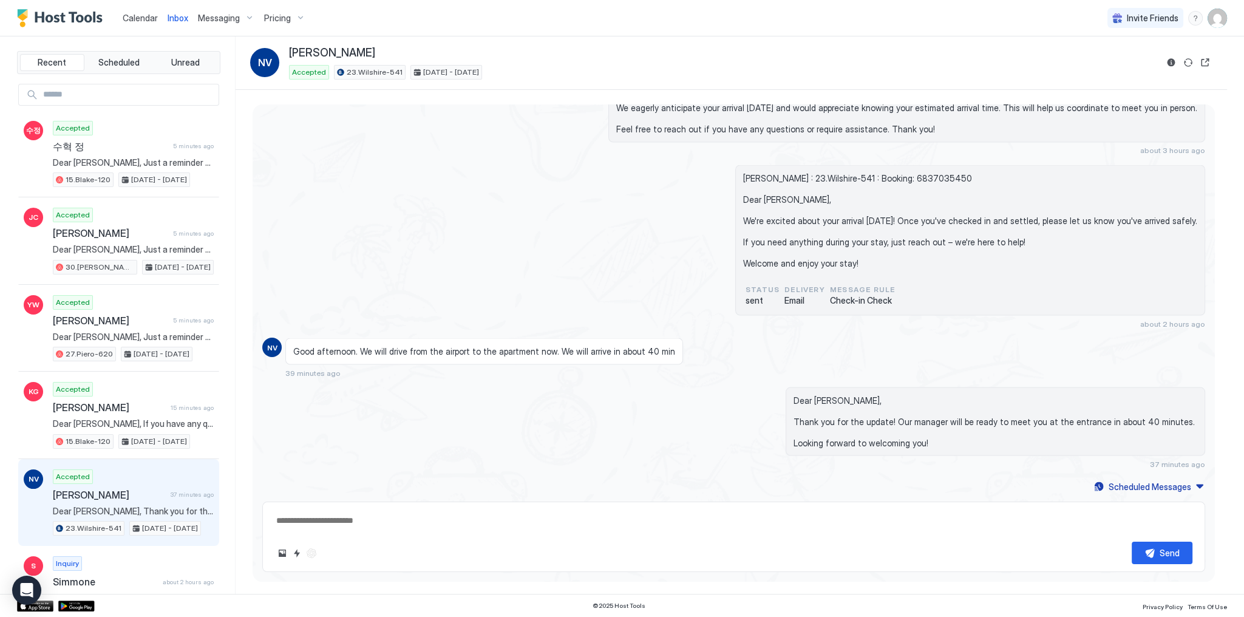
scroll to position [3035, 0]
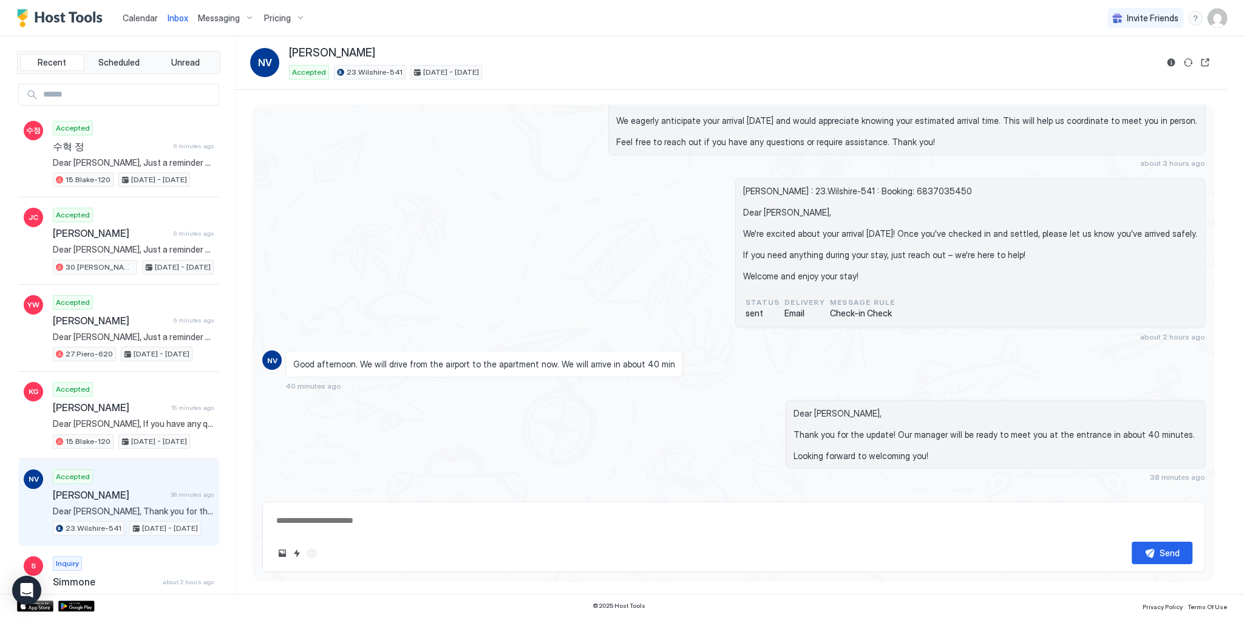
click at [461, 236] on div "[PERSON_NAME] : 23.Wilshire-541 : Booking: 6837035450 Dear [PERSON_NAME], We're…" at bounding box center [733, 258] width 943 height 163
click at [470, 274] on div "Nicky Van Geene : 23.Wilshire-541 : Booking: 6837035450 Dear Nicky, We're excit…" at bounding box center [733, 258] width 943 height 163
click at [836, 407] on span "Dear [PERSON_NAME], Thank you for the update! Our manager will be ready to meet…" at bounding box center [995, 433] width 404 height 53
click at [836, 407] on span "Dear Nicky, Thank you for the update! Our manager will be ready to meet you at …" at bounding box center [995, 433] width 404 height 53
drag, startPoint x: 836, startPoint y: 396, endPoint x: 828, endPoint y: 396, distance: 7.9
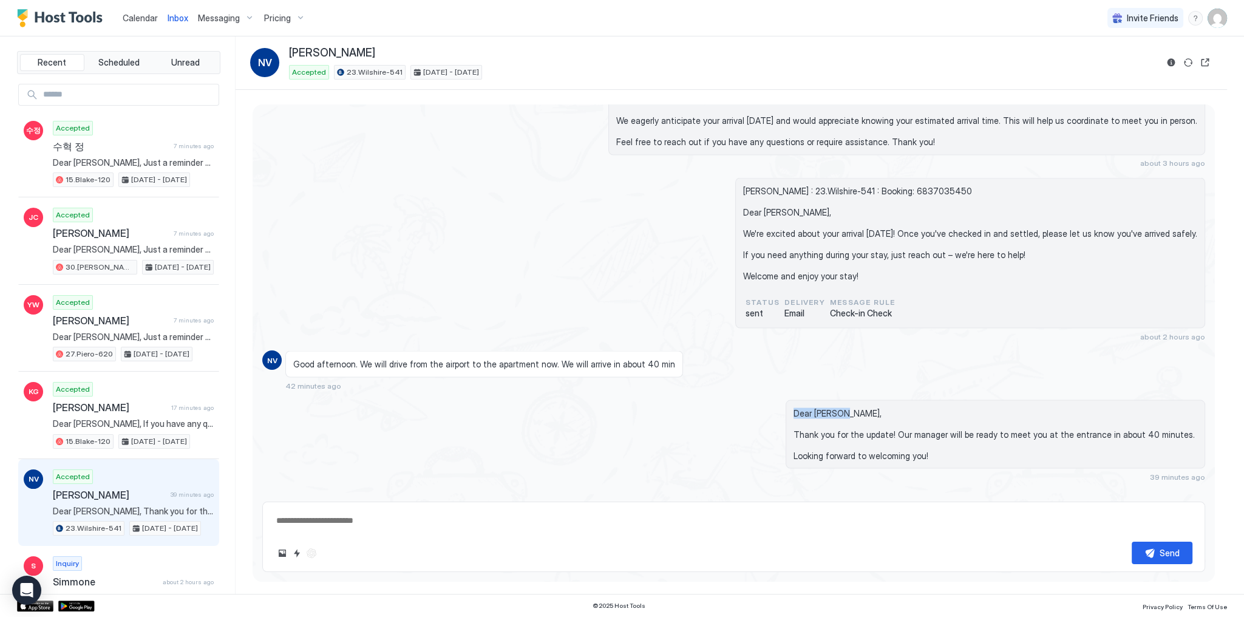
click at [834, 407] on span "Dear [PERSON_NAME], Thank you for the update! Our manager will be ready to meet…" at bounding box center [995, 433] width 404 height 53
copy span "Dear Nicky,"
click at [364, 183] on div "[PERSON_NAME] : 23.Wilshire-541 : Booking: 6837035450 Dear [PERSON_NAME], We're…" at bounding box center [733, 258] width 943 height 163
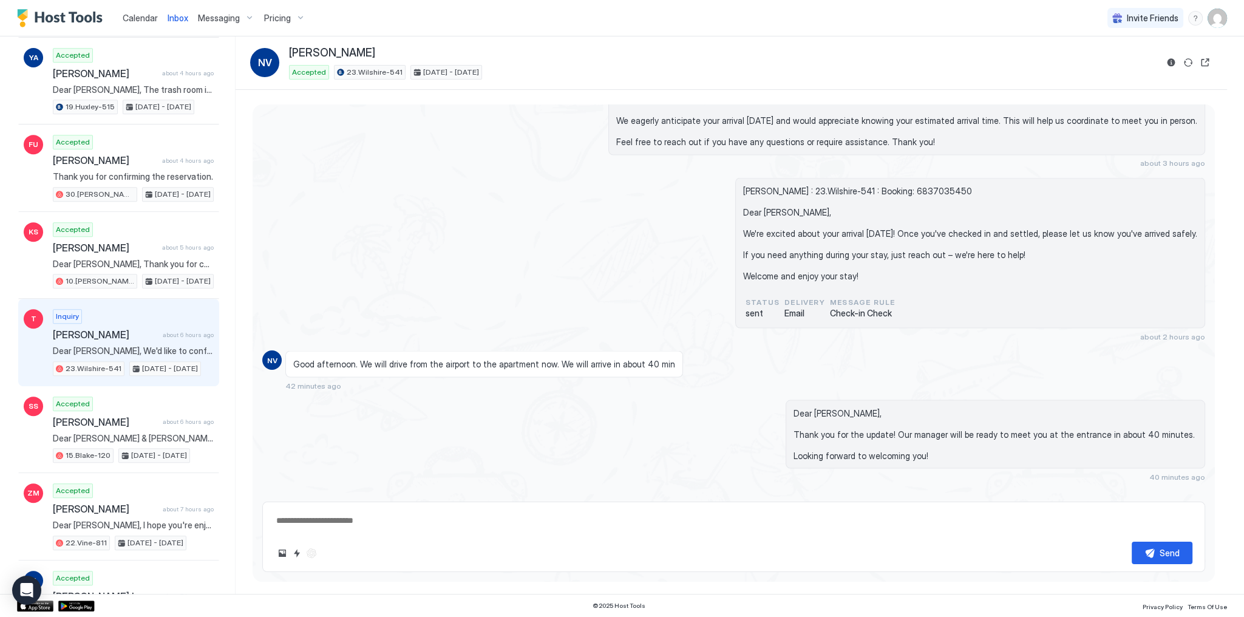
scroll to position [777, 0]
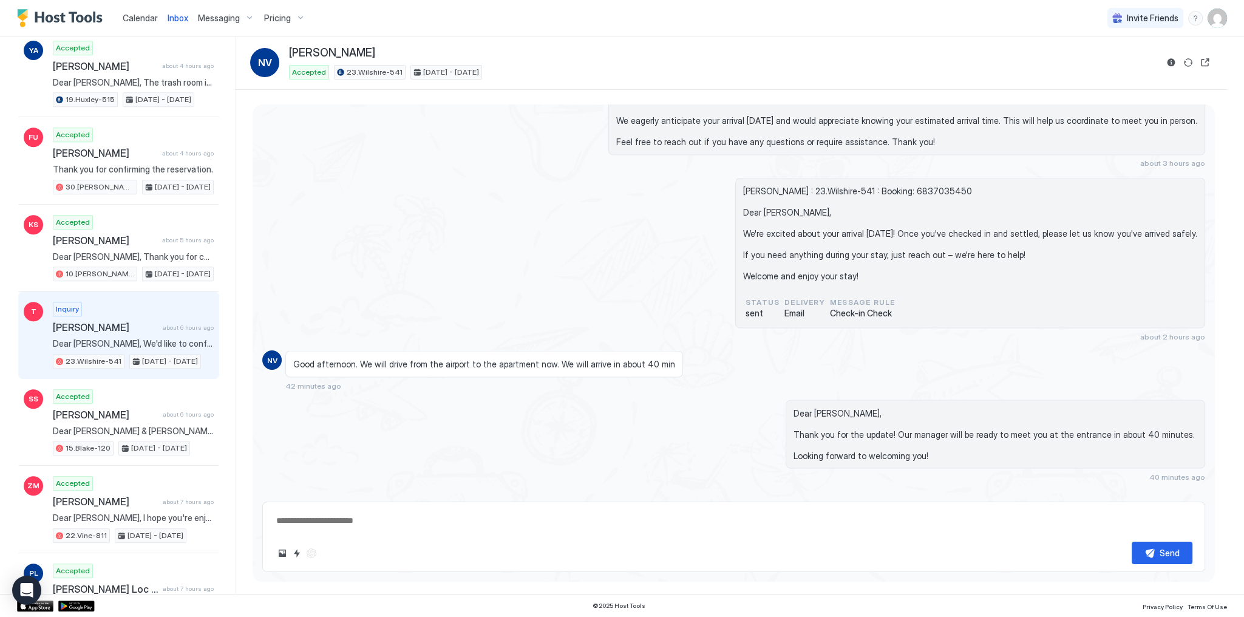
click at [131, 325] on div "Inquiry Tanya about 6 hours ago Dear Tanya, We'd like to confirm the apartment'…" at bounding box center [133, 335] width 161 height 67
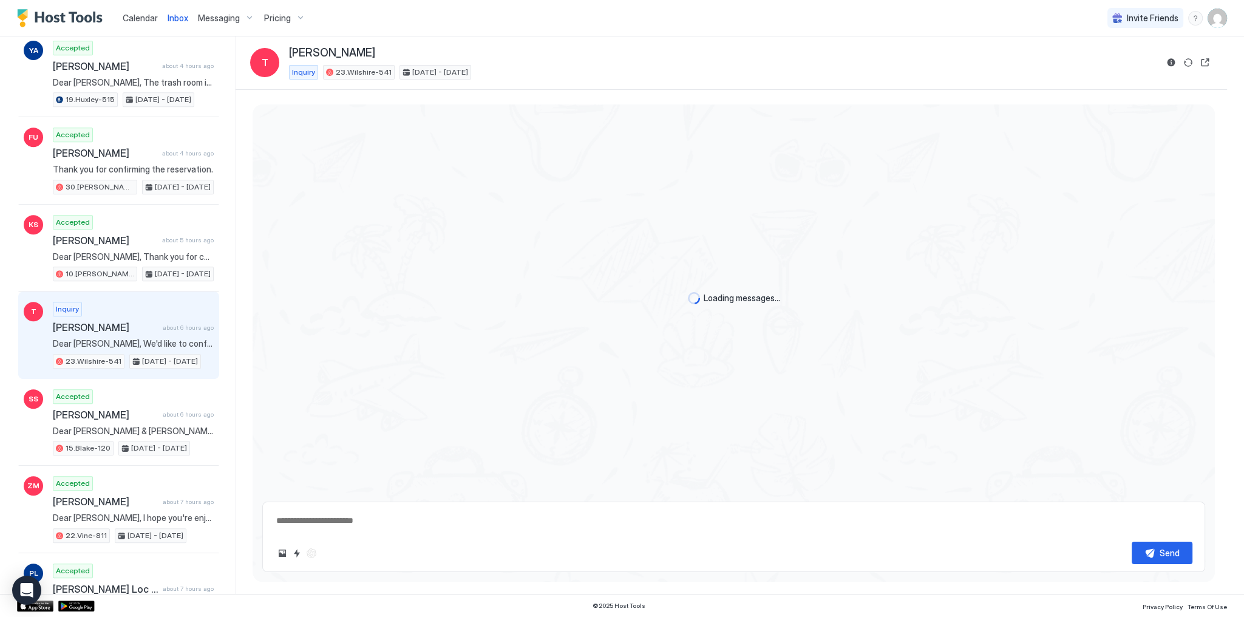
click at [415, 517] on textarea at bounding box center [733, 520] width 917 height 22
click at [376, 523] on textarea "To enrich screen reader interactions, please activate Accessibility in Grammarl…" at bounding box center [733, 520] width 917 height 22
click at [382, 518] on textarea "To enrich screen reader interactions, please activate Accessibility in Grammarl…" at bounding box center [733, 520] width 917 height 22
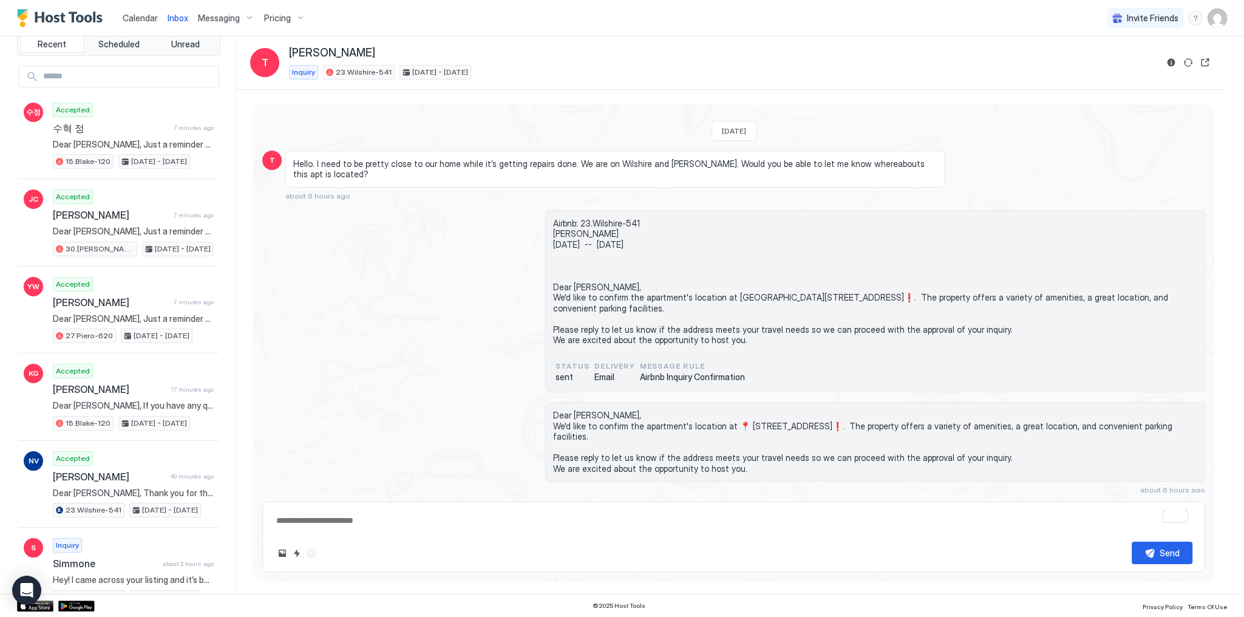
scroll to position [146, 0]
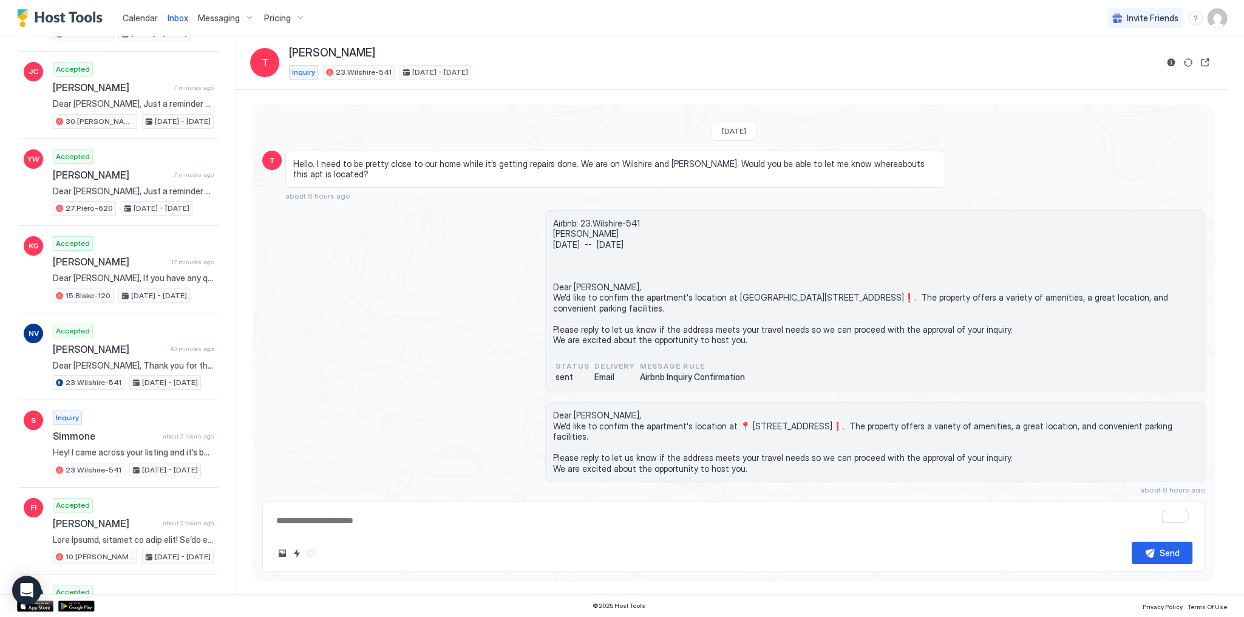
click at [421, 522] on textarea "To enrich screen reader interactions, please activate Accessibility in Grammarl…" at bounding box center [733, 520] width 917 height 22
paste textarea "**********"
type textarea "*"
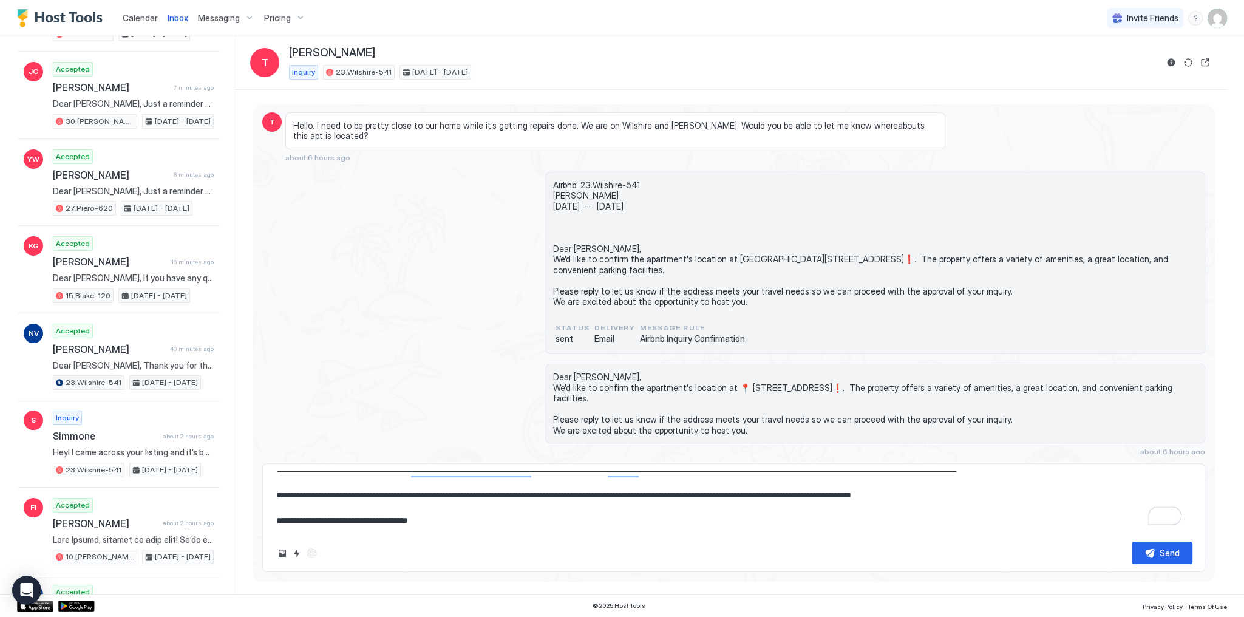
scroll to position [63, 0]
type textarea "**********"
click at [1175, 551] on div "Send" at bounding box center [1170, 552] width 20 height 13
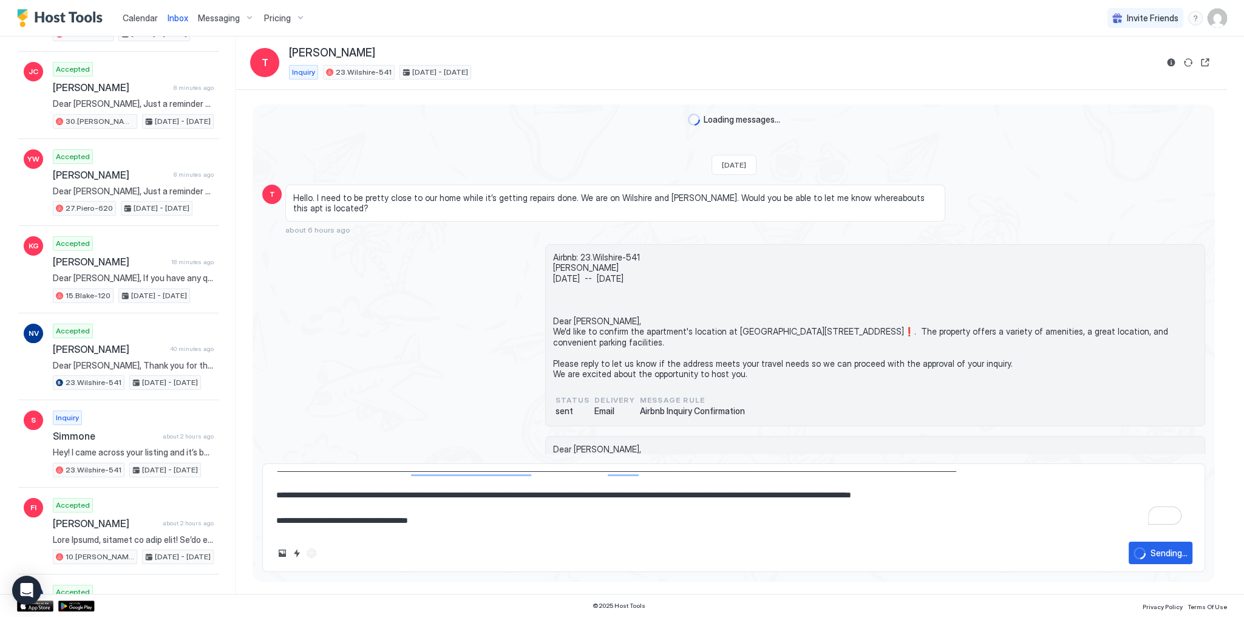
scroll to position [0, 0]
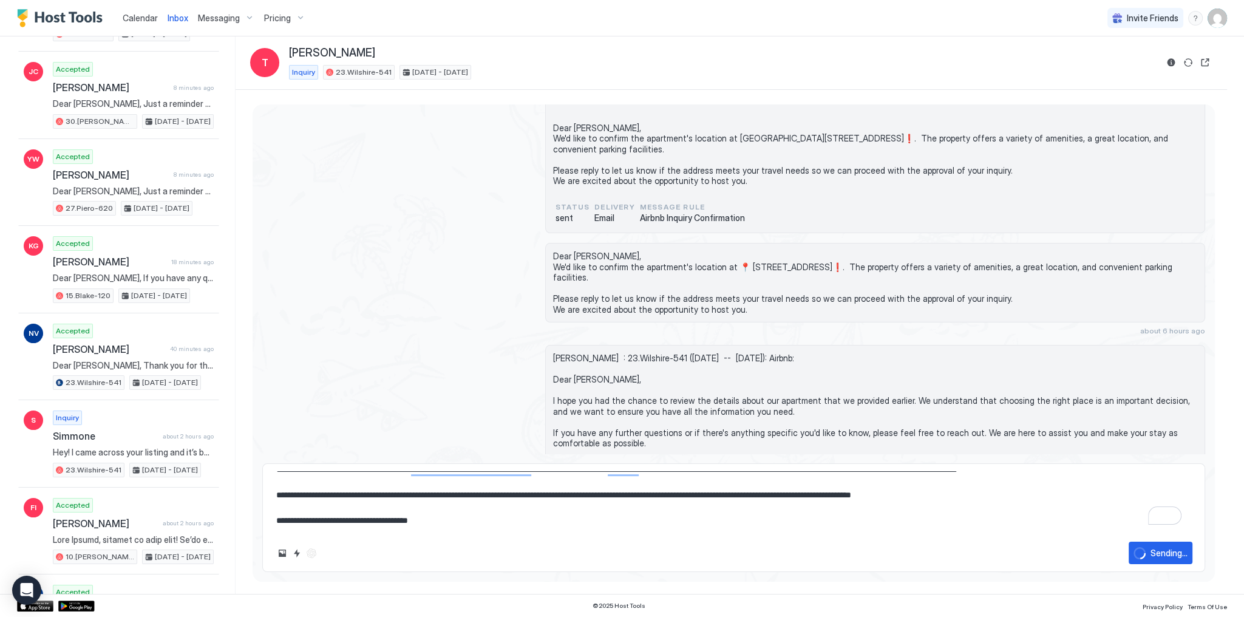
type textarea "*"
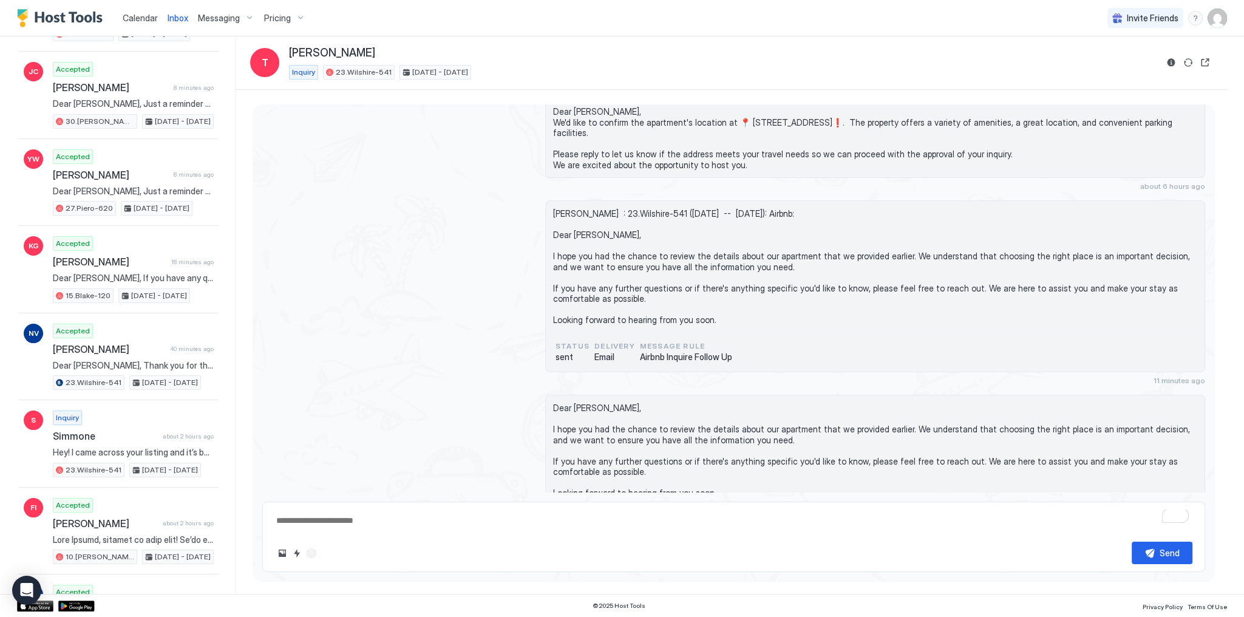
click at [630, 294] on span "Tanya : 23.Wilshire-541 (Thu, September 18th -- Sun, September 28th): Airbnb: D…" at bounding box center [875, 266] width 644 height 117
click at [442, 142] on div "Dear Tanya, We'd like to confirm the apartment's location at 📍 5600 Wilshire Bl…" at bounding box center [733, 144] width 943 height 92
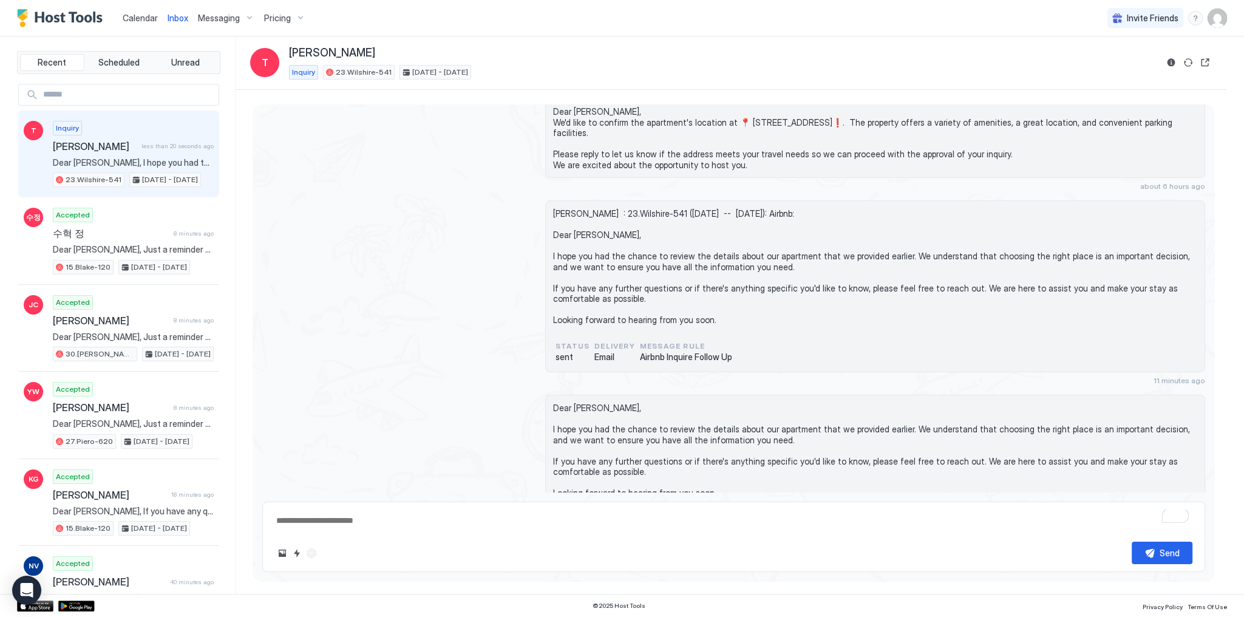
type textarea "*"
click at [734, 240] on span "Tanya : 23.Wilshire-541 (Thu, September 18th -- Sun, September 28th): Airbnb: D…" at bounding box center [875, 266] width 644 height 117
click at [152, 22] on span "Calendar" at bounding box center [140, 18] width 35 height 10
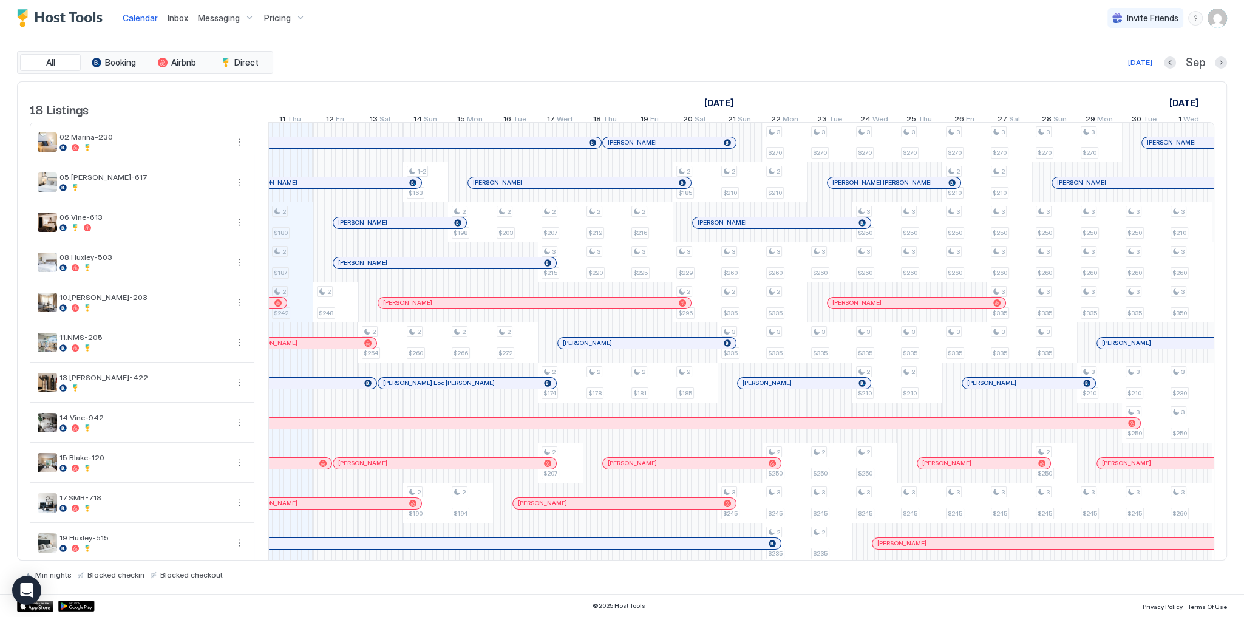
click at [179, 18] on span "Inbox" at bounding box center [178, 18] width 21 height 10
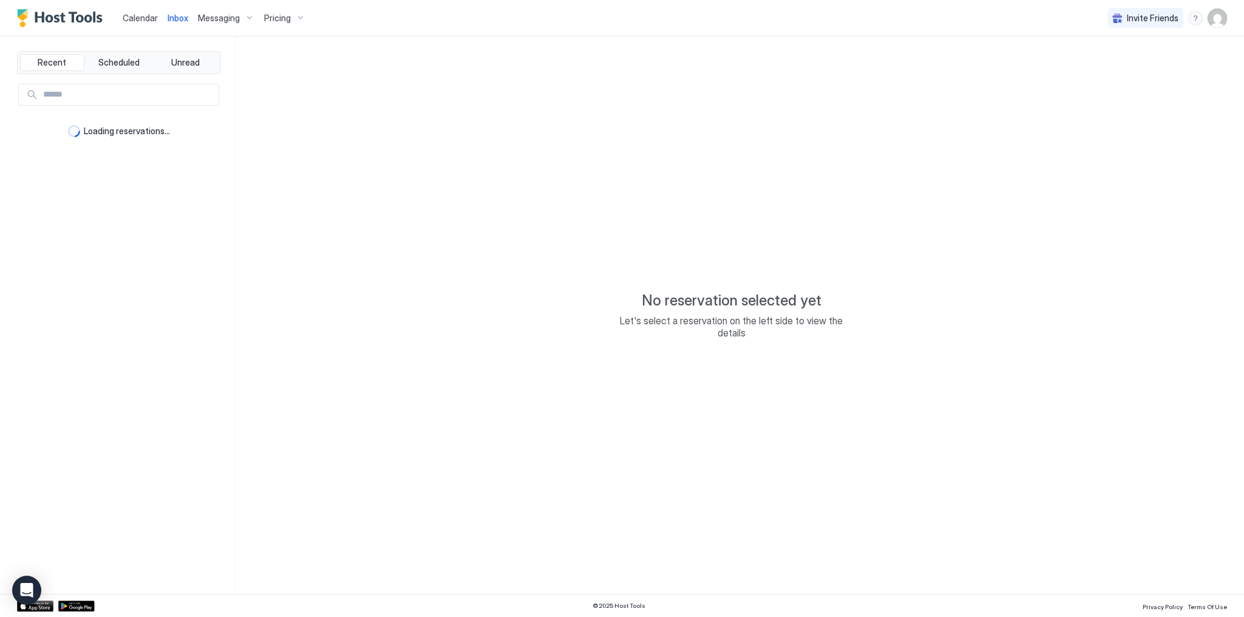
click at [313, 154] on div "No reservation selected yet Let's select a reservation on the left side to view…" at bounding box center [731, 314] width 991 height 557
click at [372, 174] on div "No reservation selected yet Let's select a reservation on the left side to view…" at bounding box center [731, 314] width 991 height 557
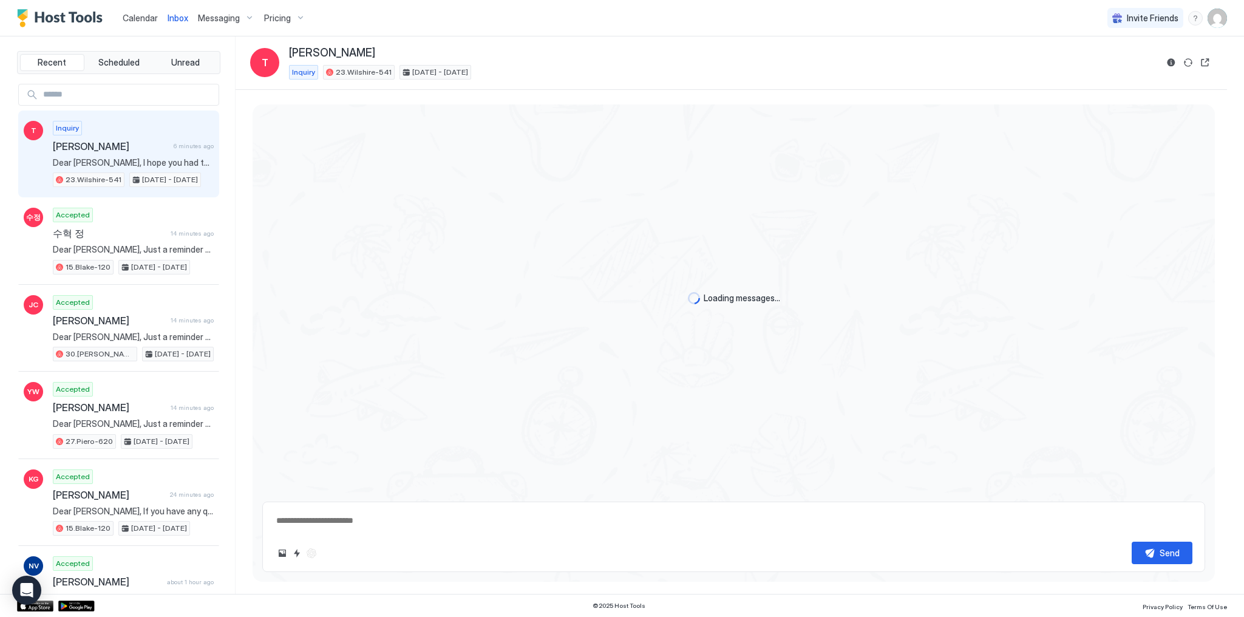
type textarea "*"
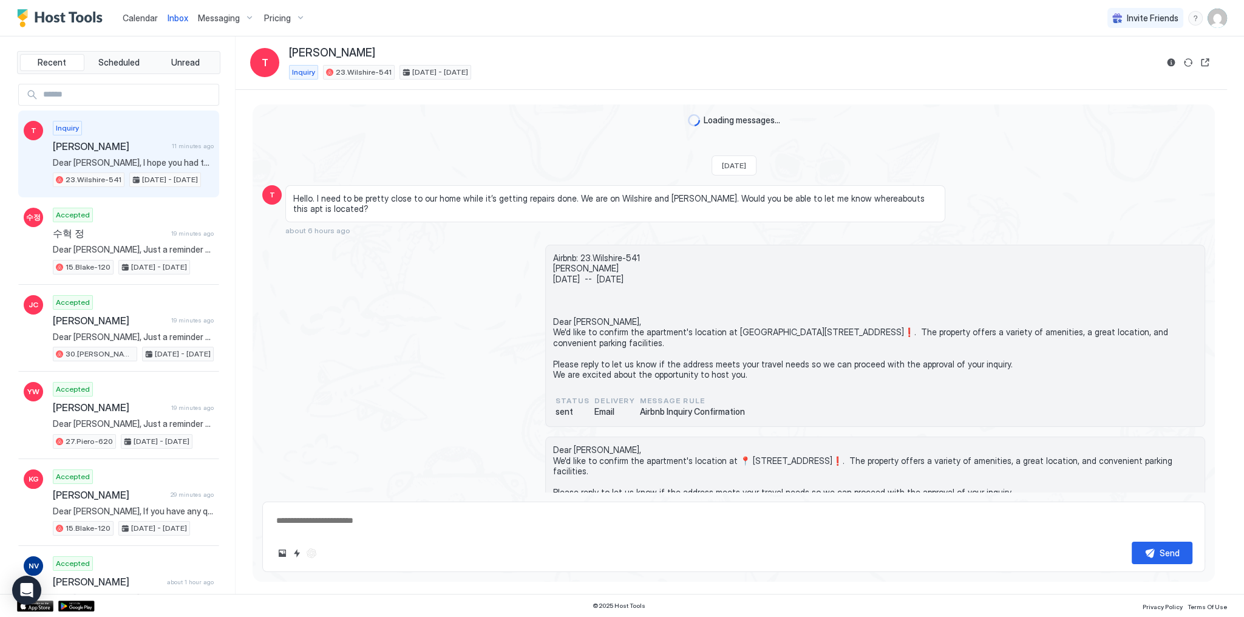
scroll to position [373, 0]
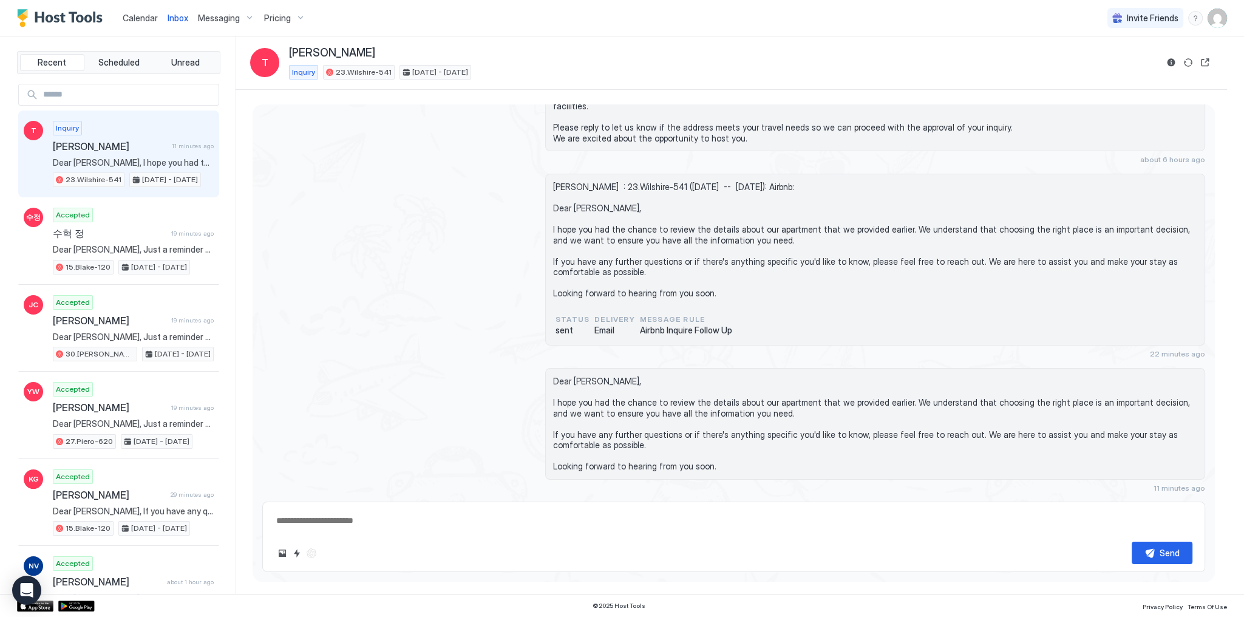
click at [517, 183] on div "[PERSON_NAME] : 23.Wilshire-541 ([DATE] -- [DATE]): Airbnb: Dear [PERSON_NAME],…" at bounding box center [733, 266] width 943 height 185
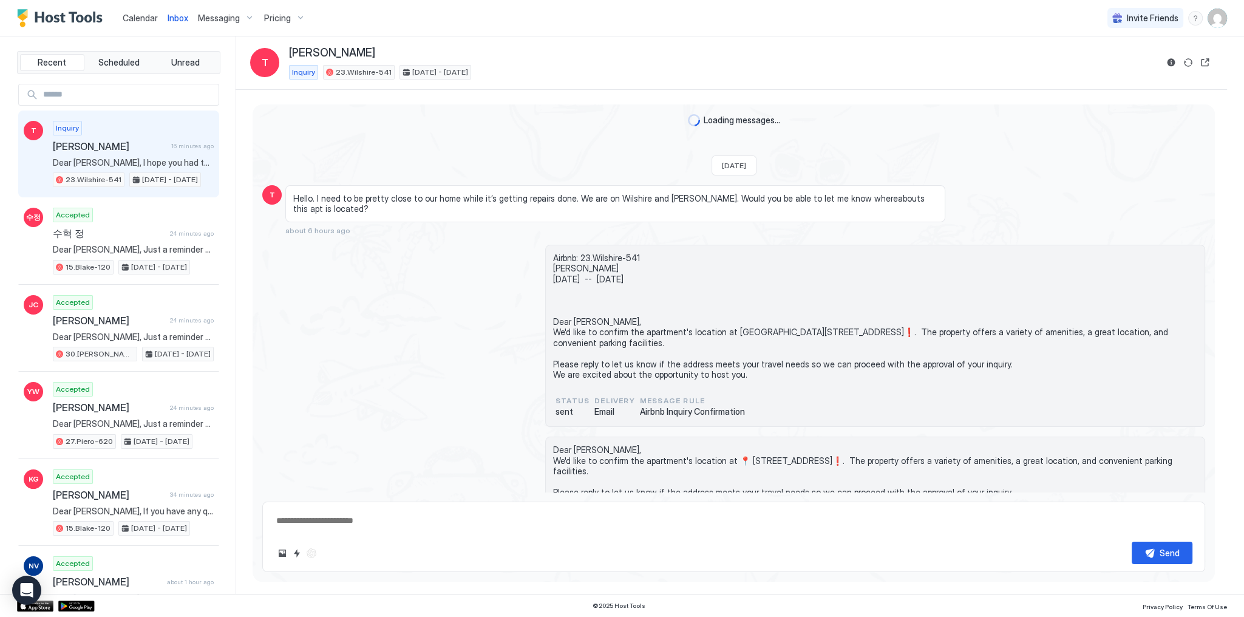
scroll to position [373, 0]
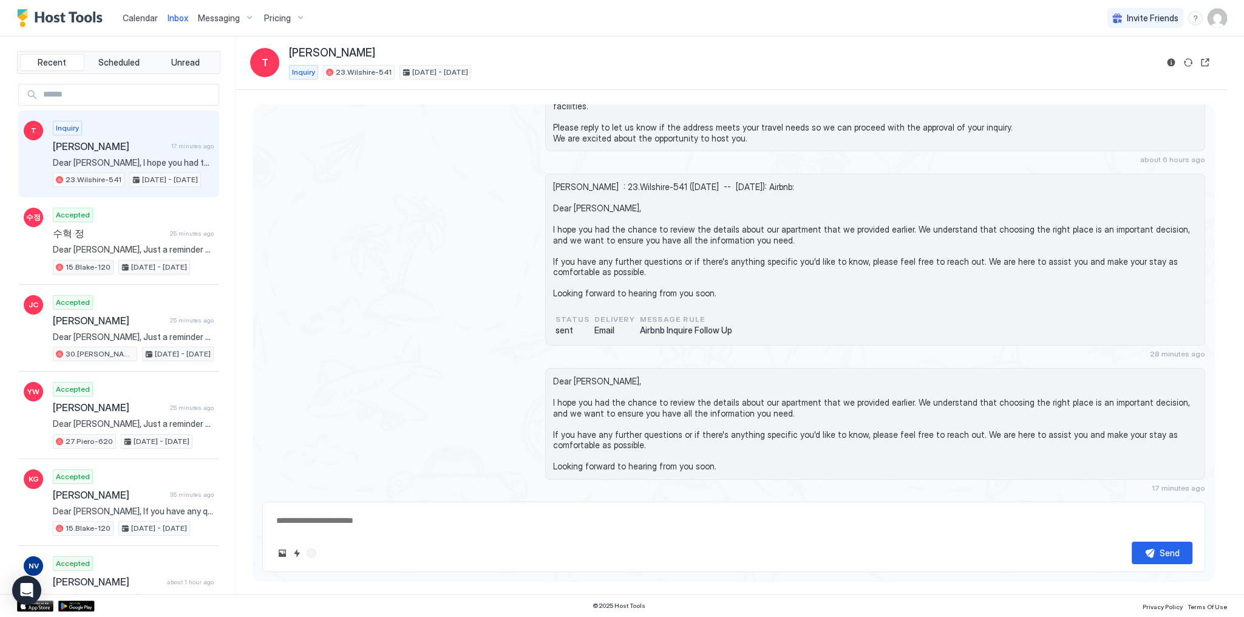
type textarea "*"
click at [487, 191] on div "[PERSON_NAME] : 23.Wilshire-541 ([DATE] -- [DATE]): Airbnb: Dear [PERSON_NAME],…" at bounding box center [733, 266] width 943 height 185
click at [447, 209] on div "[PERSON_NAME] : 23.Wilshire-541 ([DATE] -- [DATE]): Airbnb: Dear [PERSON_NAME],…" at bounding box center [733, 266] width 943 height 185
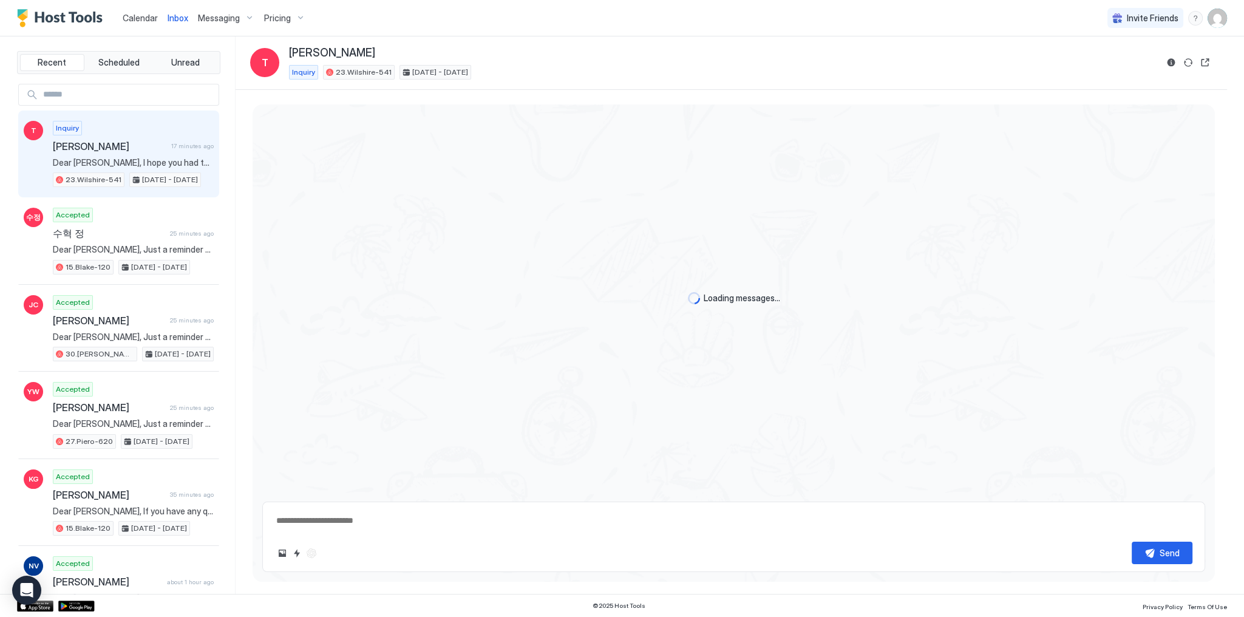
scroll to position [373, 0]
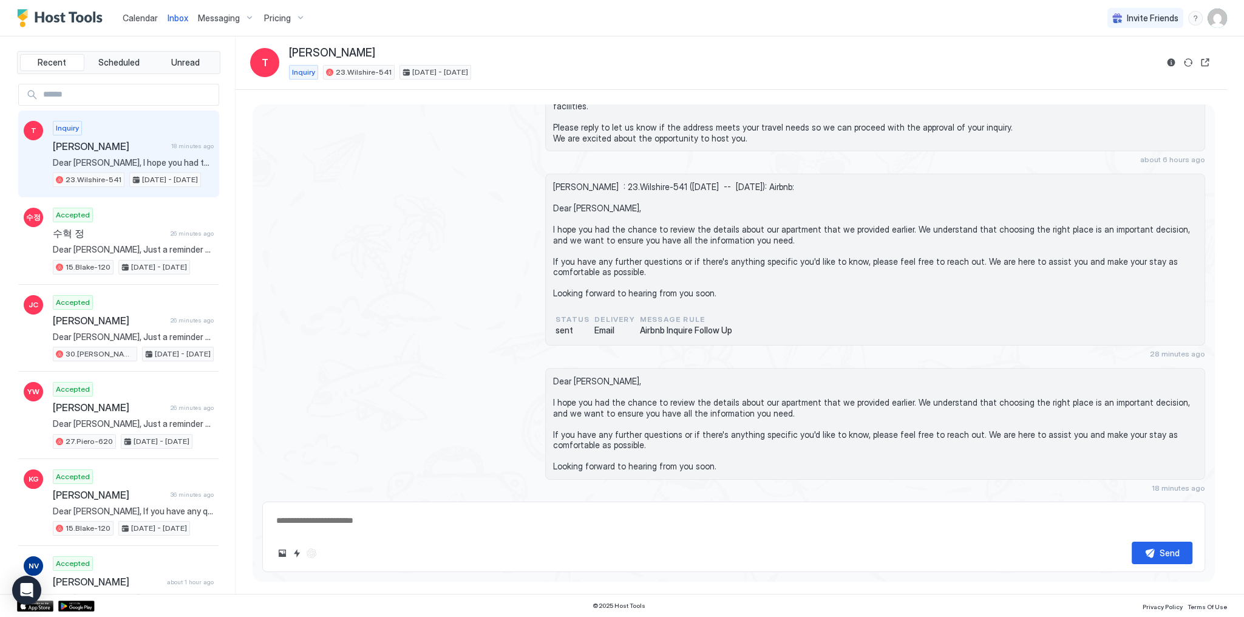
click at [793, 398] on span "Dear [PERSON_NAME], I hope you had the chance to review the details about our a…" at bounding box center [875, 424] width 644 height 96
type textarea "*"
click at [511, 330] on div "[PERSON_NAME] : 23.Wilshire-541 ([DATE] -- [DATE]): Airbnb: Dear [PERSON_NAME],…" at bounding box center [733, 266] width 943 height 185
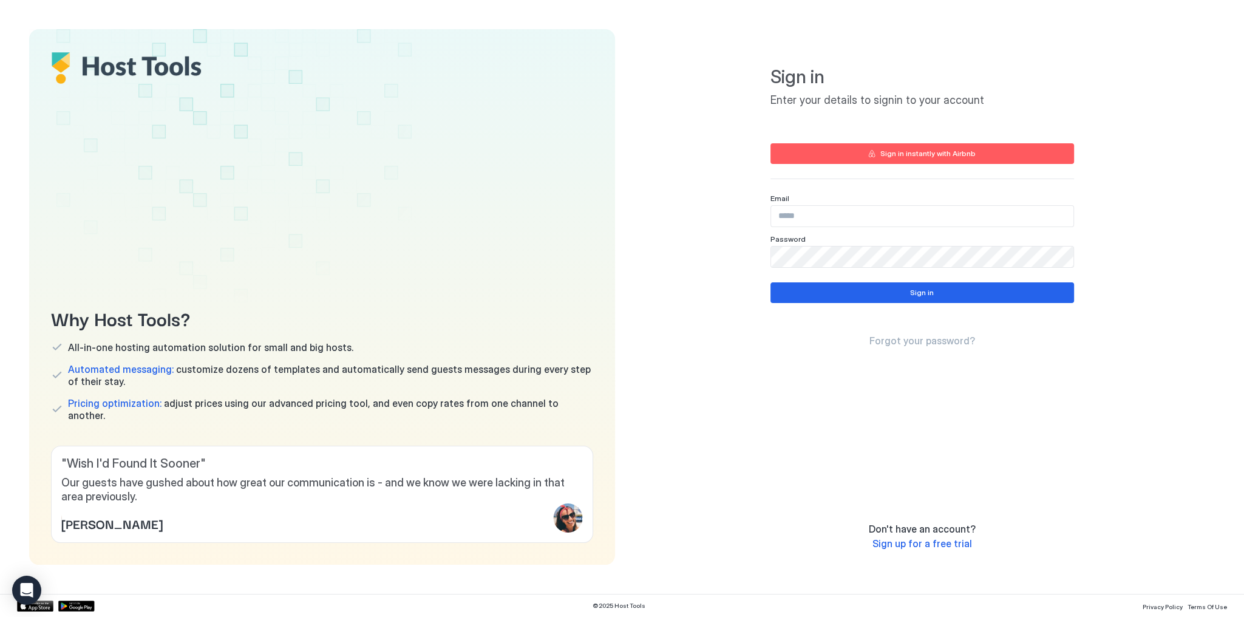
type input "**********"
click at [932, 296] on button "Sign in" at bounding box center [922, 292] width 304 height 21
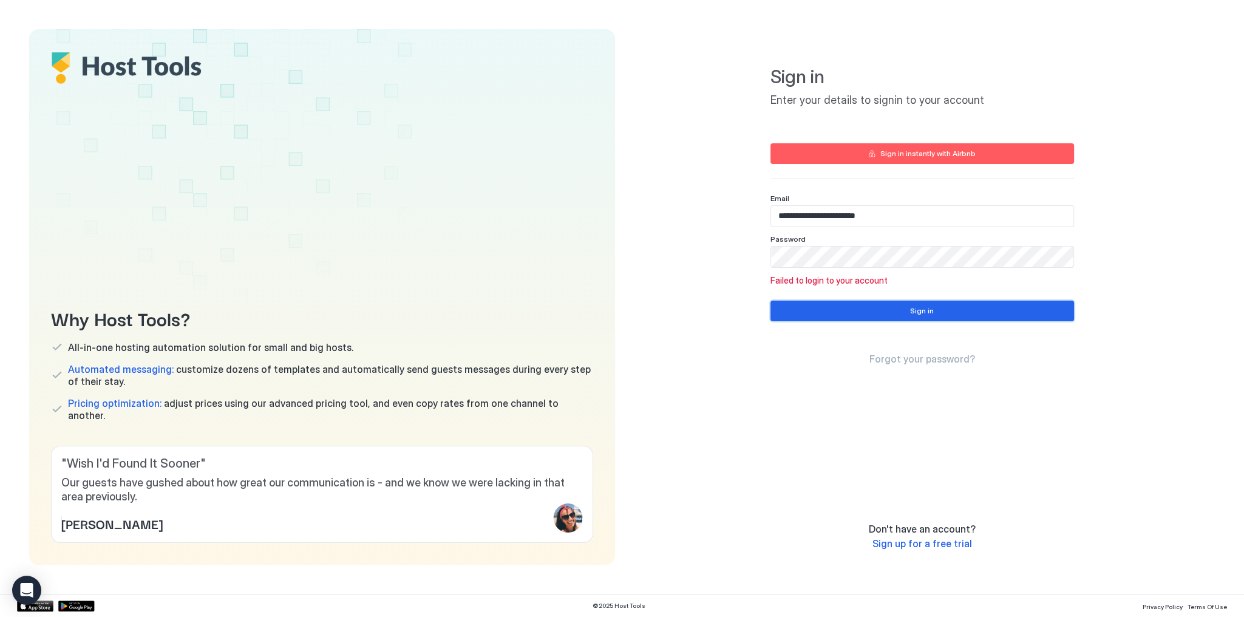
click at [958, 311] on button "Sign in" at bounding box center [922, 310] width 304 height 21
click at [1139, 228] on div "**********" at bounding box center [923, 296] width 586 height 535
click at [606, 243] on div "Why Host Tools? All-in-one hosting automation solution for small and big hosts.…" at bounding box center [322, 296] width 586 height 535
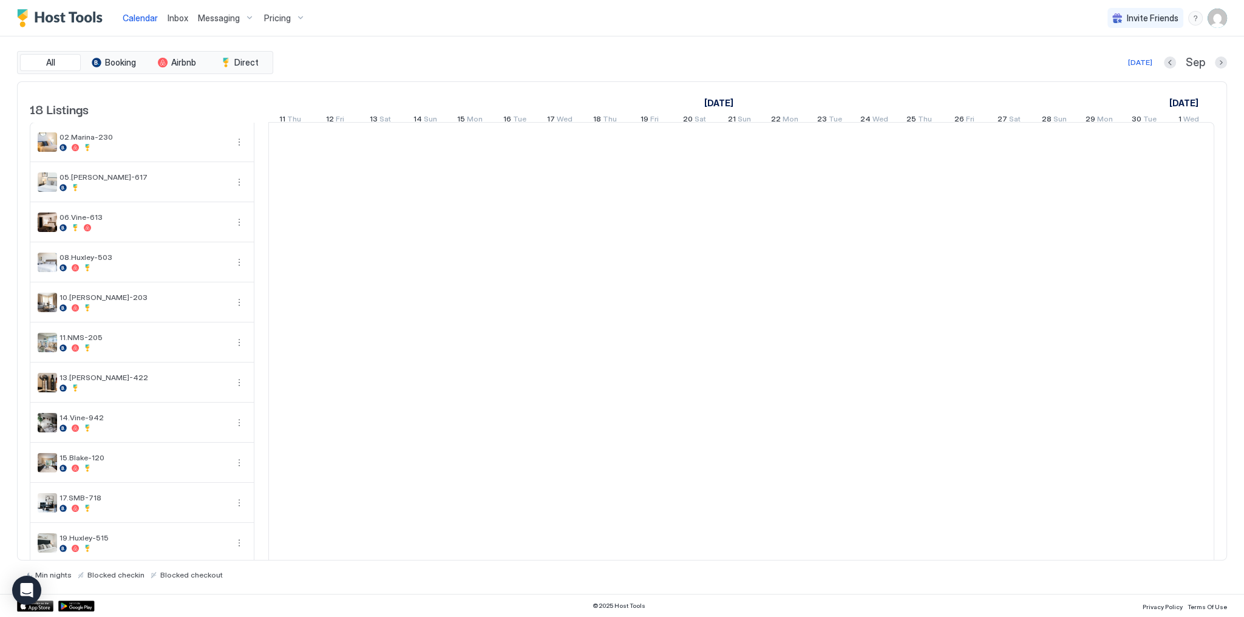
scroll to position [0, 674]
drag, startPoint x: 507, startPoint y: 41, endPoint x: 364, endPoint y: 35, distance: 143.4
click at [506, 41] on div "All Booking Airbnb Direct [DATE] [DATE] Listings [DATE] [DATE] [DATE] 27 Wed 28…" at bounding box center [622, 314] width 1210 height 557
click at [172, 17] on span "Inbox" at bounding box center [178, 18] width 21 height 10
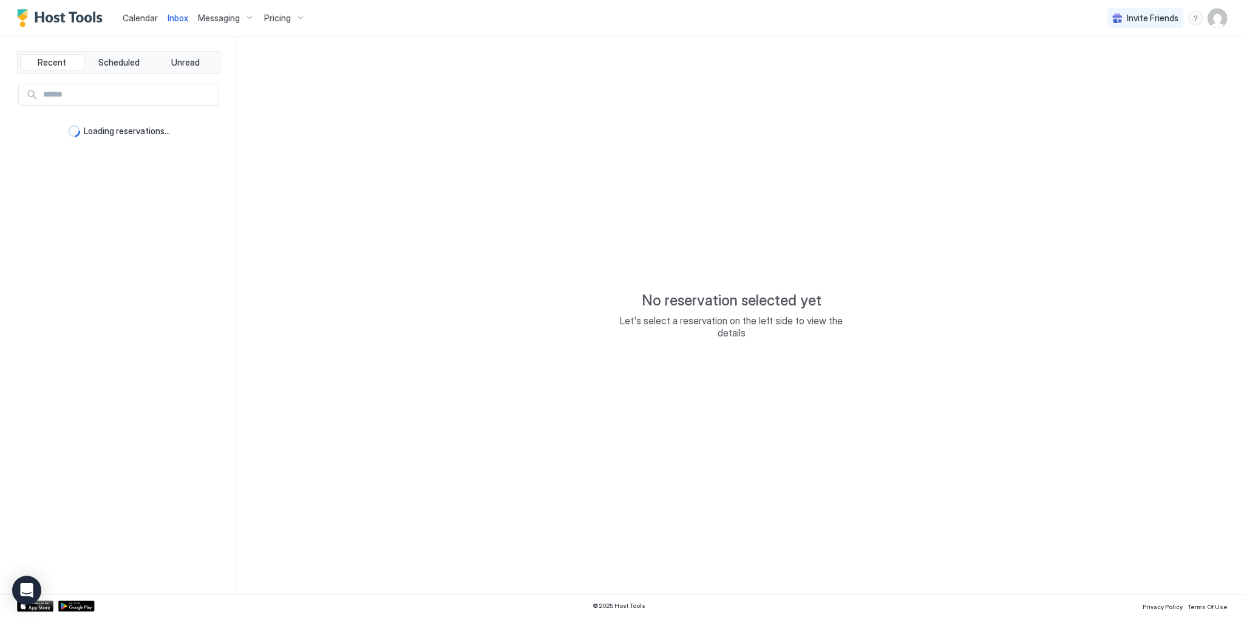
click at [172, 17] on span "Inbox" at bounding box center [178, 18] width 21 height 10
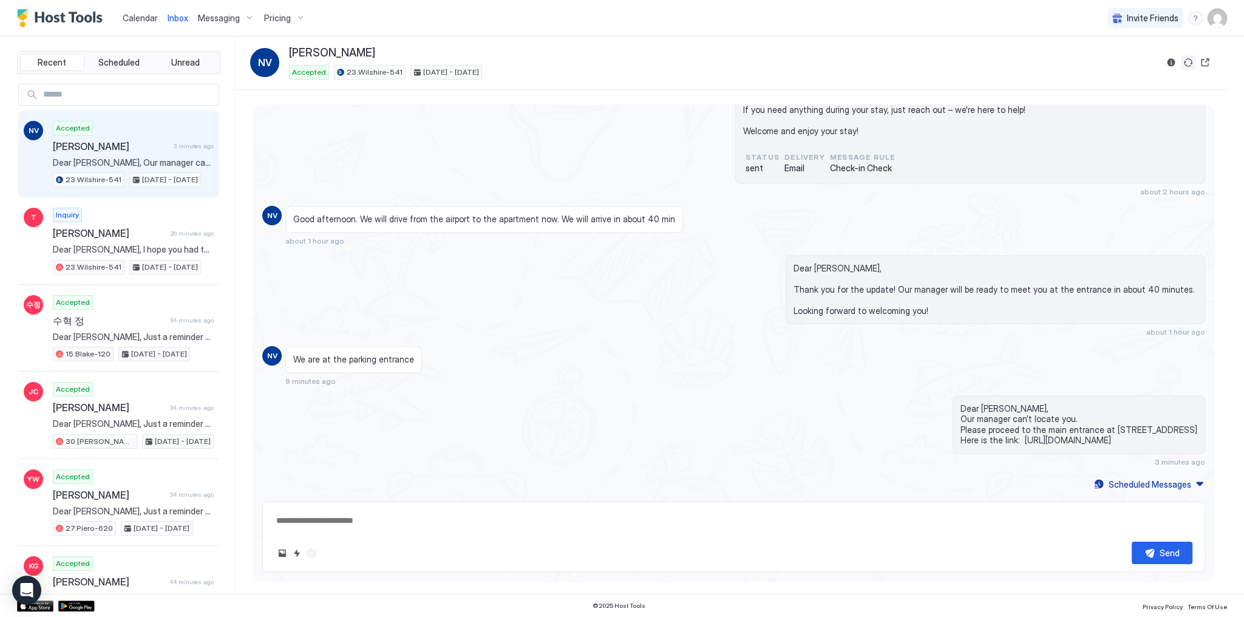
click at [1187, 66] on button "Sync reservation" at bounding box center [1188, 62] width 15 height 15
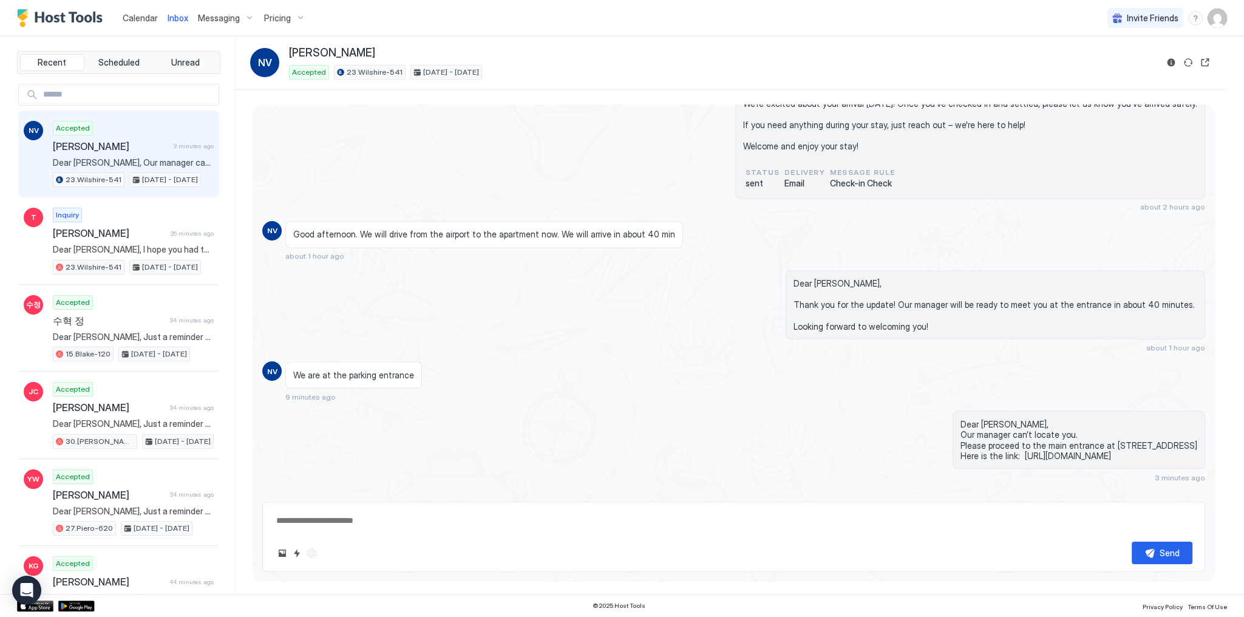
scroll to position [3177, 0]
click at [852, 302] on span "Dear [PERSON_NAME], Thank you for the update! Our manager will be ready to meet…" at bounding box center [995, 304] width 404 height 53
click at [544, 121] on div "[PERSON_NAME] : 23.Wilshire-541 : Booking: 6837035450 Dear [PERSON_NAME], We're…" at bounding box center [733, 129] width 943 height 163
click at [152, 22] on span "Calendar" at bounding box center [140, 18] width 35 height 10
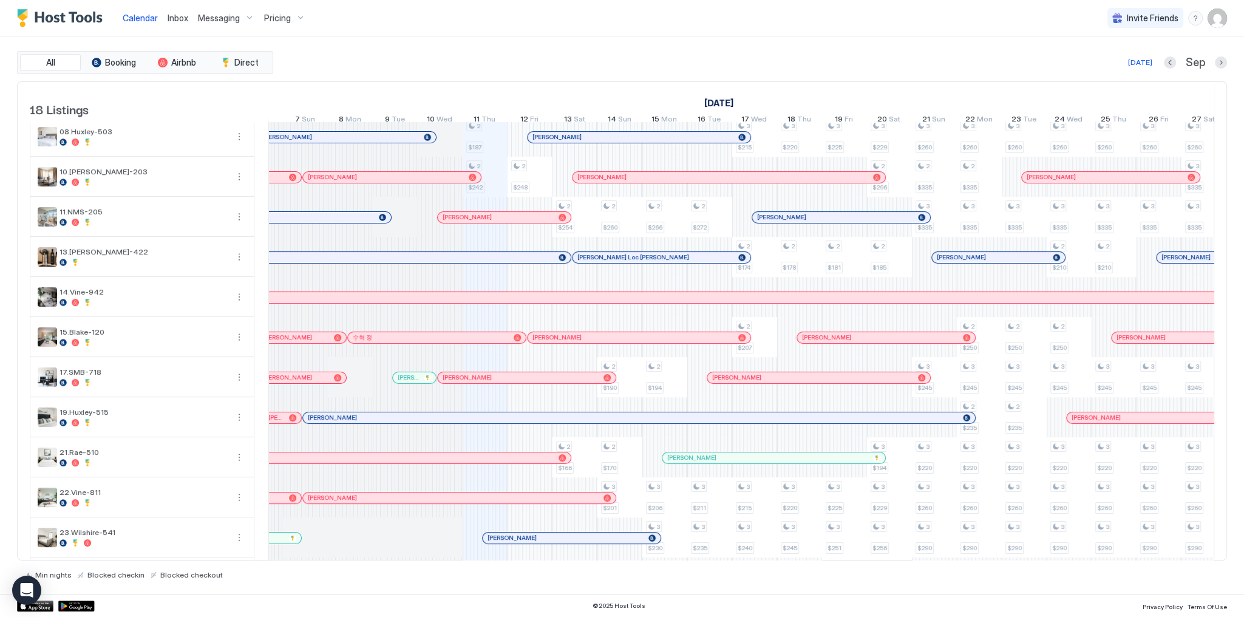
scroll to position [97, 0]
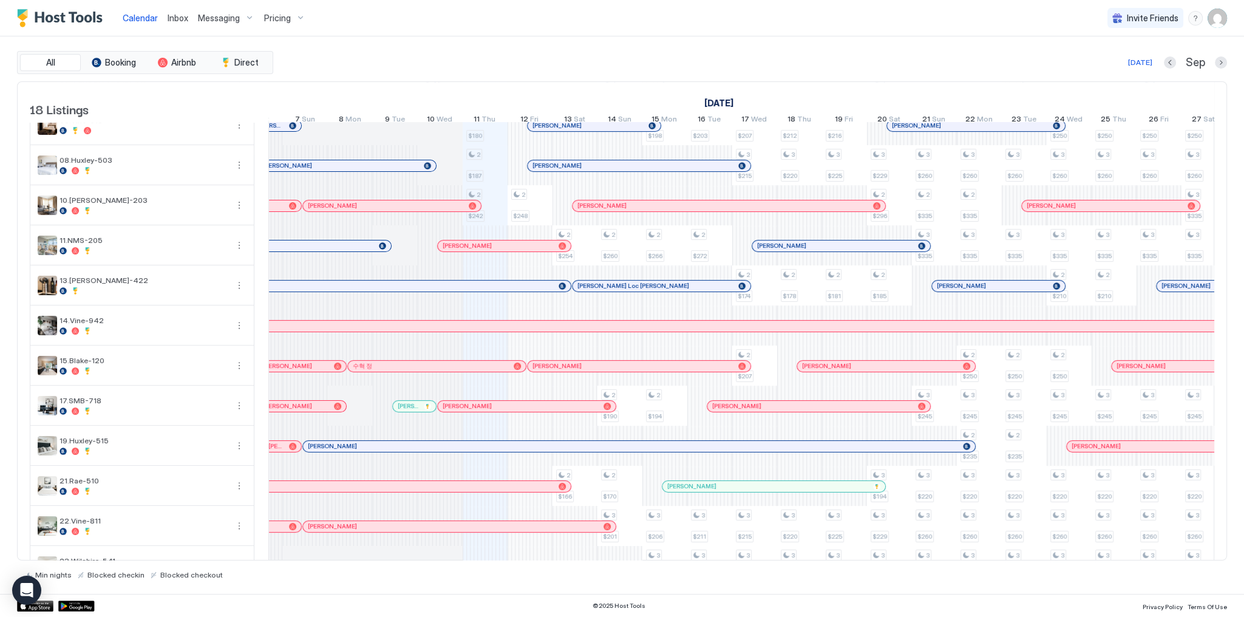
drag, startPoint x: 724, startPoint y: 57, endPoint x: 832, endPoint y: 89, distance: 113.3
click at [724, 57] on div "[DATE] Sep" at bounding box center [751, 62] width 951 height 15
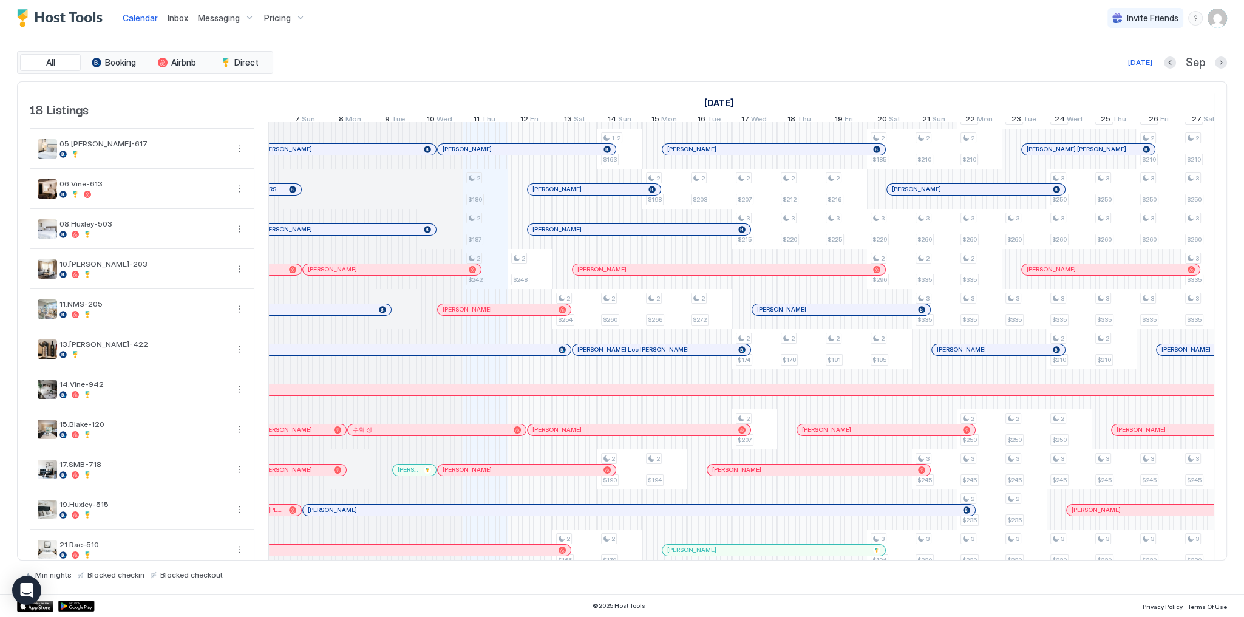
scroll to position [0, 0]
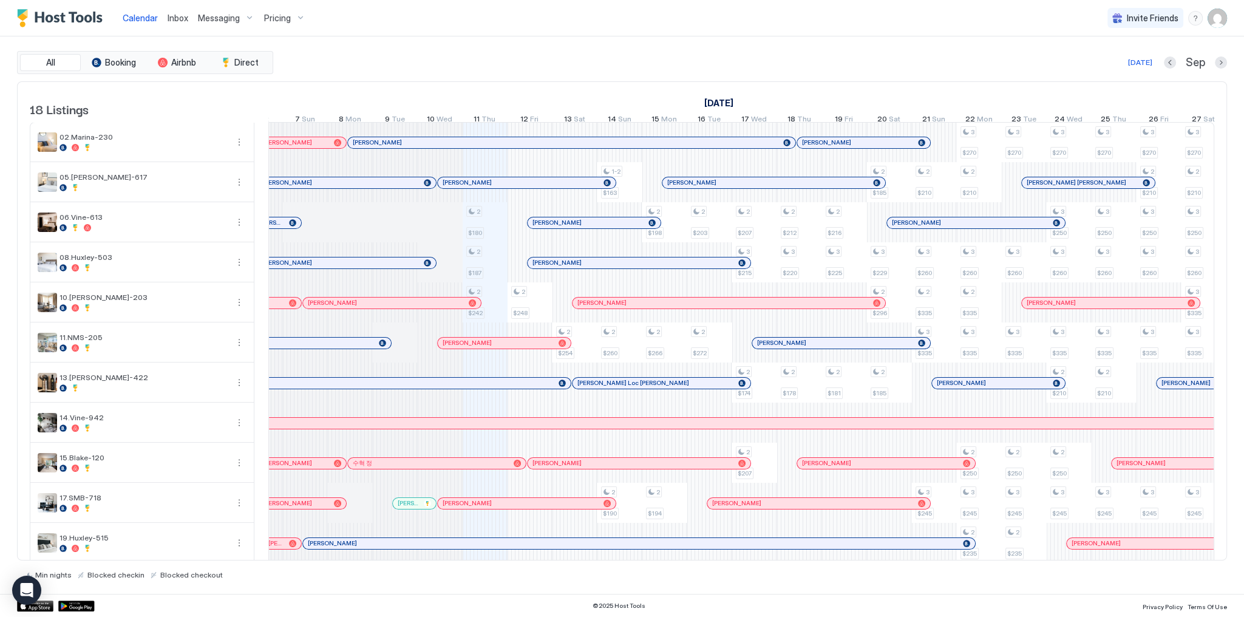
click at [787, 50] on div "All Booking Airbnb Direct [DATE] [DATE] Listings [DATE] [DATE] [DATE] 27 Wed 28…" at bounding box center [622, 314] width 1210 height 557
click at [182, 14] on span "Inbox" at bounding box center [178, 18] width 21 height 10
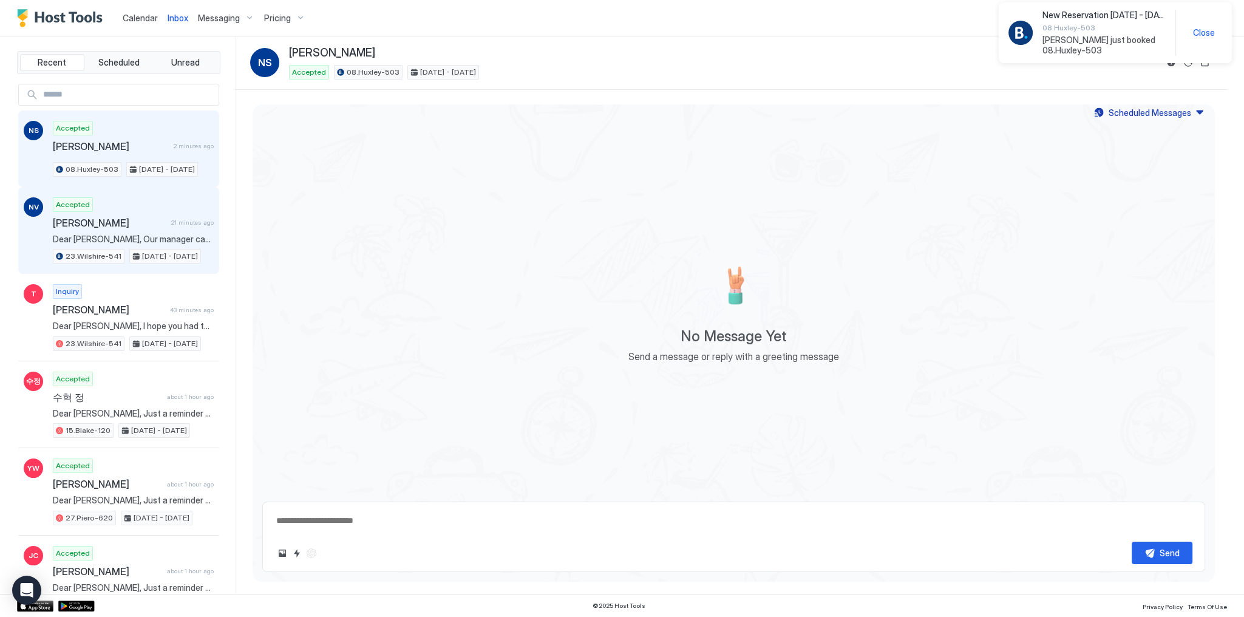
click at [183, 211] on div "Accepted [PERSON_NAME] 21 minutes ago Dear [PERSON_NAME], Our manager can’t loc…" at bounding box center [133, 230] width 161 height 67
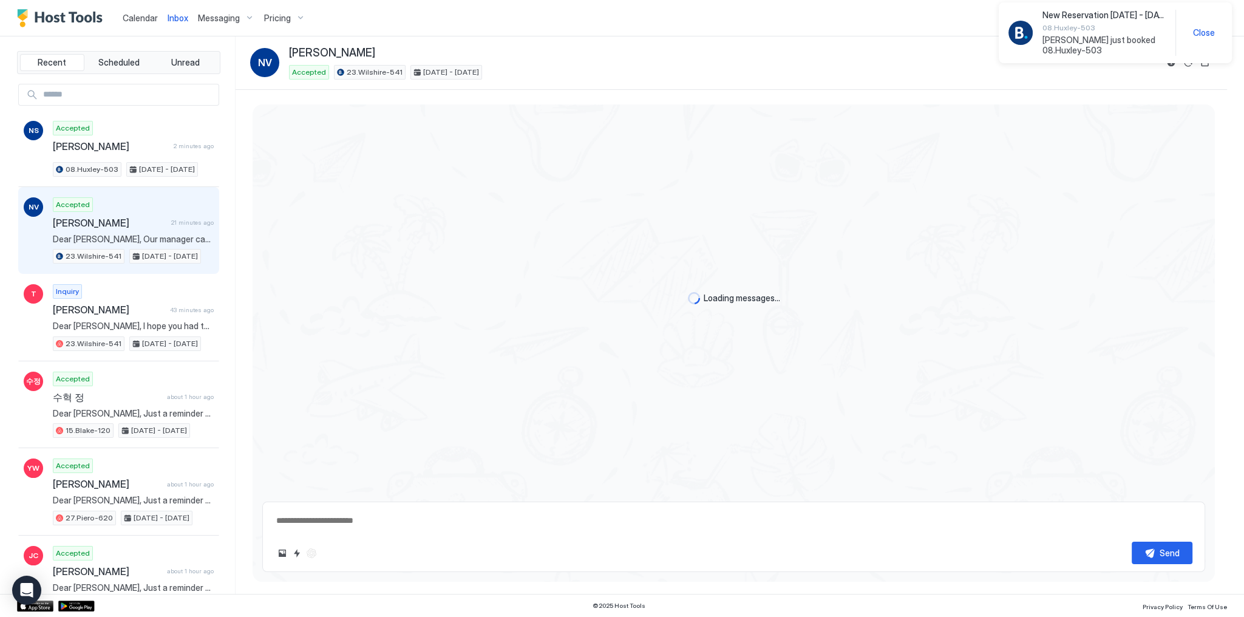
type textarea "*"
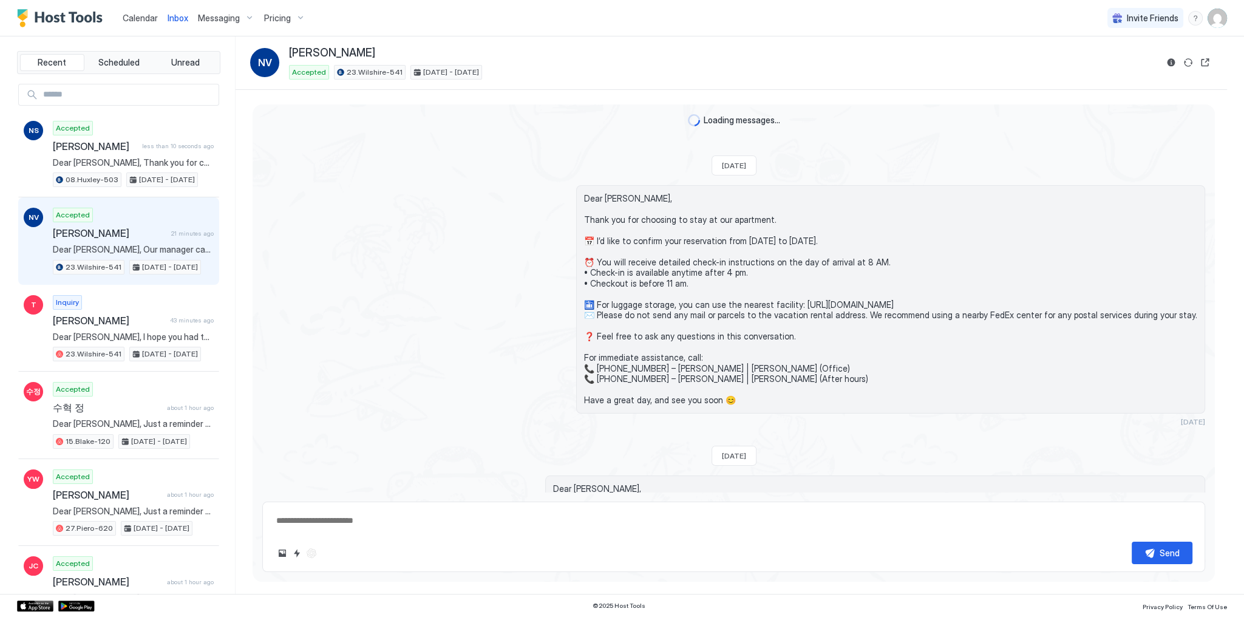
scroll to position [1589, 0]
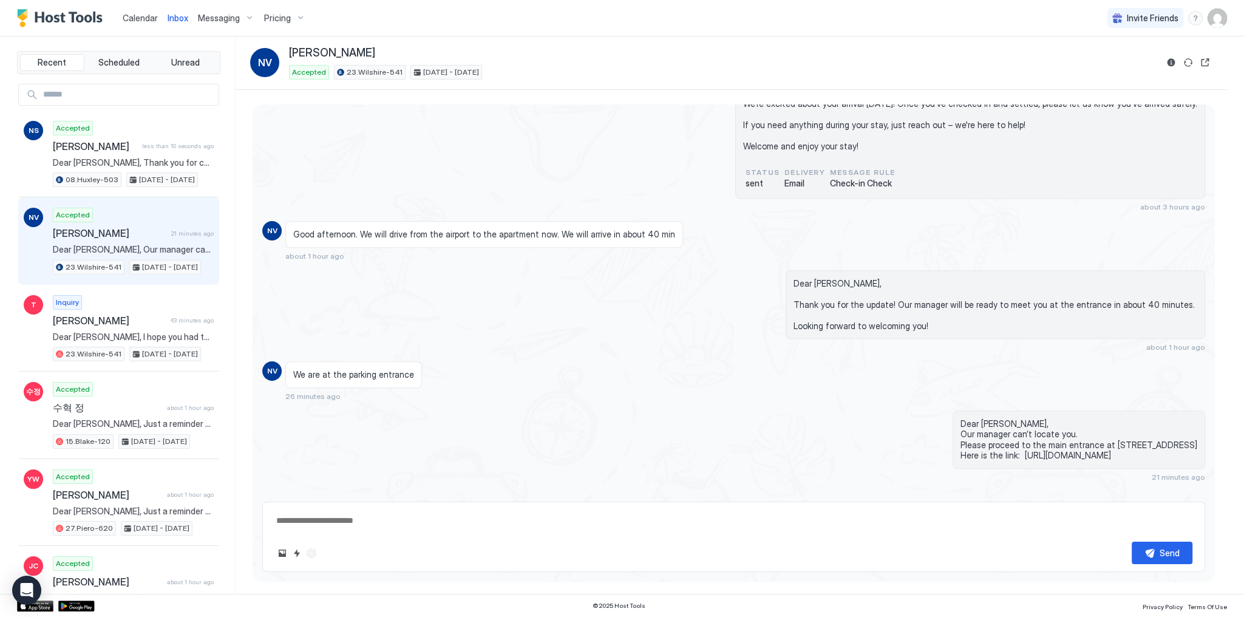
click at [163, 244] on span "Dear [PERSON_NAME], Our manager can’t locate you. Please proceed to the main en…" at bounding box center [133, 249] width 161 height 11
click at [471, 525] on textarea at bounding box center [733, 520] width 917 height 22
paste textarea "**********"
type textarea "*"
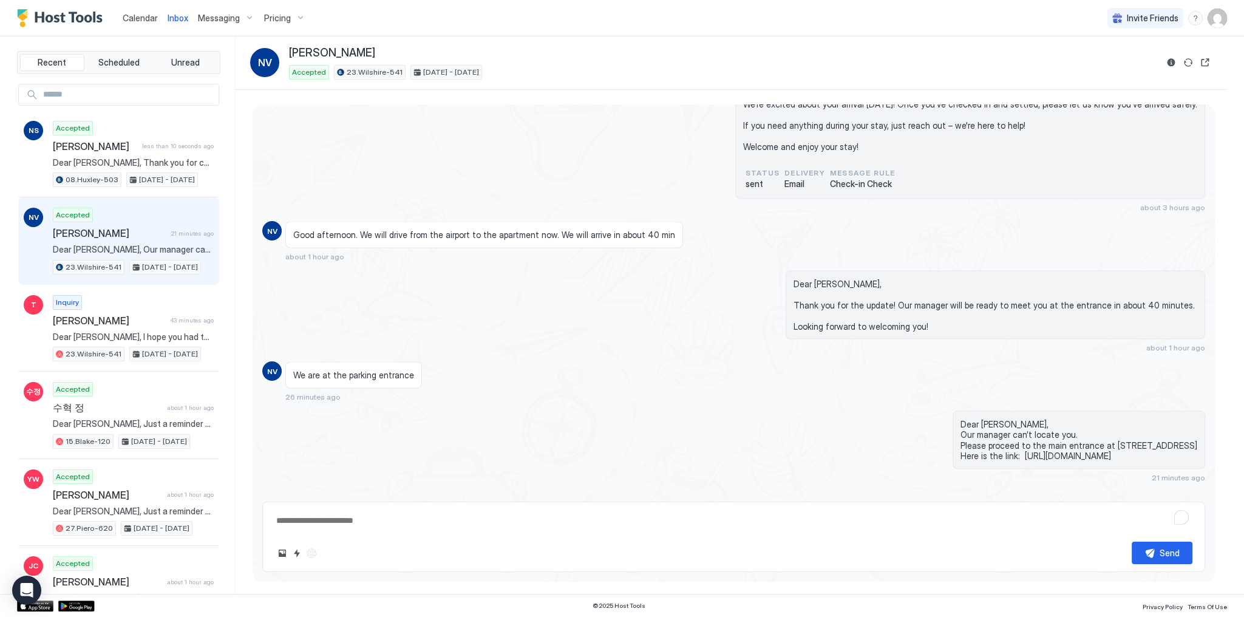
type textarea "**********"
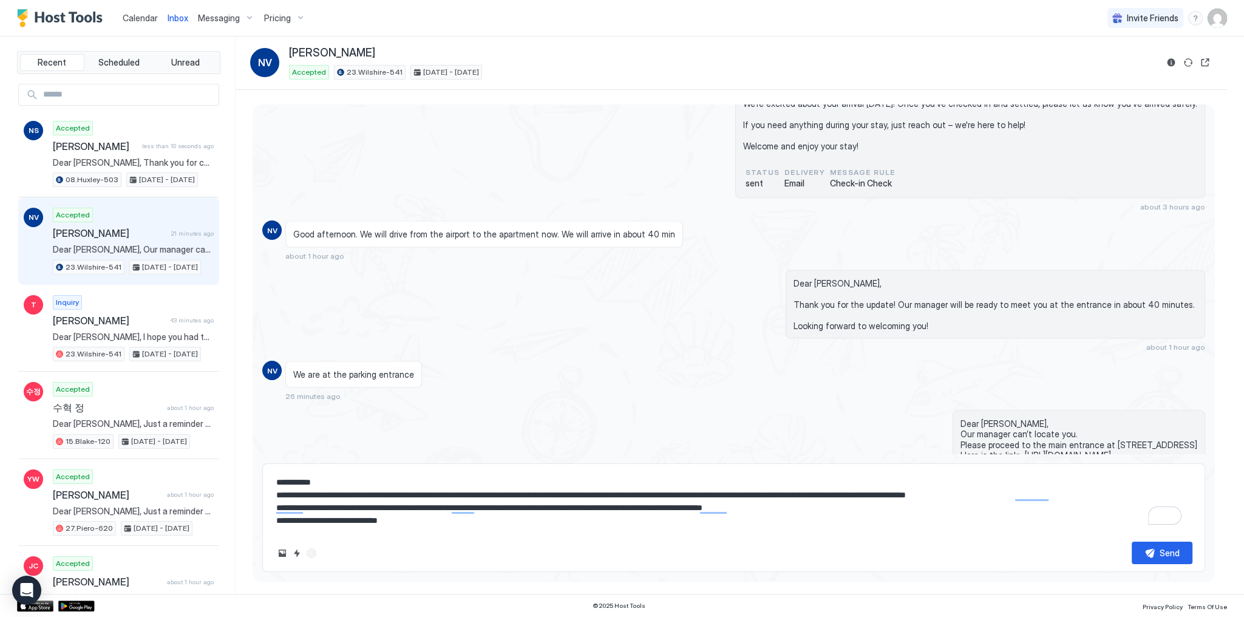
scroll to position [12, 0]
type textarea "*"
type textarea "**********"
drag, startPoint x: 1168, startPoint y: 552, endPoint x: 811, endPoint y: 491, distance: 362.1
click at [811, 491] on div "**********" at bounding box center [733, 517] width 943 height 109
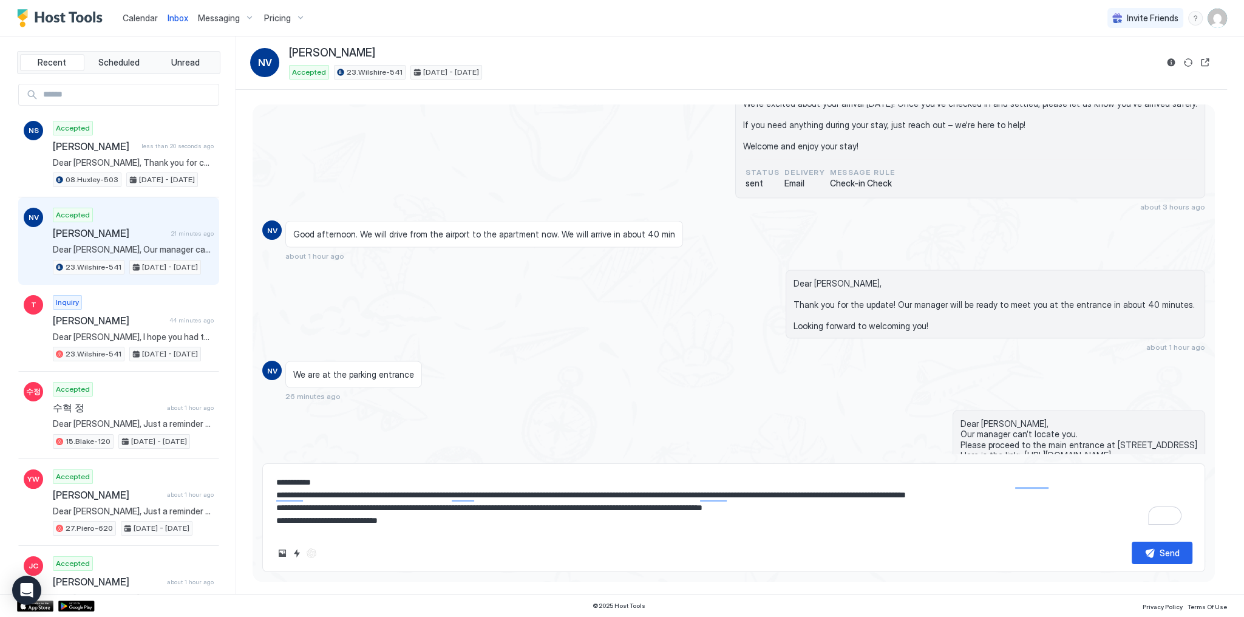
click at [811, 491] on textarea "**********" at bounding box center [733, 501] width 917 height 61
click at [1149, 549] on button "Send" at bounding box center [1162, 553] width 61 height 22
click at [765, 437] on div "Dear [PERSON_NAME], Our manager can’t locate you. Please proceed to the main en…" at bounding box center [875, 445] width 660 height 71
type textarea "*"
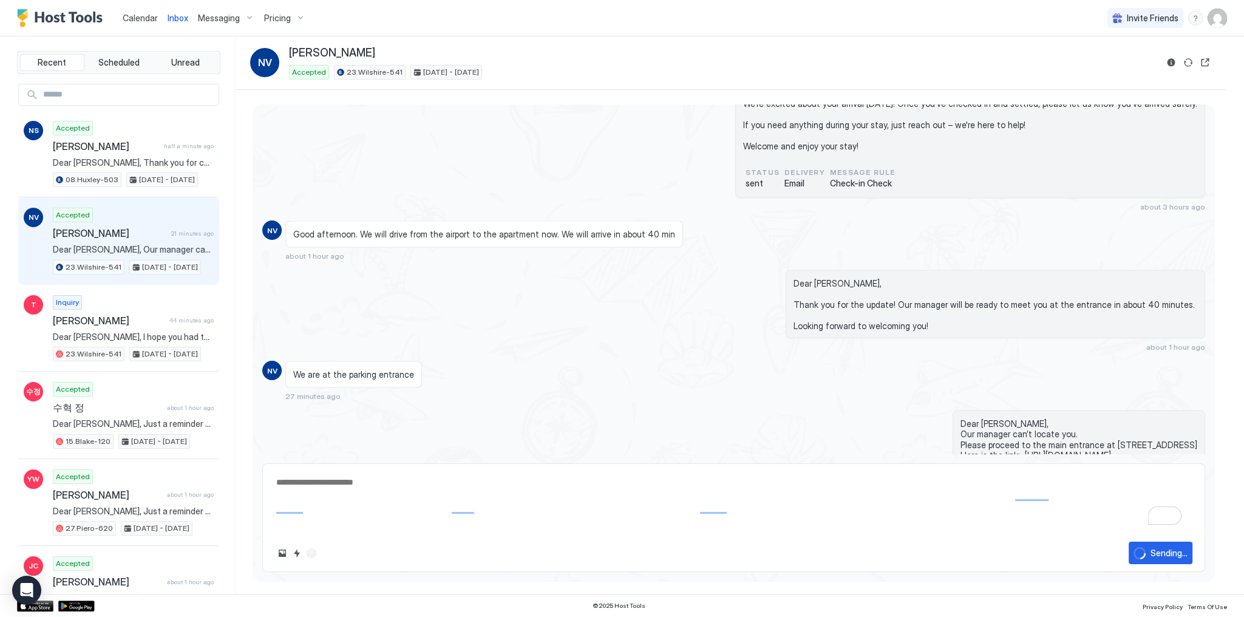
scroll to position [3268, 0]
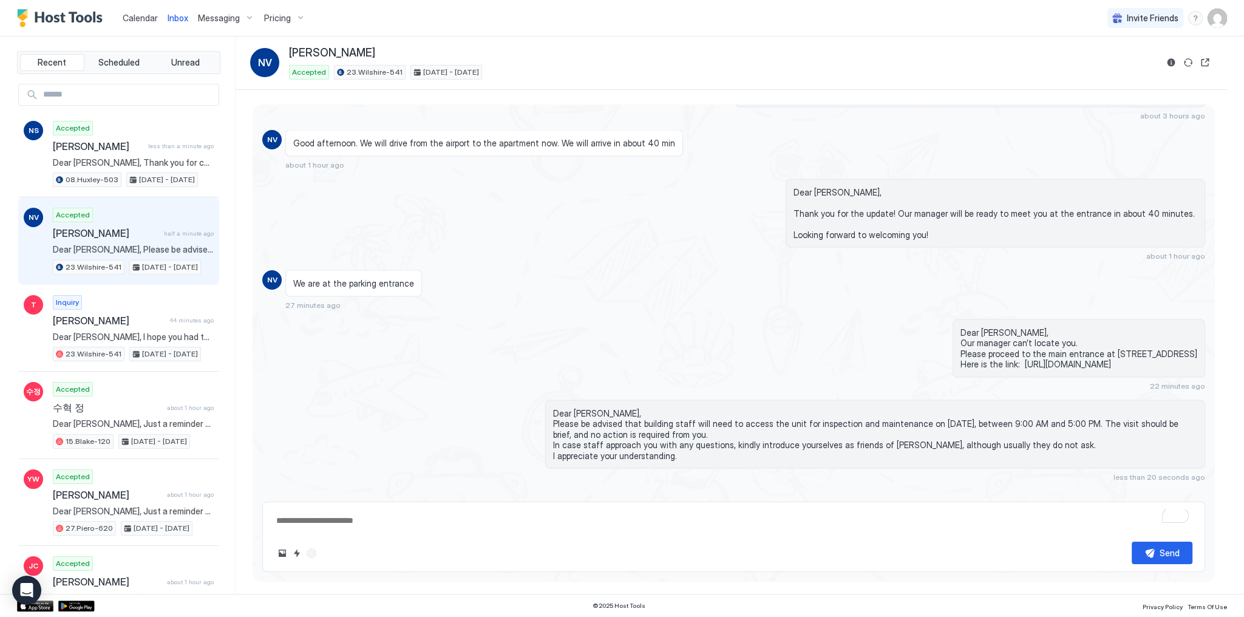
type textarea "*"
